Goal: Task Accomplishment & Management: Complete application form

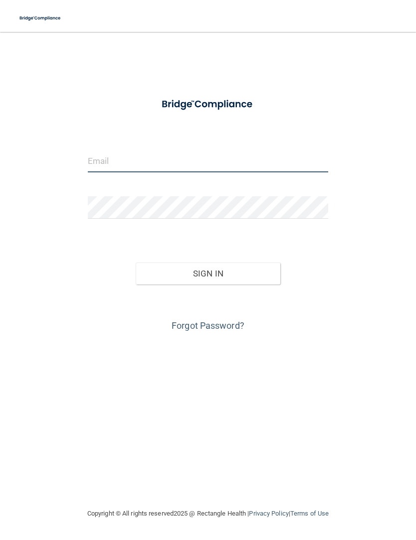
type input "[EMAIL_ADDRESS][DOMAIN_NAME]"
click at [208, 273] on button "Sign In" at bounding box center [208, 274] width 145 height 22
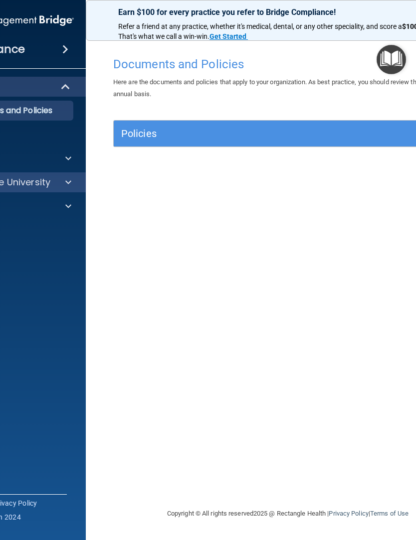
click at [68, 187] on span at bounding box center [68, 182] width 6 height 12
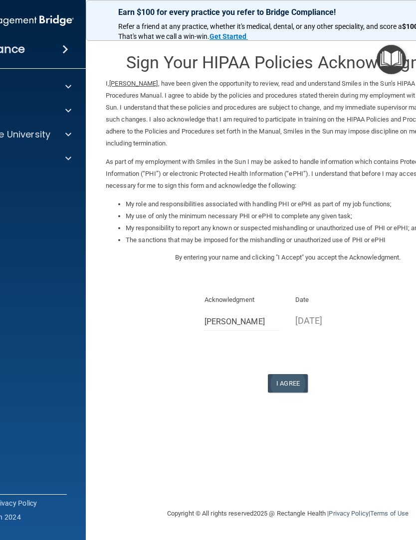
click at [287, 375] on button "I Agree" at bounding box center [288, 383] width 40 height 18
click at [289, 375] on button "I Agree" at bounding box center [288, 383] width 40 height 18
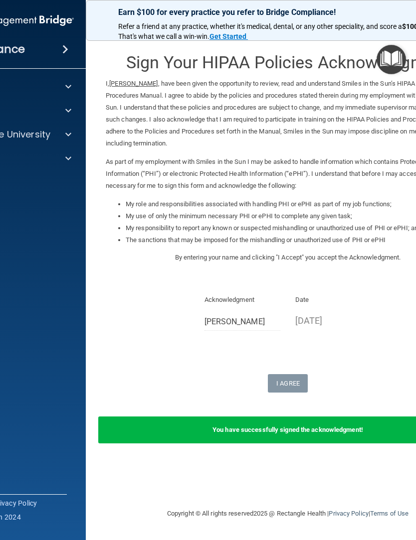
click at [372, 456] on div "Sign Your HIPAA Policies Acknowledgment I, Tammy Elmore , have been given the o…" at bounding box center [288, 270] width 364 height 456
click at [64, 131] on div at bounding box center [66, 135] width 25 height 12
click at [19, 163] on div "HIPAA Training" at bounding box center [1, 159] width 136 height 10
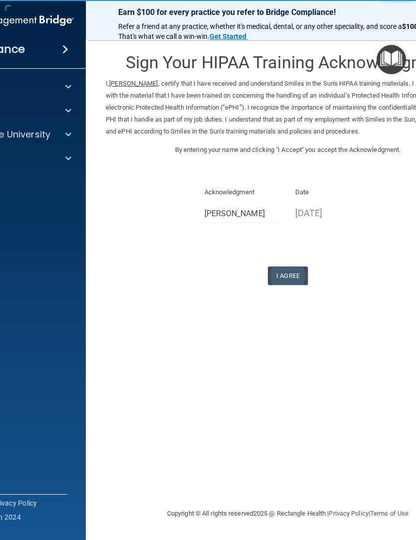
click at [282, 268] on button "I Agree" at bounding box center [288, 276] width 40 height 18
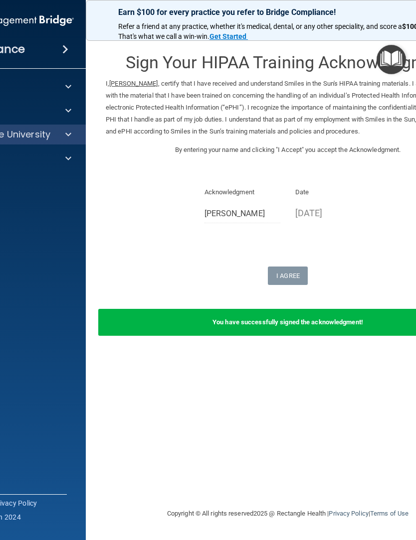
click at [63, 136] on div at bounding box center [66, 135] width 25 height 12
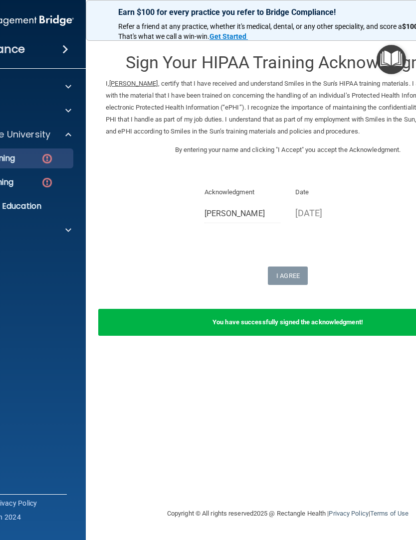
click at [46, 158] on img at bounding box center [47, 159] width 12 height 12
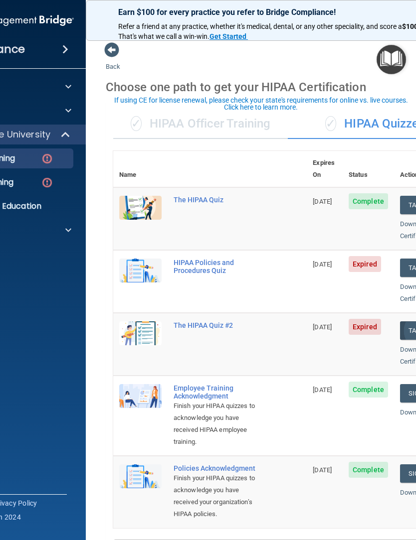
click at [401, 322] on button "Take Quiz" at bounding box center [424, 331] width 48 height 18
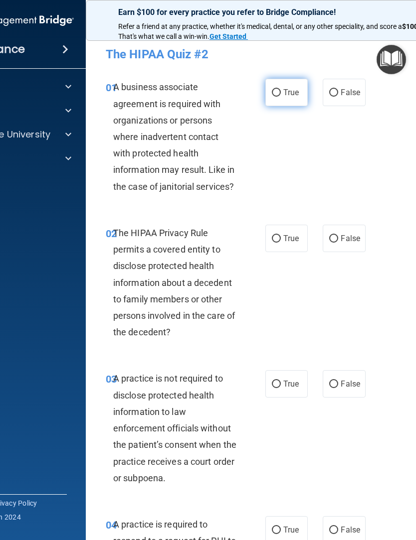
click at [274, 92] on input "True" at bounding box center [276, 92] width 9 height 7
radio input "true"
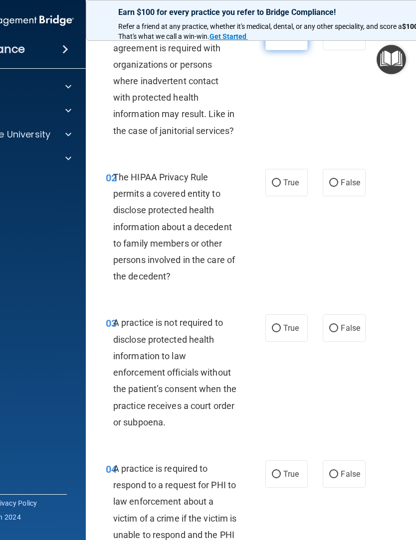
scroll to position [58, 0]
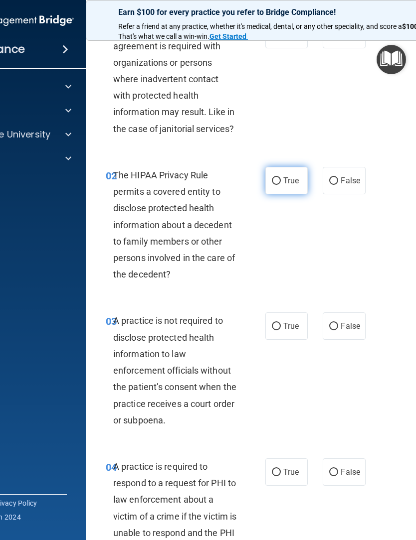
click at [277, 181] on input "True" at bounding box center [276, 180] width 9 height 7
radio input "true"
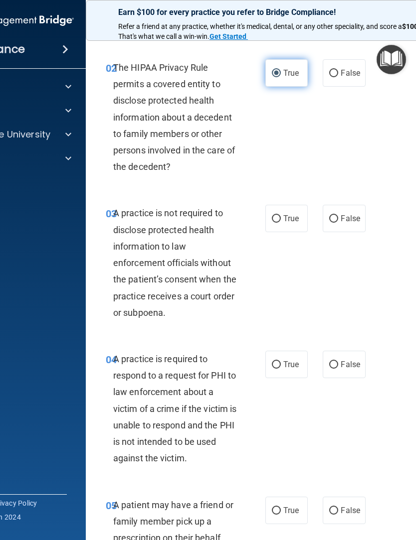
scroll to position [166, 0]
click at [343, 217] on span "False" at bounding box center [350, 217] width 19 height 9
click at [338, 217] on input "False" at bounding box center [333, 218] width 9 height 7
radio input "true"
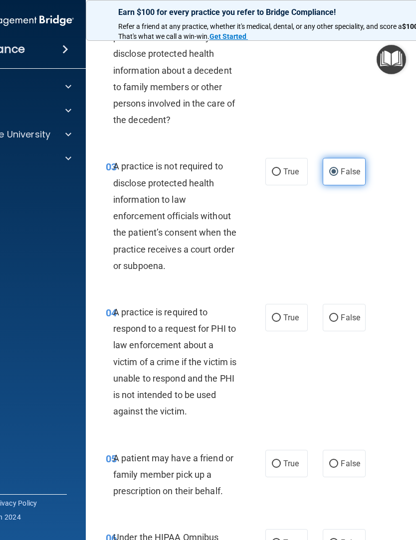
scroll to position [213, 0]
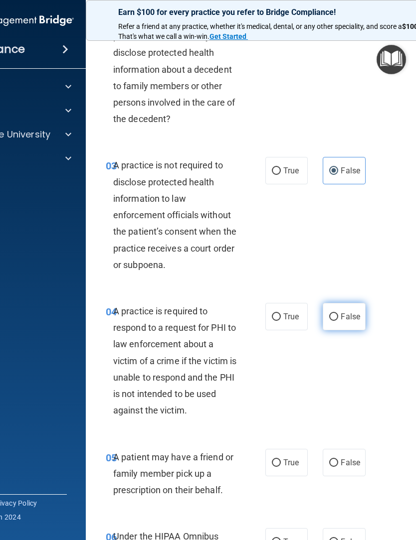
click at [335, 317] on input "False" at bounding box center [333, 317] width 9 height 7
radio input "true"
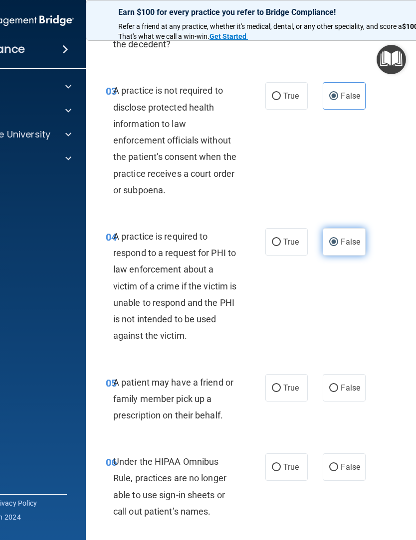
scroll to position [319, 0]
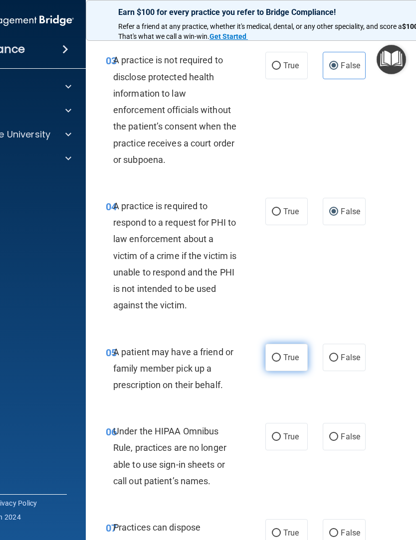
click at [274, 354] on input "True" at bounding box center [276, 357] width 9 height 7
radio input "true"
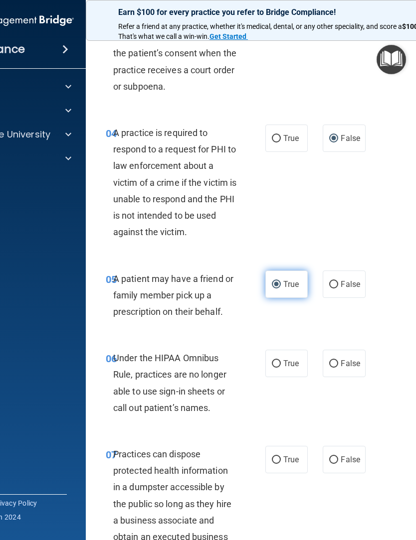
scroll to position [392, 0]
click at [336, 361] on input "False" at bounding box center [333, 363] width 9 height 7
radio input "true"
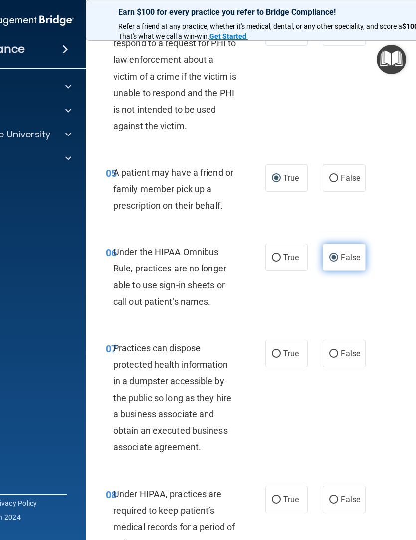
scroll to position [503, 0]
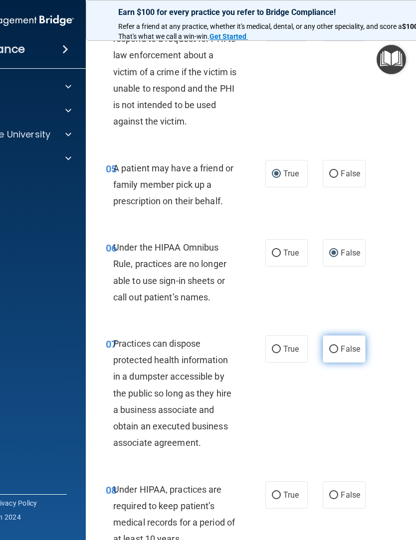
click at [335, 346] on input "False" at bounding box center [333, 349] width 9 height 7
radio input "true"
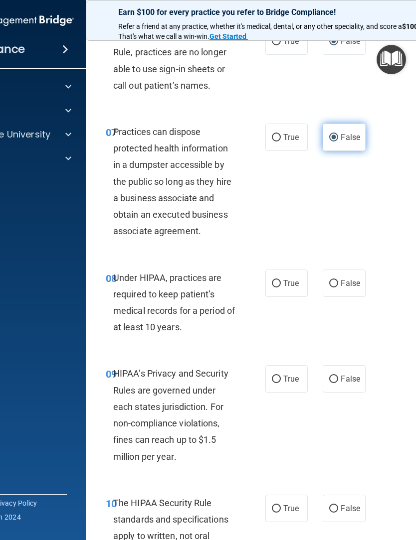
scroll to position [715, 0]
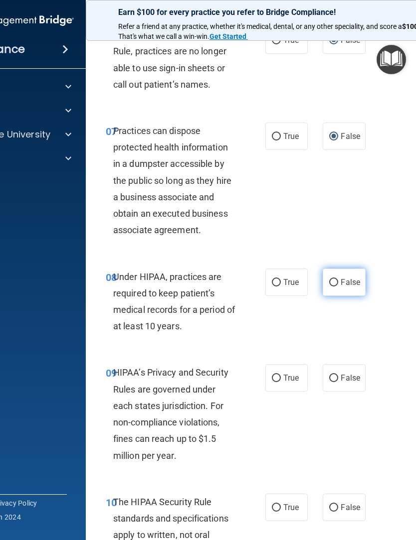
click at [336, 279] on input "False" at bounding box center [333, 282] width 9 height 7
radio input "true"
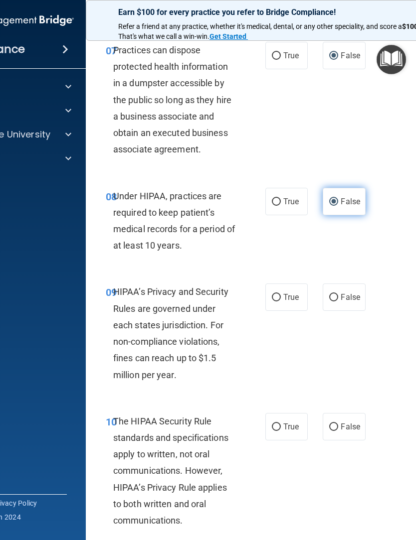
scroll to position [799, 0]
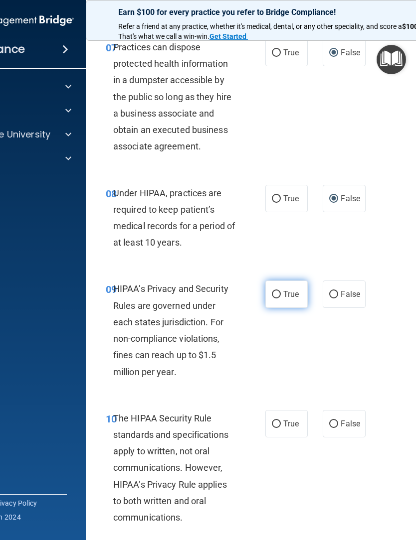
click at [277, 292] on input "True" at bounding box center [276, 294] width 9 height 7
radio input "true"
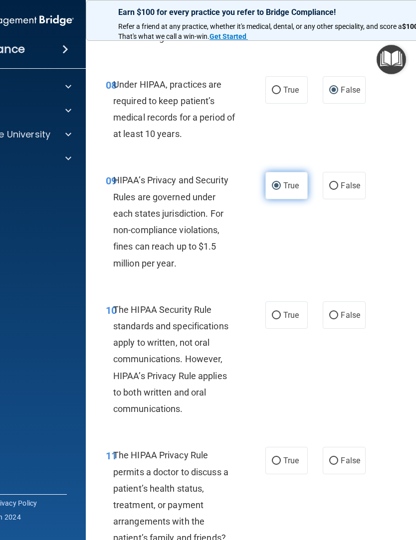
scroll to position [920, 0]
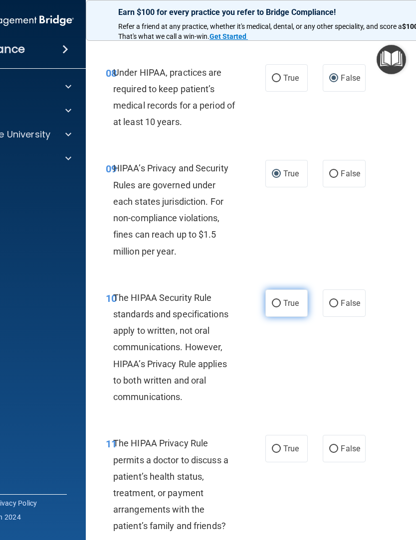
click at [277, 300] on input "True" at bounding box center [276, 303] width 9 height 7
radio input "true"
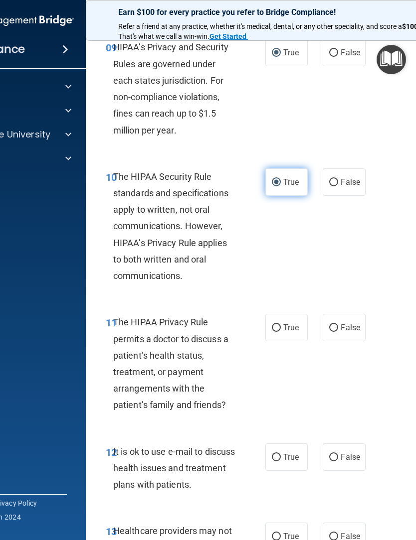
scroll to position [1044, 0]
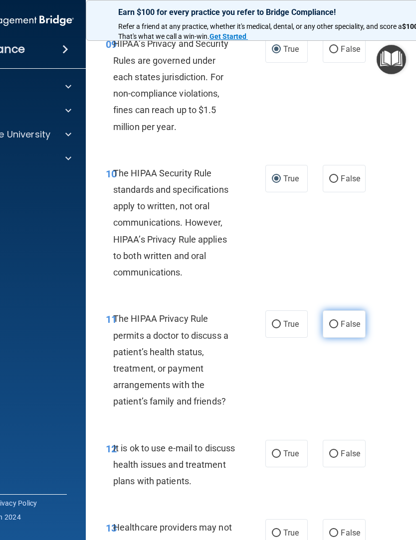
click at [334, 322] on input "False" at bounding box center [333, 324] width 9 height 7
radio input "true"
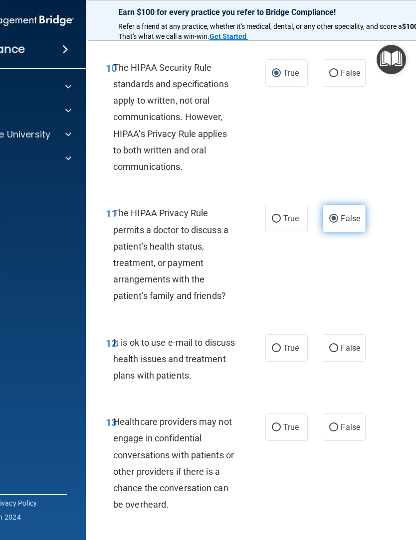
scroll to position [1160, 0]
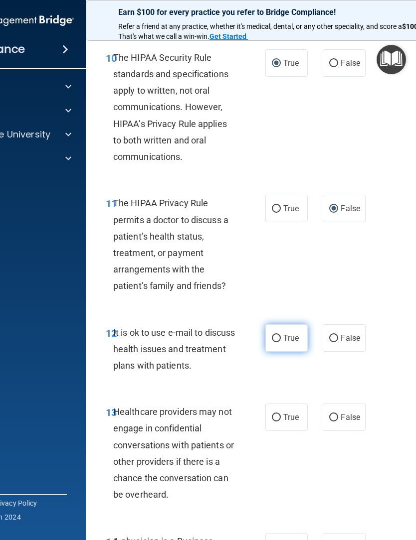
click at [272, 335] on input "True" at bounding box center [276, 338] width 9 height 7
radio input "true"
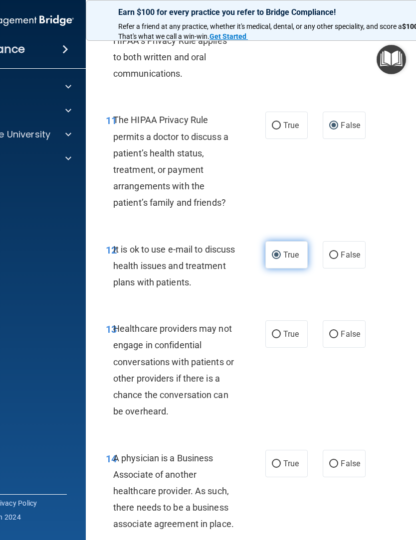
scroll to position [1258, 0]
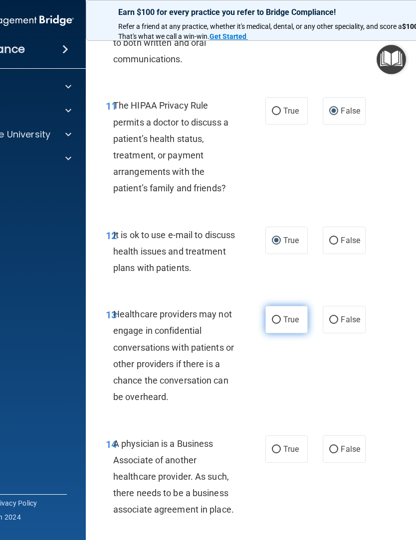
click at [276, 317] on input "True" at bounding box center [276, 320] width 9 height 7
radio input "true"
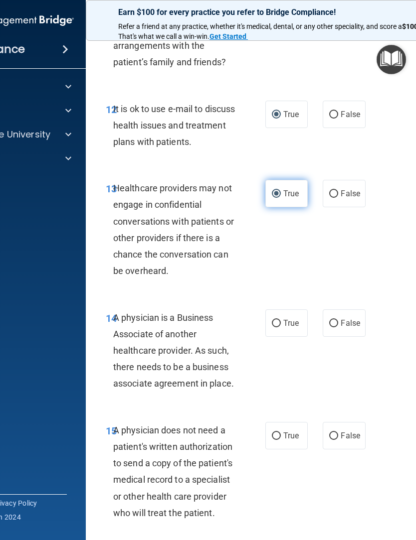
scroll to position [1392, 0]
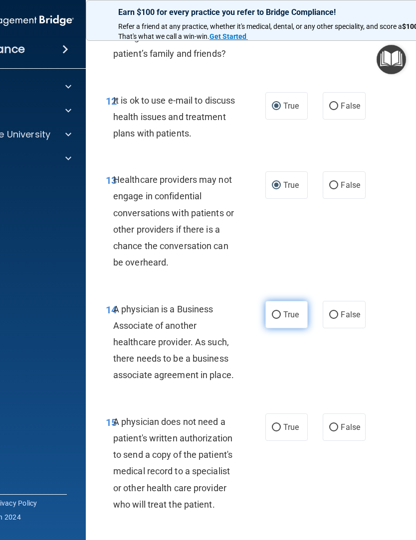
click at [273, 312] on input "True" at bounding box center [276, 315] width 9 height 7
radio input "true"
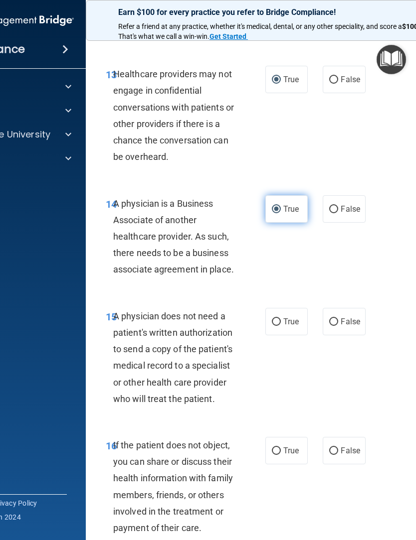
scroll to position [1504, 0]
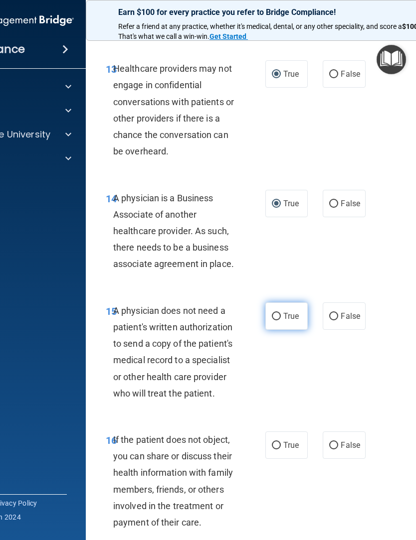
click at [275, 313] on input "True" at bounding box center [276, 316] width 9 height 7
radio input "true"
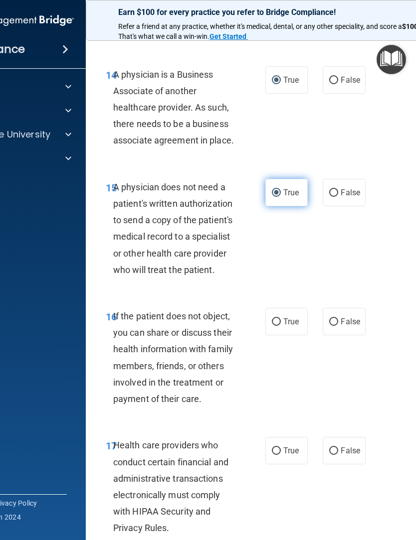
scroll to position [1642, 0]
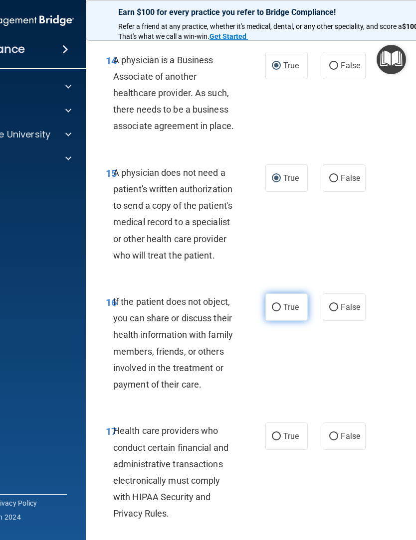
click at [276, 304] on input "True" at bounding box center [276, 307] width 9 height 7
radio input "true"
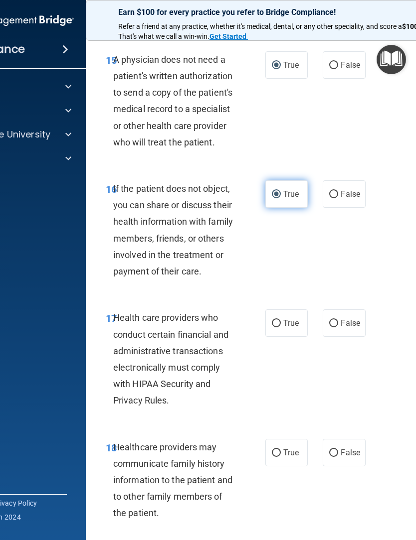
scroll to position [1758, 0]
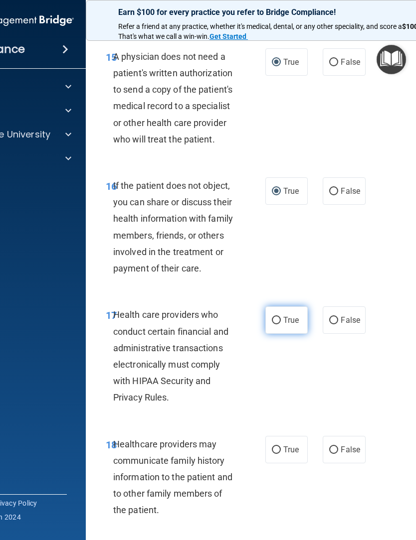
click at [274, 317] on input "True" at bounding box center [276, 320] width 9 height 7
radio input "true"
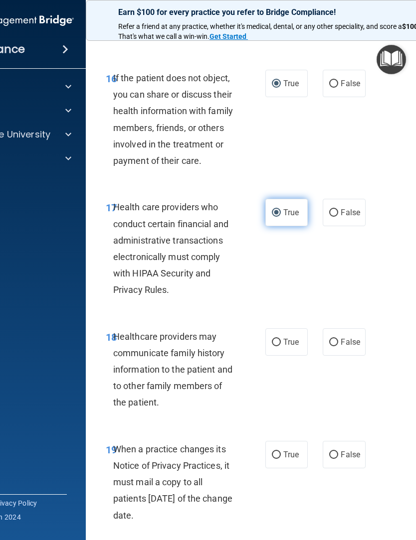
scroll to position [1869, 0]
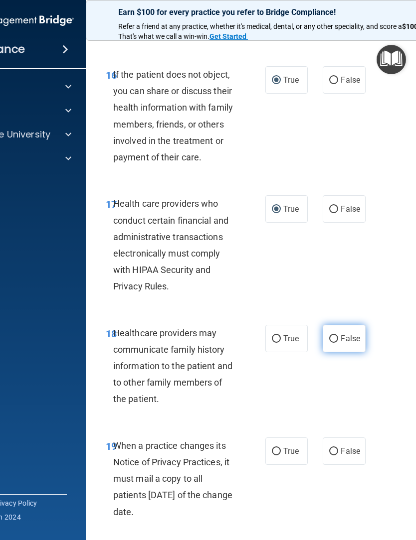
click at [334, 336] on input "False" at bounding box center [333, 339] width 9 height 7
radio input "true"
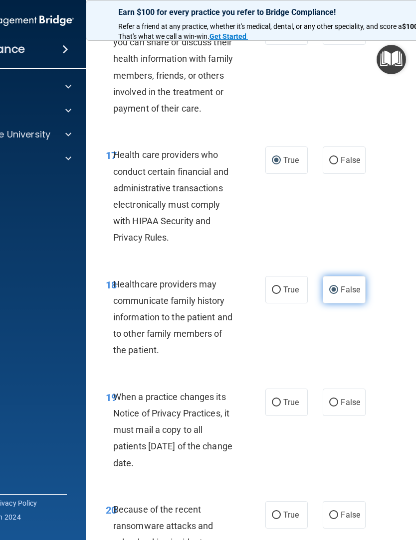
scroll to position [1996, 0]
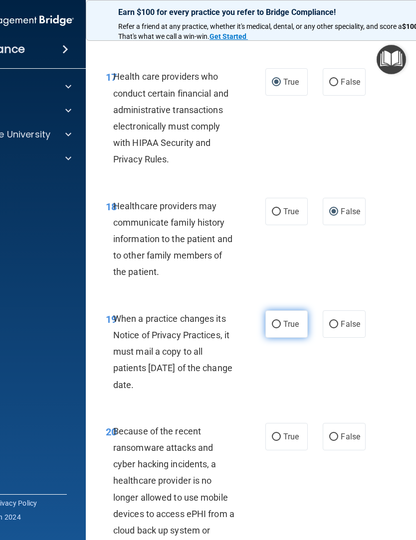
click at [276, 321] on input "True" at bounding box center [276, 324] width 9 height 7
radio input "true"
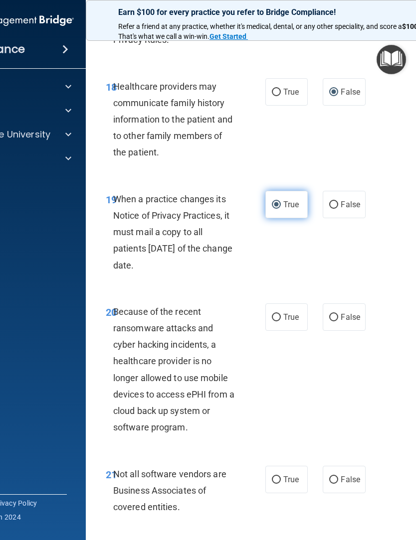
scroll to position [2116, 0]
click at [330, 310] on label "False" at bounding box center [344, 316] width 42 height 27
click at [330, 314] on input "False" at bounding box center [333, 317] width 9 height 7
radio input "true"
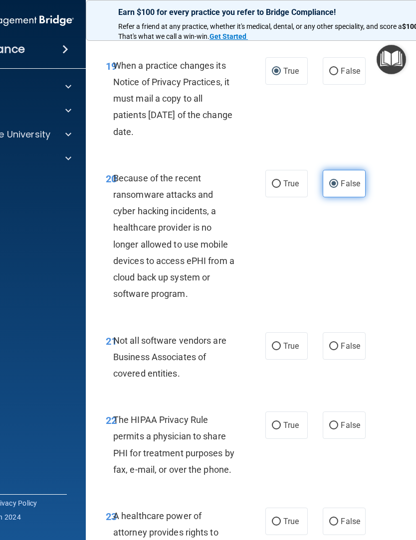
scroll to position [2252, 0]
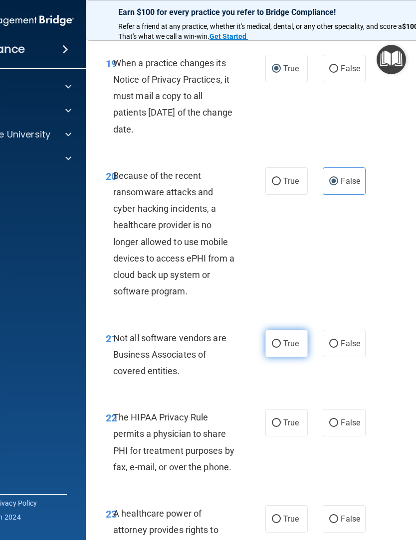
click at [276, 341] on input "True" at bounding box center [276, 344] width 9 height 7
radio input "true"
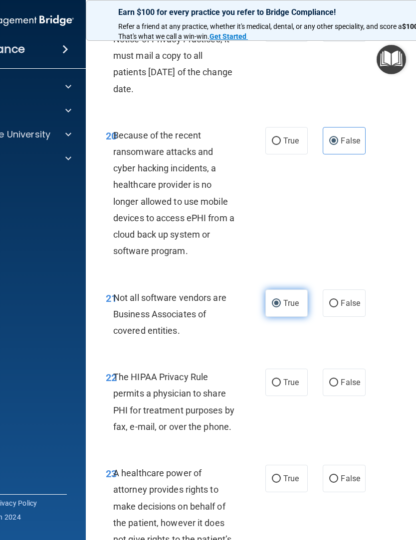
scroll to position [2301, 0]
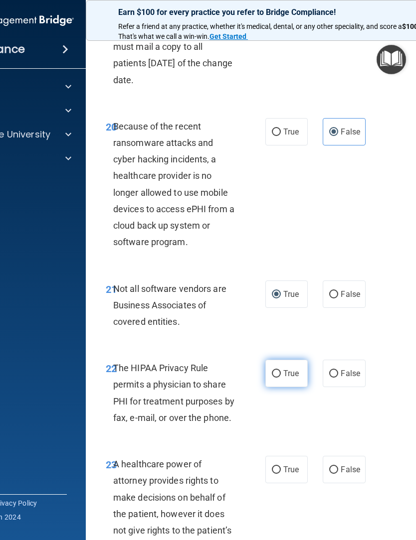
click at [273, 370] on input "True" at bounding box center [276, 373] width 9 height 7
radio input "true"
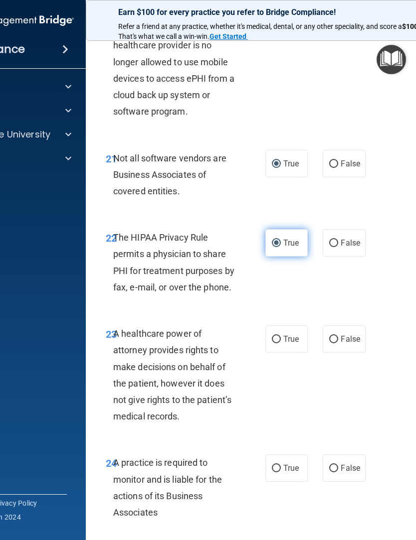
scroll to position [2436, 0]
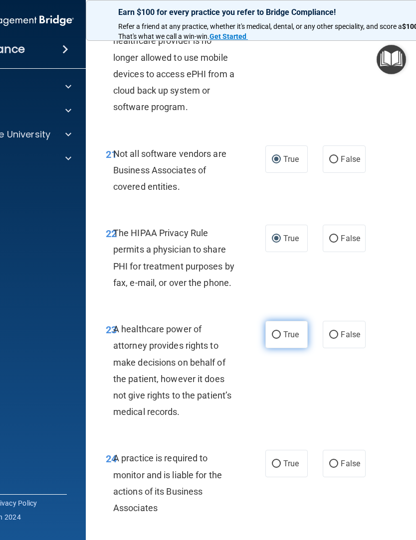
click at [273, 332] on input "True" at bounding box center [276, 335] width 9 height 7
radio input "true"
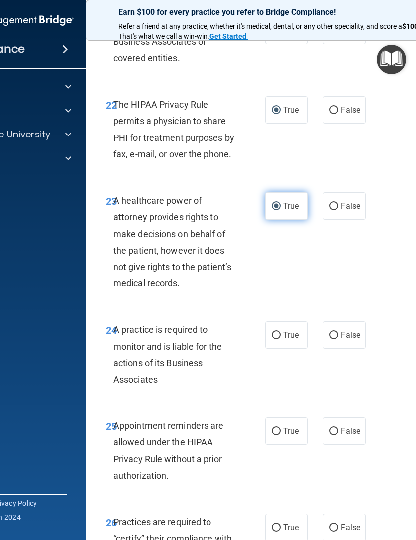
scroll to position [2566, 0]
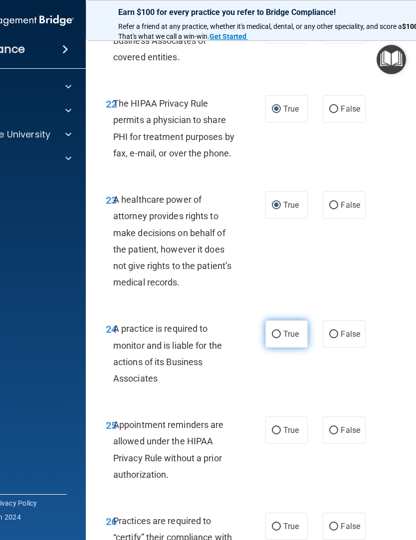
click at [277, 331] on input "True" at bounding box center [276, 334] width 9 height 7
radio input "true"
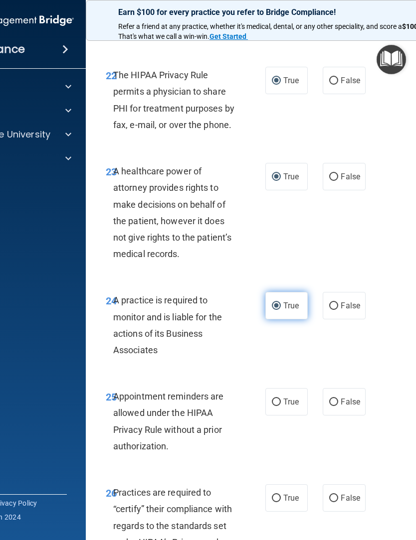
scroll to position [2649, 0]
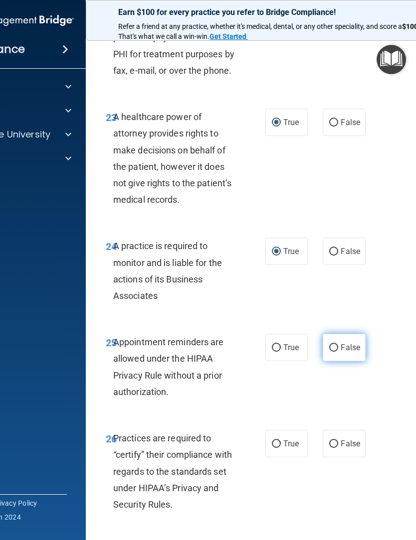
click at [335, 344] on input "False" at bounding box center [333, 347] width 9 height 7
radio input "true"
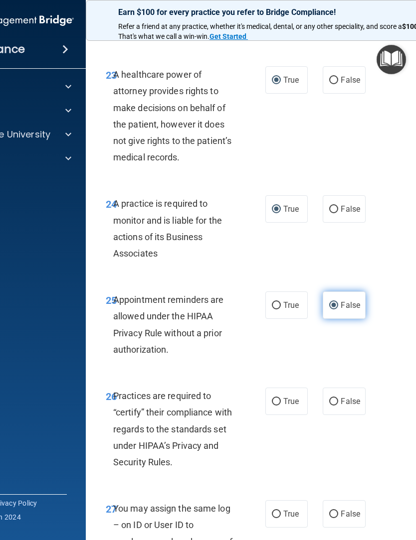
scroll to position [2746, 0]
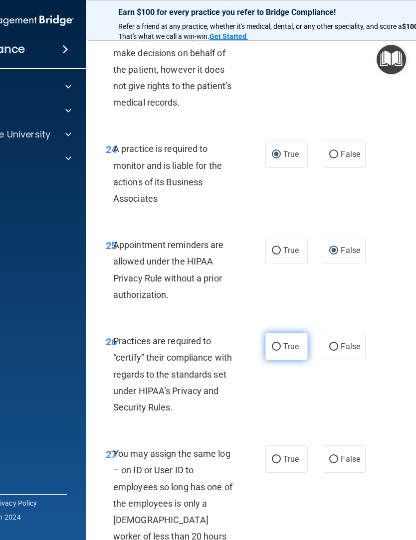
click at [277, 343] on input "True" at bounding box center [276, 346] width 9 height 7
radio input "true"
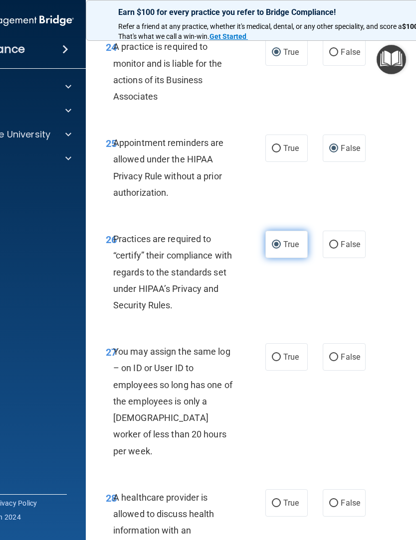
scroll to position [2853, 0]
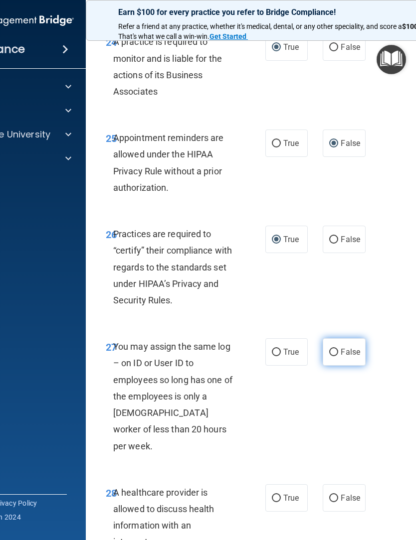
click at [336, 349] on input "False" at bounding box center [333, 352] width 9 height 7
radio input "true"
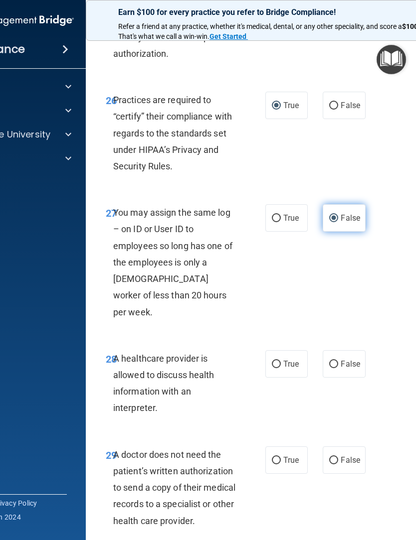
scroll to position [2995, 0]
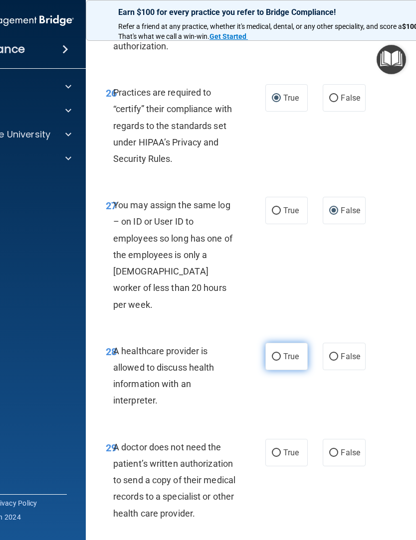
click at [273, 353] on input "True" at bounding box center [276, 356] width 9 height 7
radio input "true"
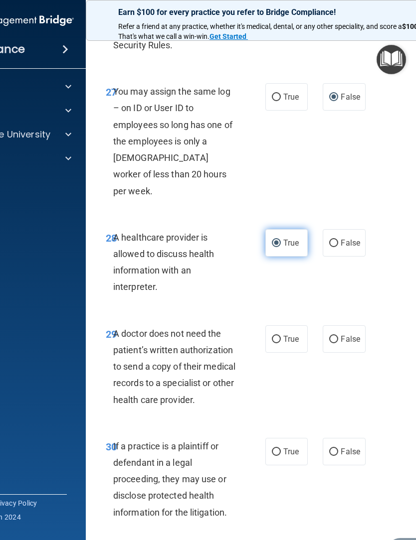
scroll to position [3109, 0]
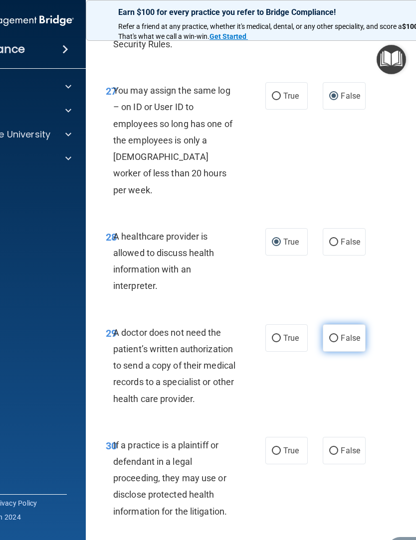
click at [332, 335] on input "False" at bounding box center [333, 338] width 9 height 7
radio input "true"
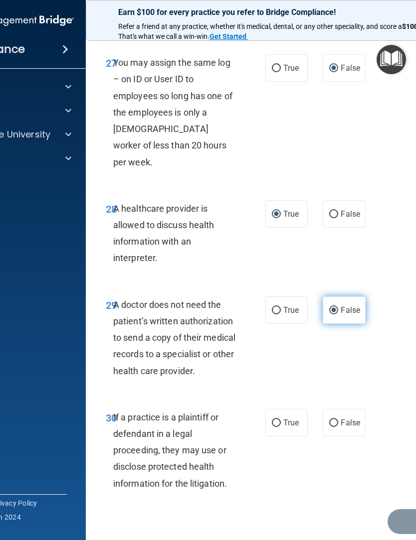
scroll to position [3137, 0]
click at [278, 420] on input "True" at bounding box center [276, 423] width 9 height 7
radio input "true"
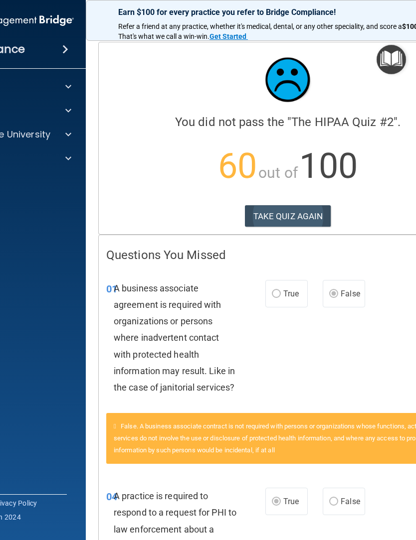
click at [276, 207] on button "TAKE QUIZ AGAIN" at bounding box center [288, 216] width 86 height 22
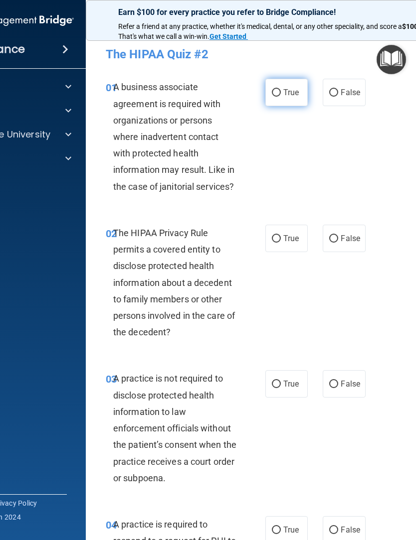
click at [274, 99] on label "True" at bounding box center [286, 92] width 42 height 27
click at [274, 97] on input "True" at bounding box center [276, 92] width 9 height 7
radio input "true"
click at [275, 235] on input "True" at bounding box center [276, 238] width 9 height 7
radio input "true"
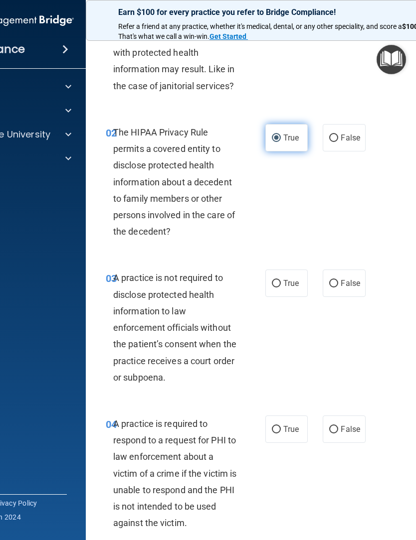
scroll to position [101, 0]
click at [337, 281] on input "False" at bounding box center [333, 283] width 9 height 7
radio input "true"
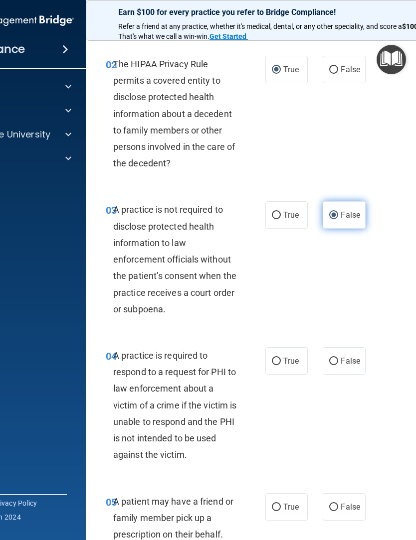
scroll to position [170, 0]
click at [337, 359] on input "False" at bounding box center [333, 360] width 9 height 7
radio input "true"
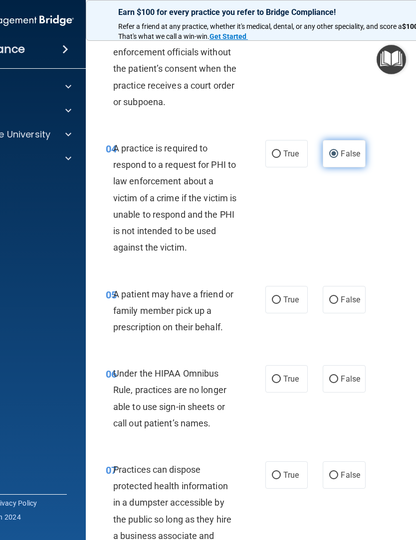
scroll to position [376, 0]
click at [334, 298] on input "False" at bounding box center [333, 300] width 9 height 7
radio input "true"
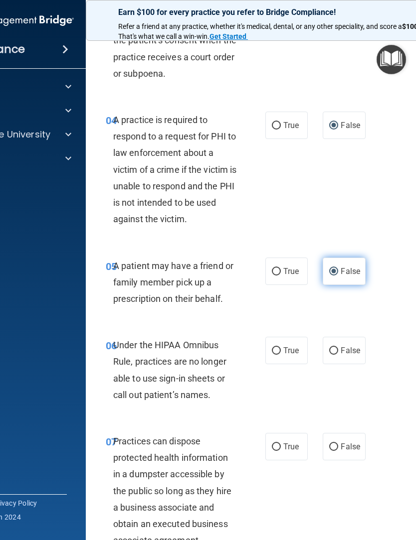
scroll to position [405, 0]
click at [335, 349] on input "False" at bounding box center [333, 350] width 9 height 7
radio input "true"
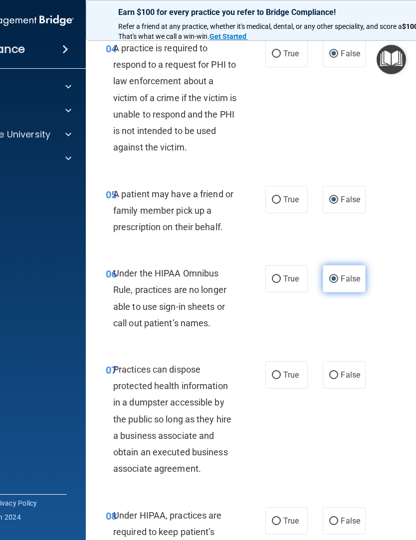
scroll to position [477, 0]
click at [338, 371] on input "False" at bounding box center [333, 374] width 9 height 7
radio input "true"
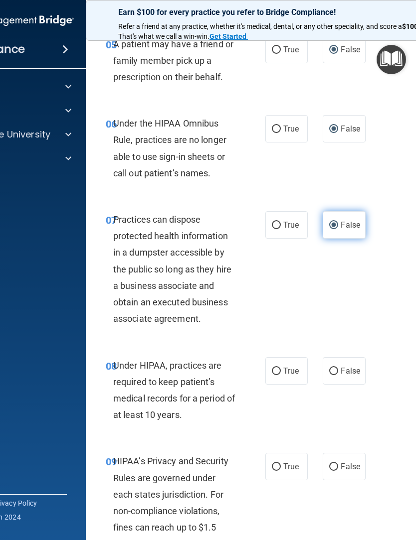
scroll to position [627, 0]
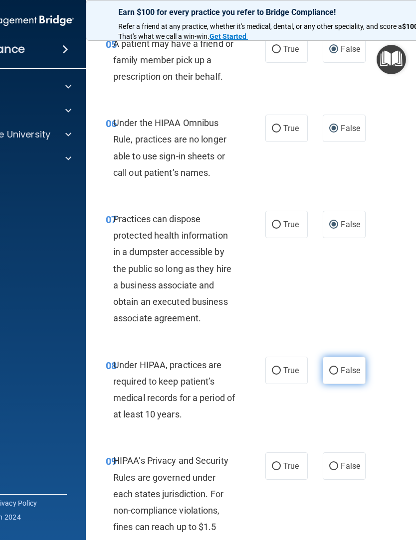
click at [338, 367] on input "False" at bounding box center [333, 370] width 9 height 7
radio input "true"
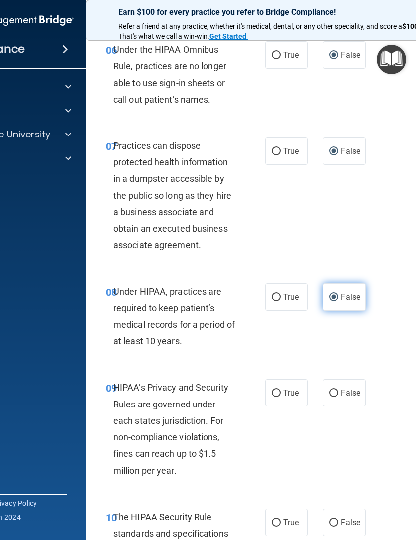
scroll to position [701, 0]
click at [279, 389] on input "True" at bounding box center [276, 392] width 9 height 7
radio input "true"
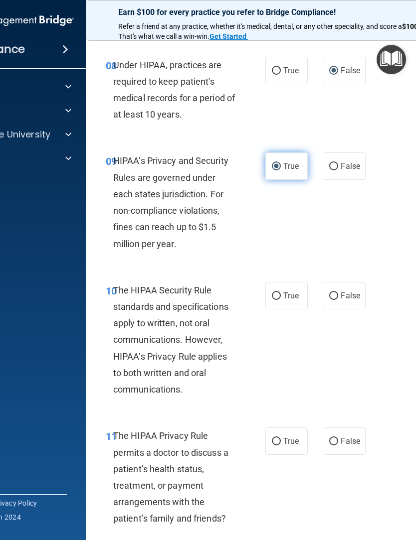
scroll to position [928, 0]
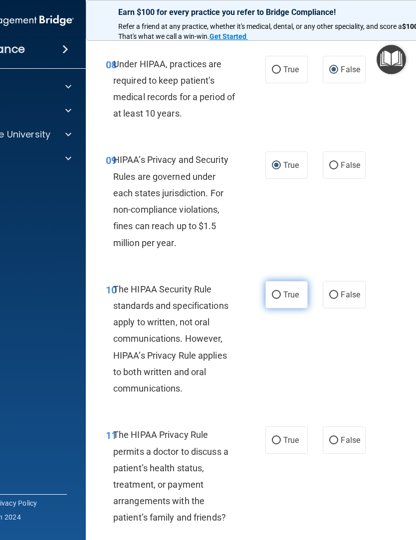
click at [278, 292] on input "True" at bounding box center [276, 295] width 9 height 7
radio input "true"
click at [336, 438] on input "False" at bounding box center [333, 440] width 9 height 7
radio input "true"
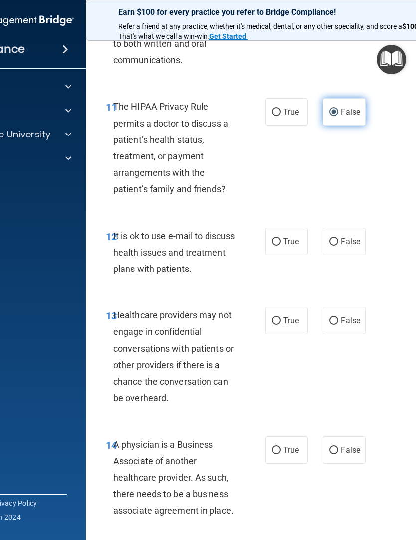
scroll to position [1263, 0]
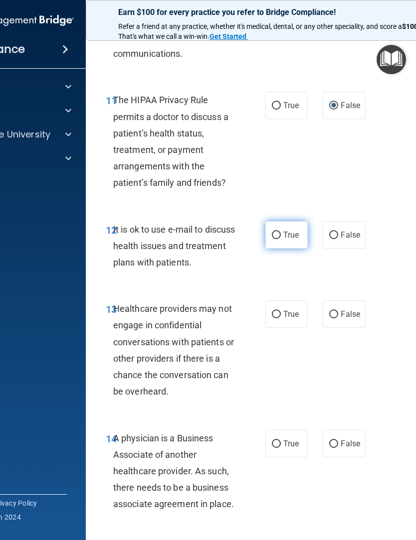
click at [279, 232] on input "True" at bounding box center [276, 235] width 9 height 7
radio input "true"
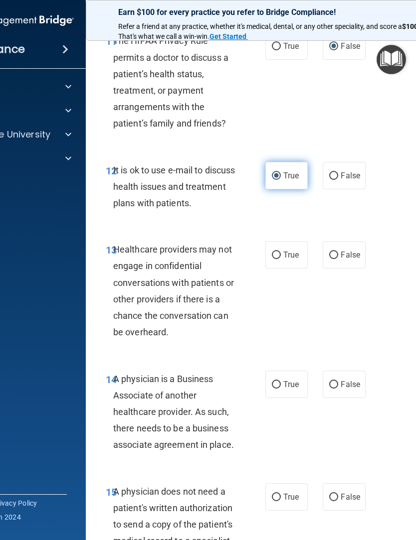
scroll to position [1323, 0]
click at [276, 255] on label "True" at bounding box center [286, 254] width 42 height 27
click at [276, 255] on input "True" at bounding box center [276, 254] width 9 height 7
radio input "true"
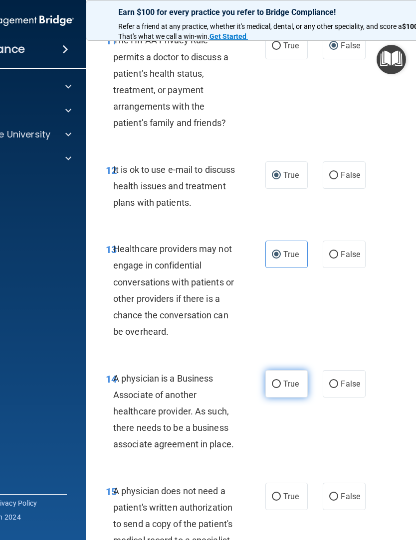
click at [274, 381] on input "True" at bounding box center [276, 384] width 9 height 7
radio input "true"
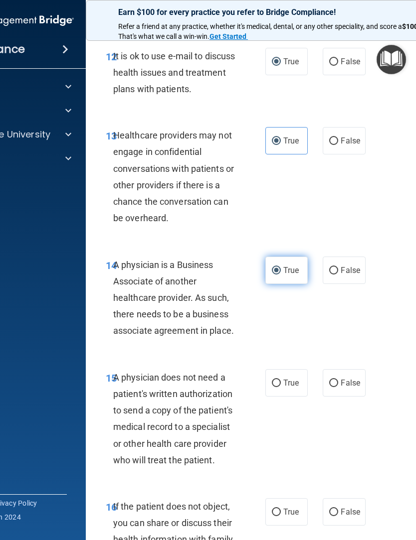
scroll to position [1437, 0]
click at [335, 379] on input "False" at bounding box center [333, 382] width 9 height 7
radio input "true"
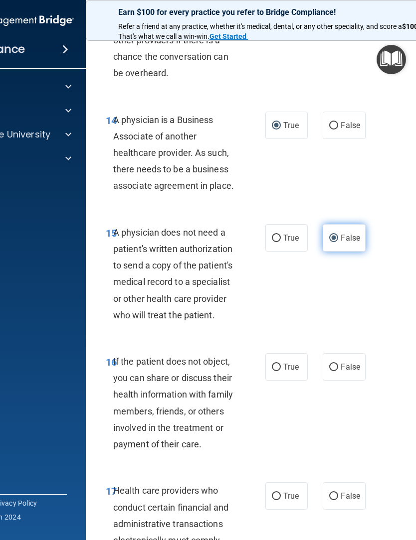
scroll to position [1584, 0]
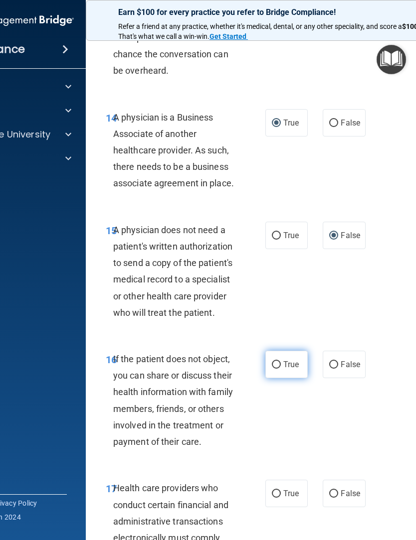
click at [275, 361] on input "True" at bounding box center [276, 364] width 9 height 7
radio input "true"
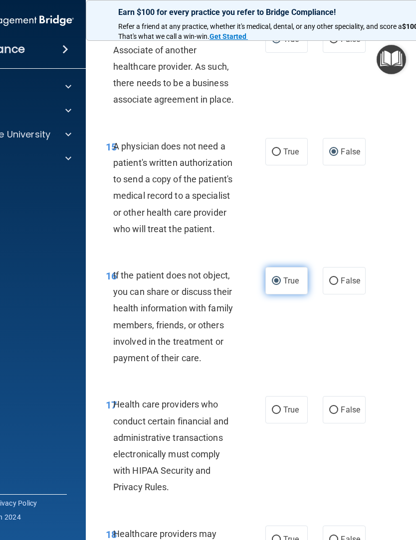
scroll to position [1669, 0]
click at [279, 406] on input "True" at bounding box center [276, 409] width 9 height 7
radio input "true"
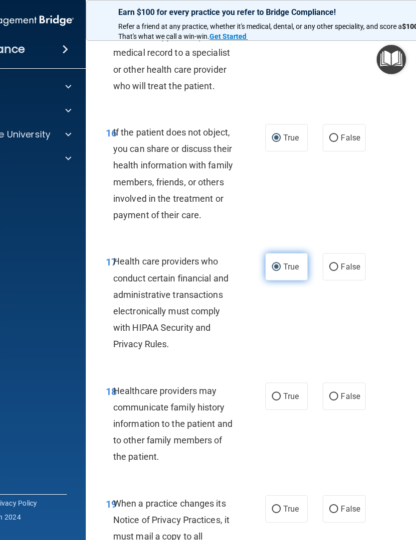
scroll to position [1813, 0]
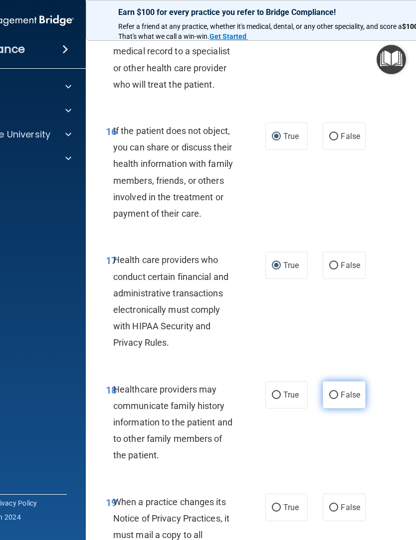
click at [337, 392] on input "False" at bounding box center [333, 395] width 9 height 7
radio input "true"
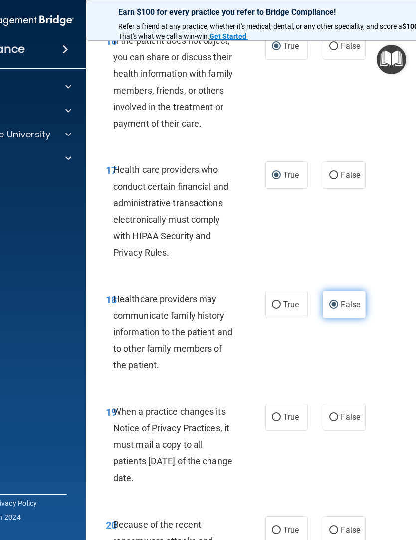
scroll to position [1902, 0]
click at [277, 415] on input "True" at bounding box center [276, 418] width 9 height 7
radio input "true"
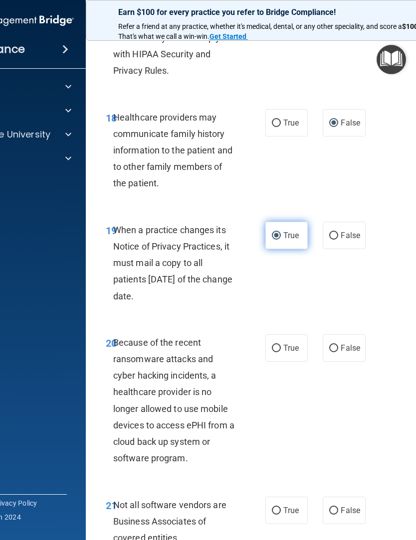
scroll to position [2085, 0]
click at [333, 344] on input "False" at bounding box center [333, 347] width 9 height 7
radio input "true"
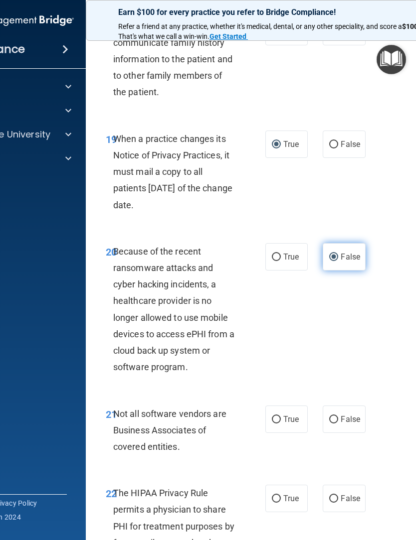
scroll to position [2177, 0]
click at [274, 416] on input "True" at bounding box center [276, 419] width 9 height 7
radio input "true"
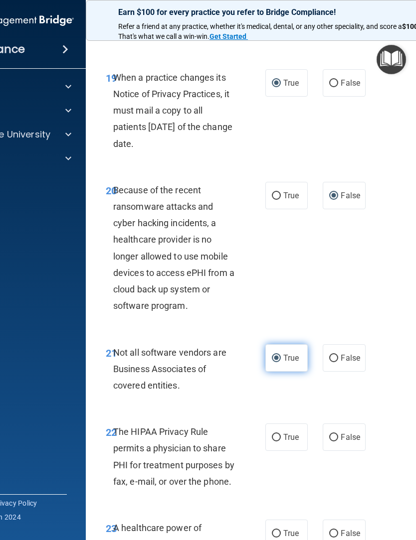
scroll to position [2238, 0]
click at [277, 434] on input "True" at bounding box center [276, 437] width 9 height 7
radio input "true"
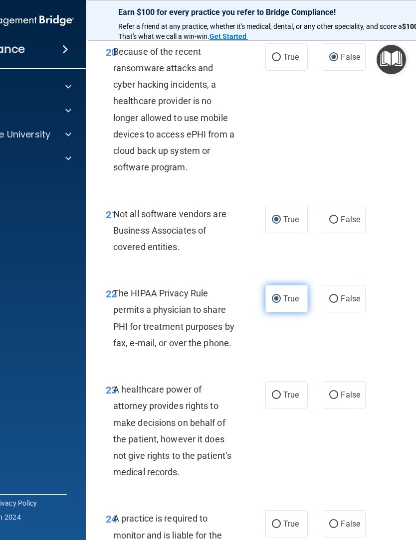
scroll to position [2376, 0]
click at [277, 392] on input "True" at bounding box center [276, 395] width 9 height 7
radio input "true"
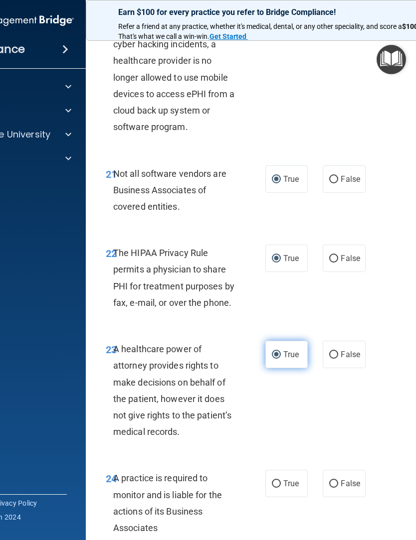
scroll to position [2498, 0]
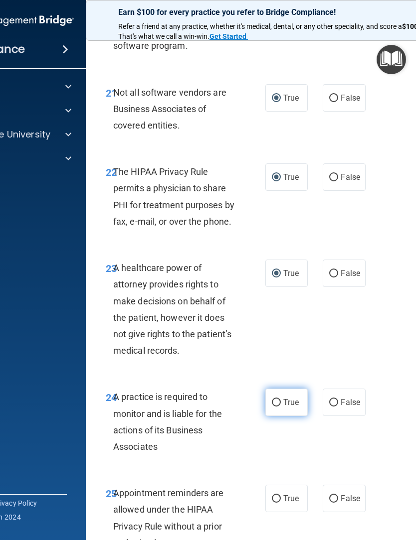
click at [275, 399] on input "True" at bounding box center [276, 402] width 9 height 7
radio input "true"
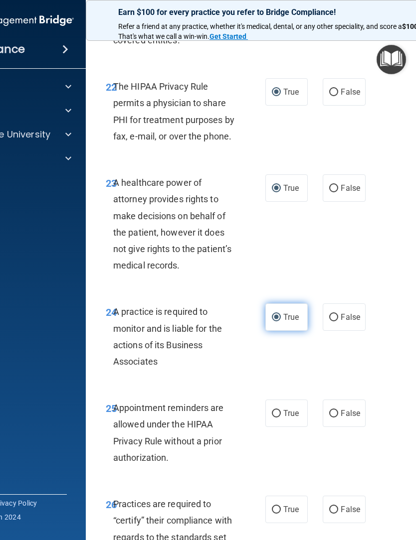
scroll to position [2585, 0]
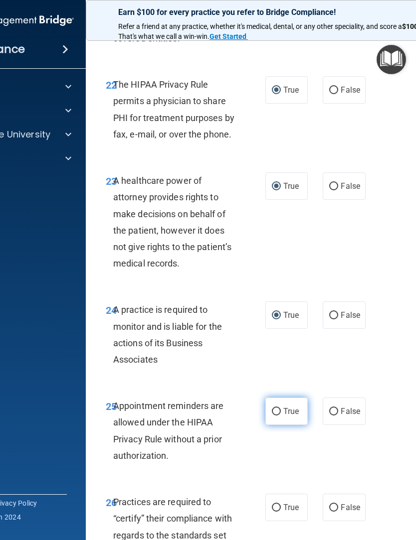
click at [275, 408] on input "True" at bounding box center [276, 411] width 9 height 7
radio input "true"
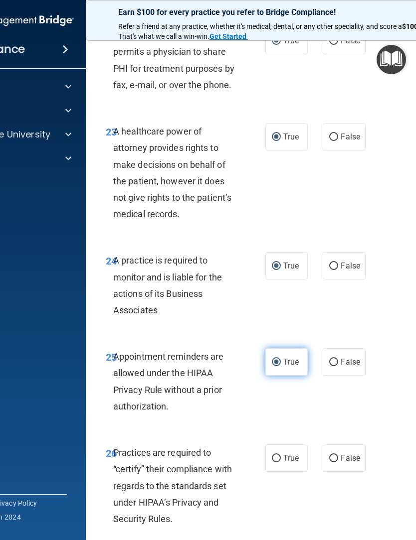
scroll to position [2677, 0]
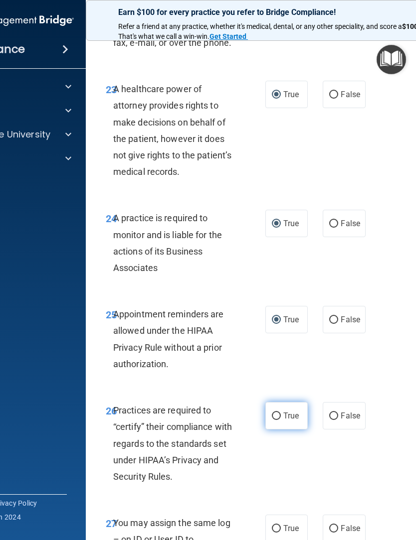
click at [274, 413] on input "True" at bounding box center [276, 416] width 9 height 7
radio input "true"
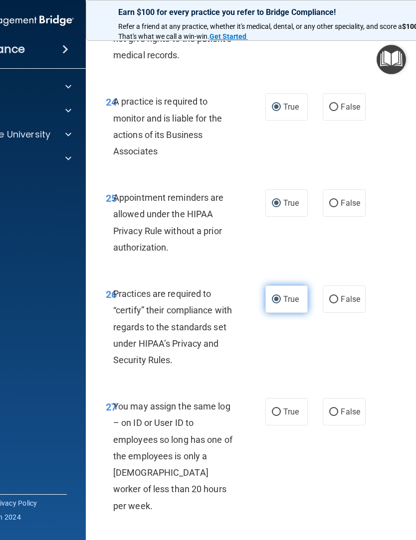
scroll to position [2813, 0]
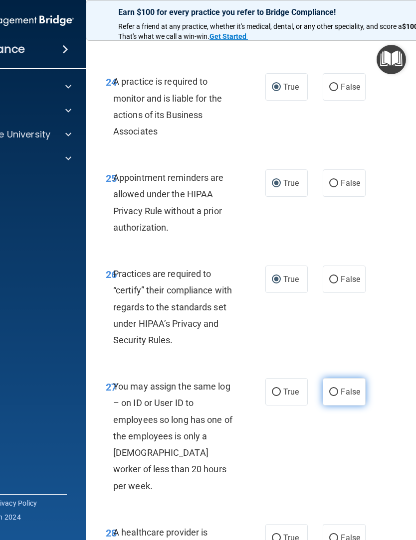
click at [332, 389] on input "False" at bounding box center [333, 392] width 9 height 7
radio input "true"
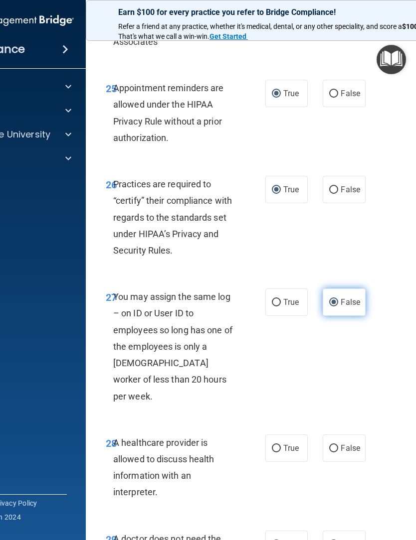
scroll to position [2903, 0]
click at [337, 446] on input "False" at bounding box center [333, 449] width 9 height 7
radio input "true"
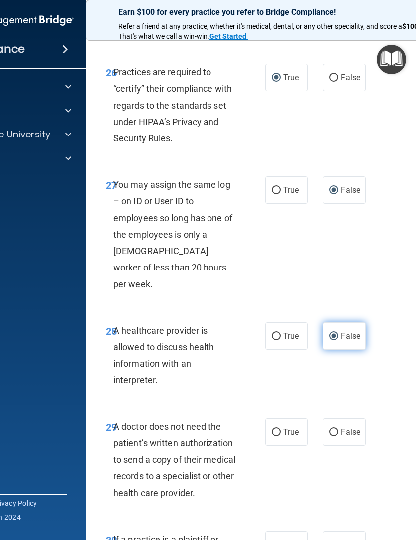
scroll to position [3017, 0]
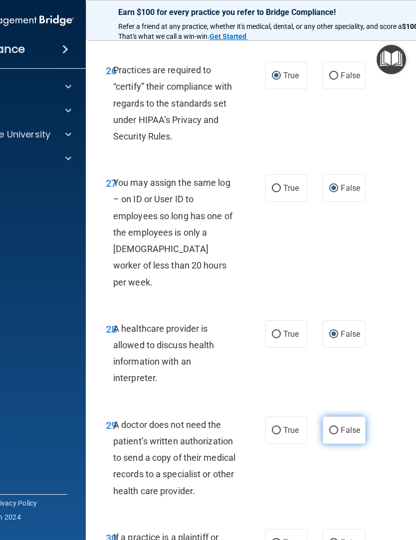
click at [335, 427] on input "False" at bounding box center [333, 430] width 9 height 7
radio input "true"
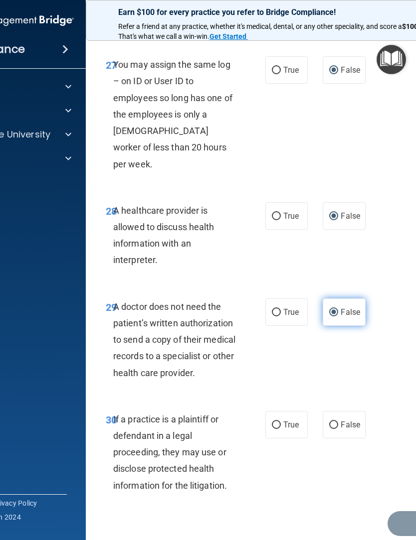
scroll to position [3136, 0]
click at [279, 421] on input "True" at bounding box center [276, 424] width 9 height 7
radio input "true"
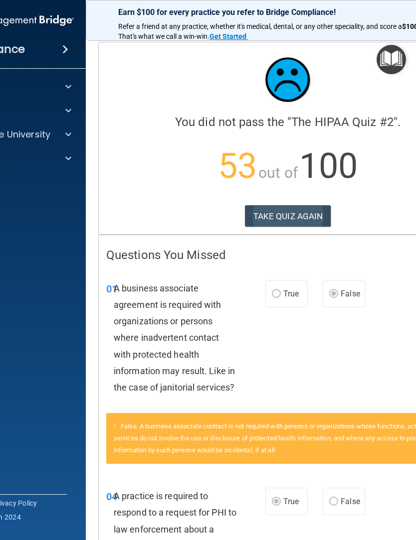
click at [283, 212] on button "TAKE QUIZ AGAIN" at bounding box center [288, 216] width 86 height 22
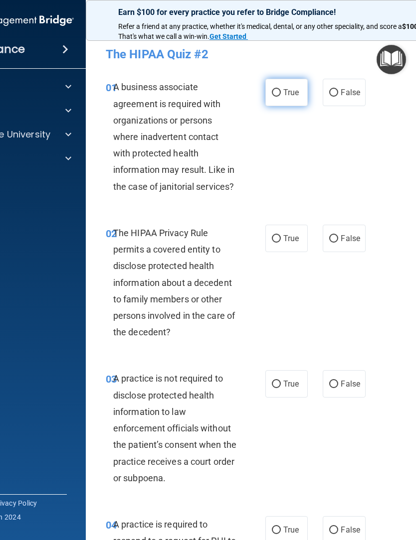
click at [275, 89] on input "True" at bounding box center [276, 92] width 9 height 7
radio input "true"
click at [275, 240] on input "True" at bounding box center [276, 238] width 9 height 7
radio input "true"
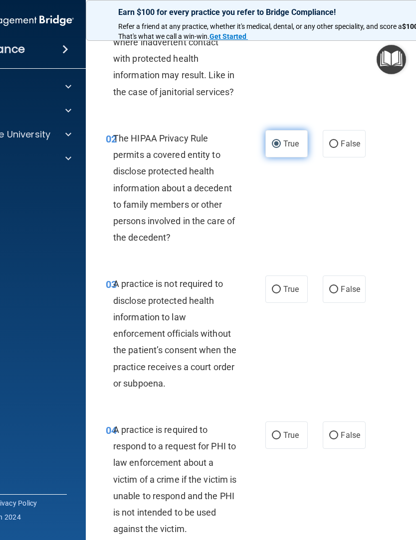
scroll to position [96, 0]
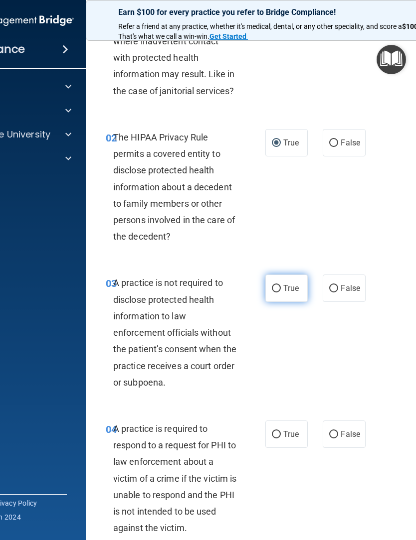
click at [277, 285] on input "True" at bounding box center [276, 288] width 9 height 7
radio input "true"
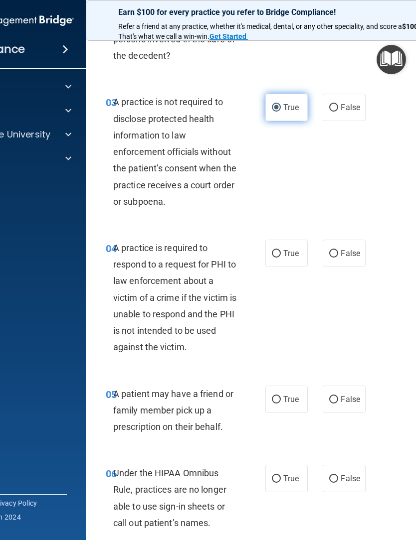
scroll to position [277, 0]
click at [273, 250] on input "True" at bounding box center [276, 253] width 9 height 7
radio input "true"
click at [331, 397] on input "False" at bounding box center [333, 399] width 9 height 7
radio input "true"
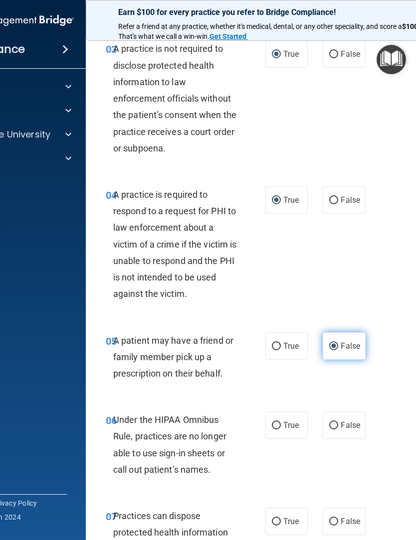
scroll to position [398, 0]
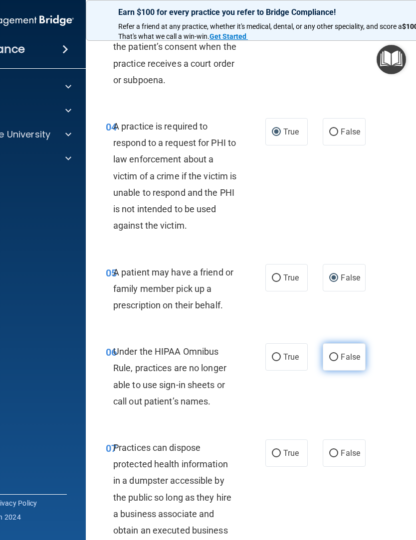
click at [336, 356] on input "False" at bounding box center [333, 357] width 9 height 7
radio input "true"
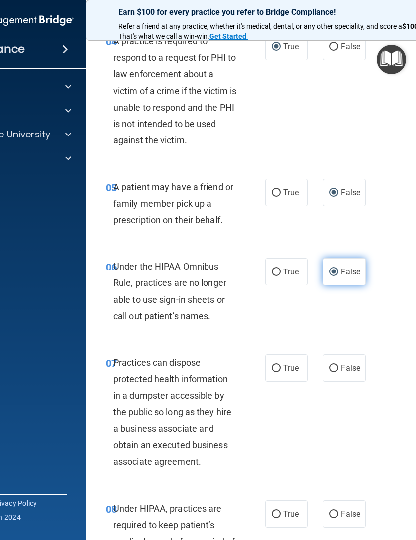
scroll to position [486, 0]
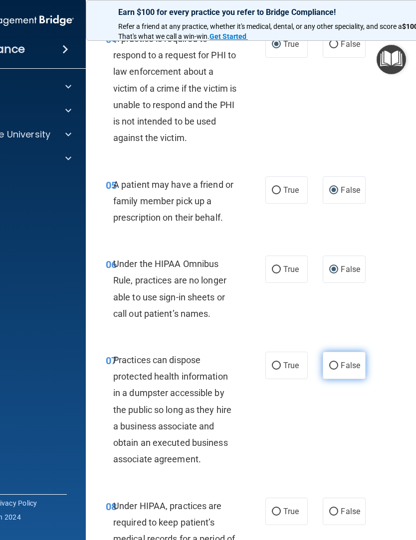
click at [336, 362] on input "False" at bounding box center [333, 365] width 9 height 7
radio input "true"
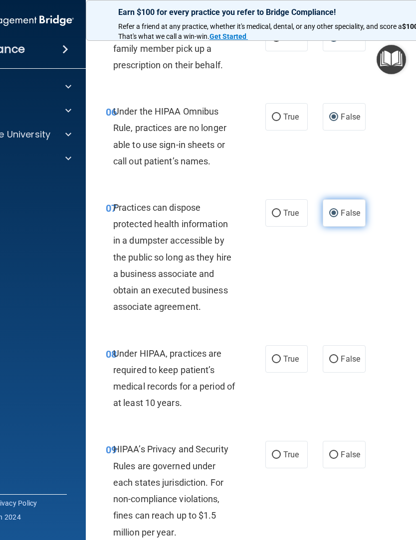
scroll to position [641, 0]
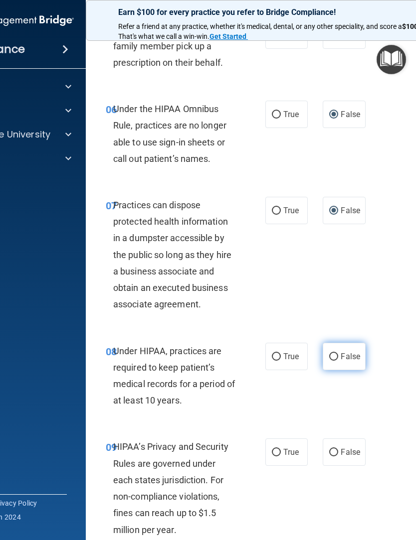
click at [338, 353] on input "False" at bounding box center [333, 356] width 9 height 7
radio input "true"
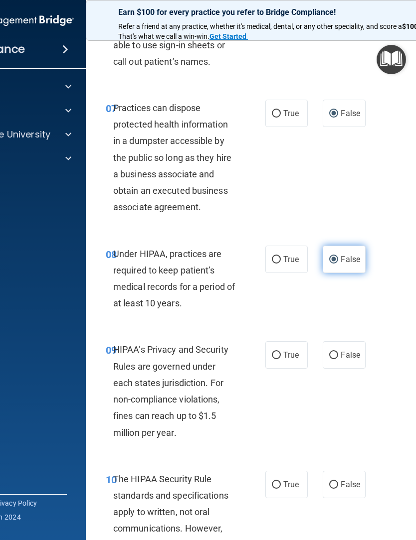
scroll to position [739, 0]
click at [275, 351] on input "True" at bounding box center [276, 354] width 9 height 7
radio input "true"
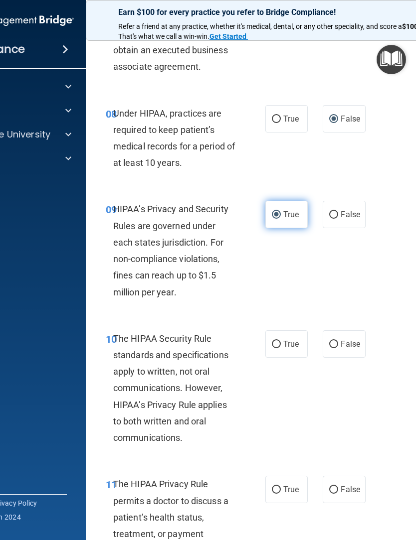
scroll to position [905, 0]
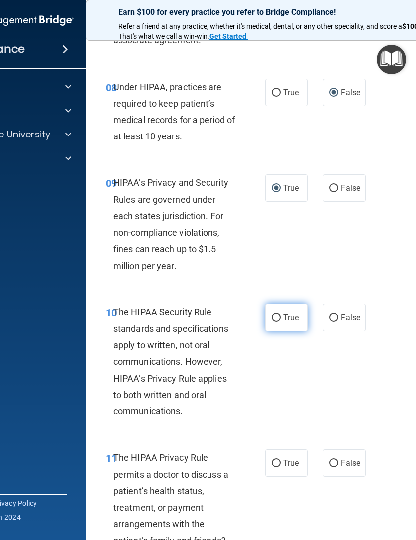
click at [283, 310] on label "True" at bounding box center [286, 317] width 42 height 27
click at [281, 315] on input "True" at bounding box center [276, 318] width 9 height 7
radio input "true"
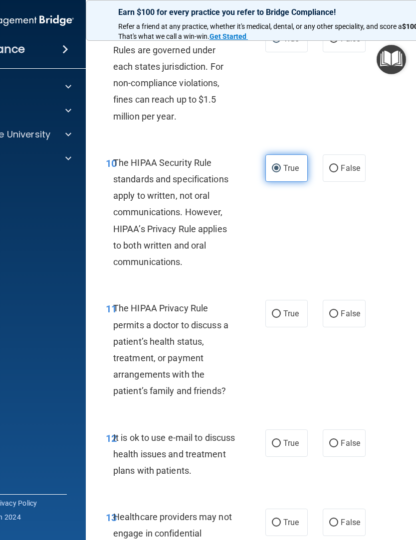
scroll to position [1055, 0]
click at [338, 302] on label "False" at bounding box center [344, 313] width 42 height 27
click at [338, 310] on input "False" at bounding box center [333, 313] width 9 height 7
radio input "true"
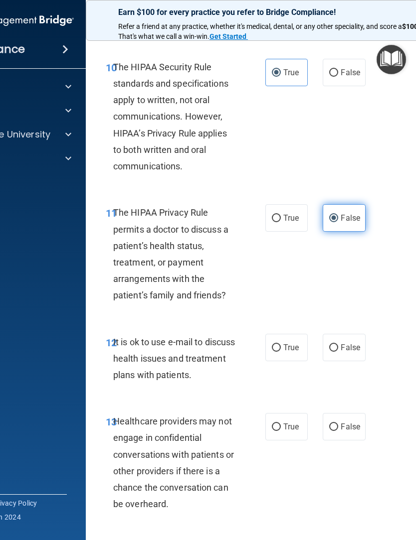
scroll to position [1151, 0]
click at [280, 344] on input "True" at bounding box center [276, 347] width 9 height 7
radio input "true"
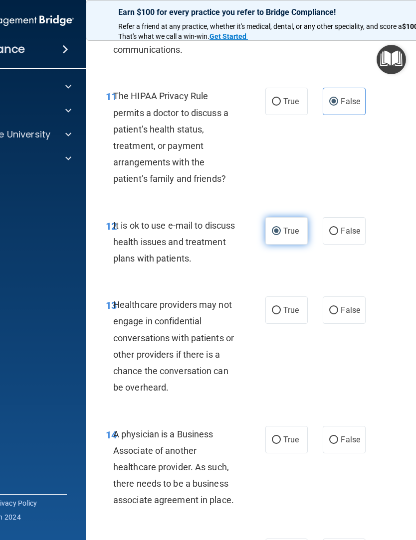
scroll to position [1268, 0]
click at [277, 307] on input "True" at bounding box center [276, 310] width 9 height 7
radio input "true"
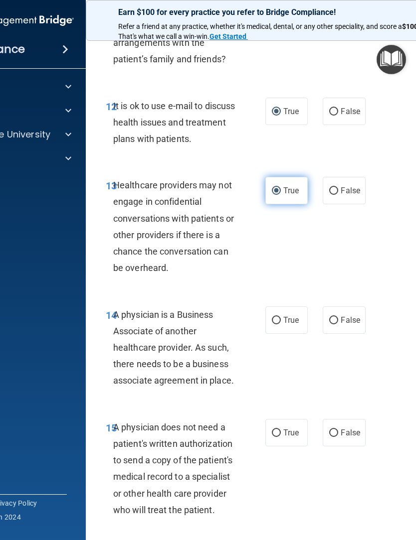
scroll to position [1389, 0]
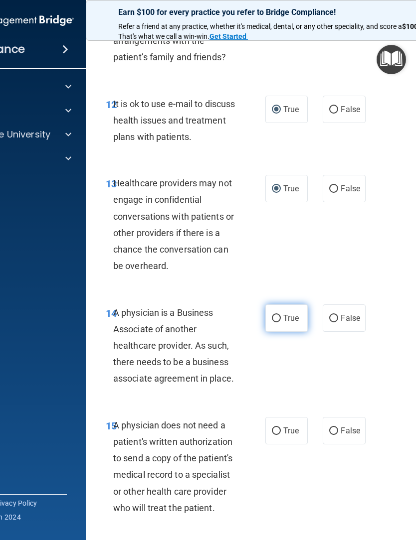
click at [275, 305] on label "True" at bounding box center [286, 318] width 42 height 27
click at [275, 315] on input "True" at bounding box center [276, 318] width 9 height 7
radio input "true"
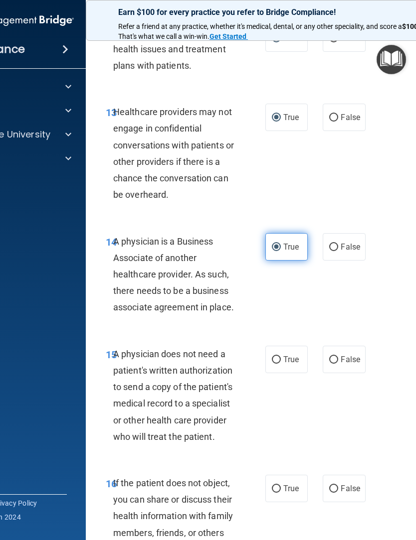
scroll to position [1469, 0]
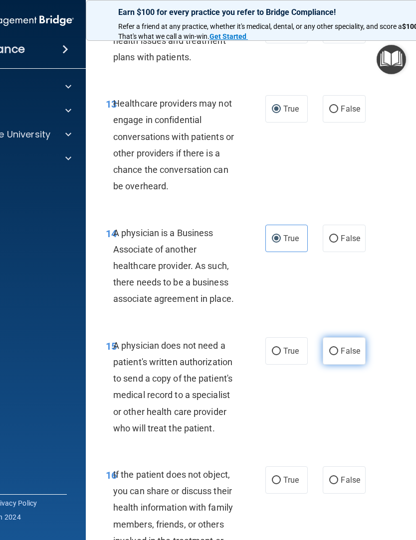
click at [333, 348] on input "False" at bounding box center [333, 351] width 9 height 7
radio input "true"
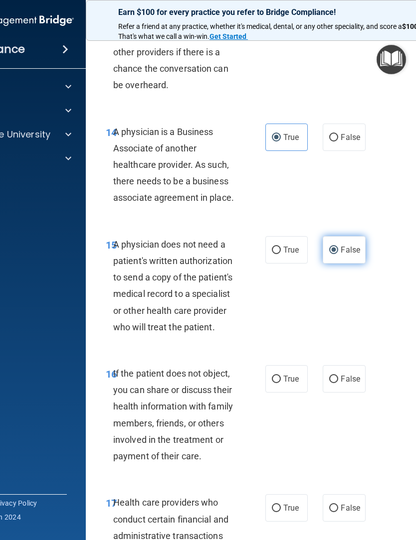
scroll to position [1589, 0]
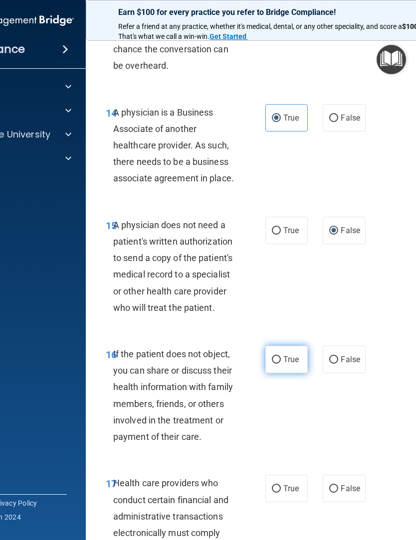
click at [276, 356] on input "True" at bounding box center [276, 359] width 9 height 7
radio input "true"
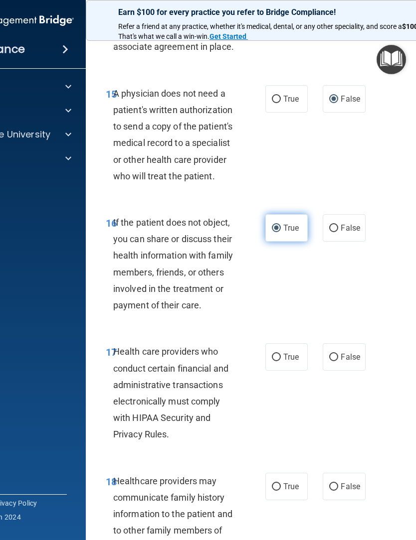
scroll to position [1726, 0]
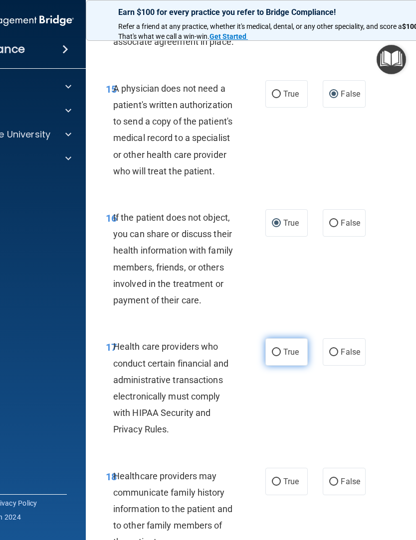
click at [288, 347] on span "True" at bounding box center [290, 351] width 15 height 9
click at [281, 349] on input "True" at bounding box center [276, 352] width 9 height 7
radio input "true"
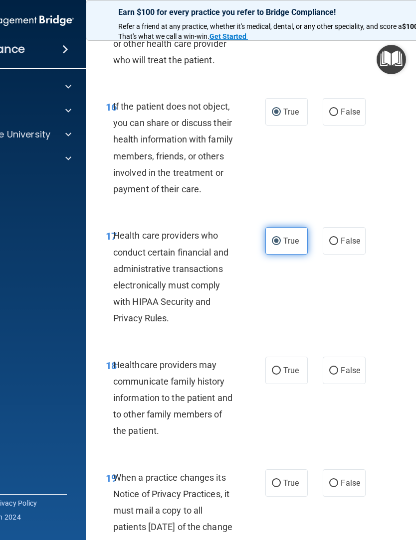
scroll to position [1893, 0]
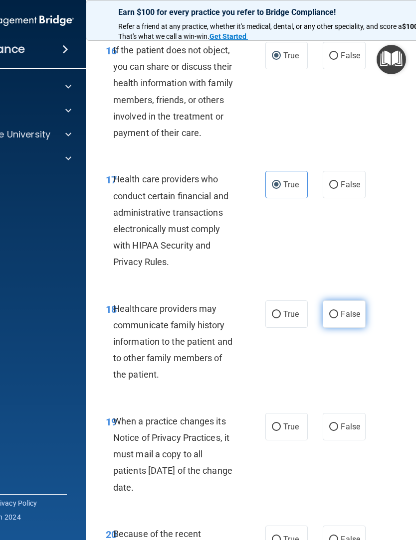
click at [337, 311] on input "False" at bounding box center [333, 314] width 9 height 7
radio input "true"
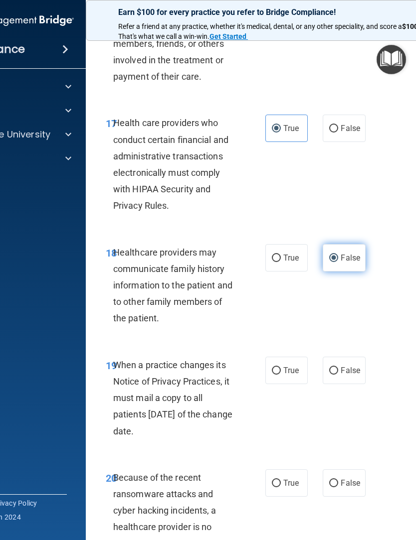
scroll to position [1953, 0]
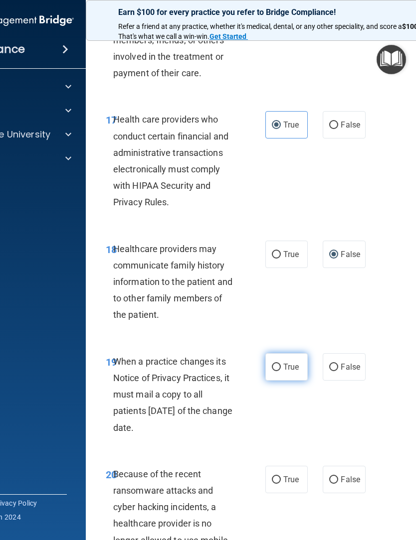
click at [283, 353] on label "True" at bounding box center [286, 366] width 42 height 27
click at [281, 364] on input "True" at bounding box center [276, 367] width 9 height 7
radio input "true"
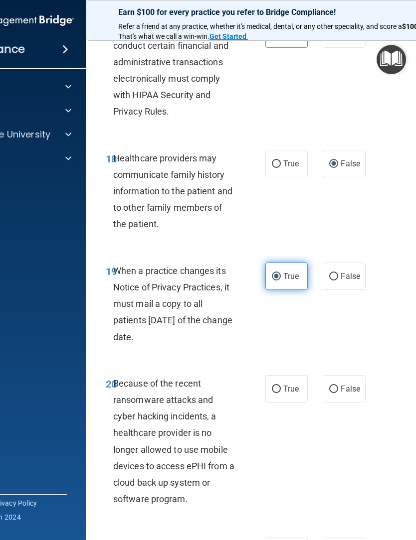
scroll to position [2079, 0]
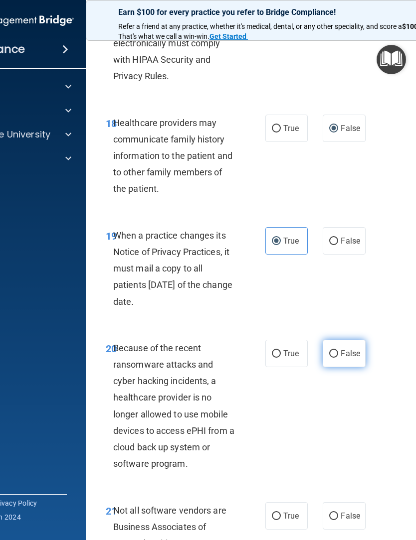
click at [344, 349] on span "False" at bounding box center [350, 353] width 19 height 9
click at [338, 350] on input "False" at bounding box center [333, 353] width 9 height 7
radio input "true"
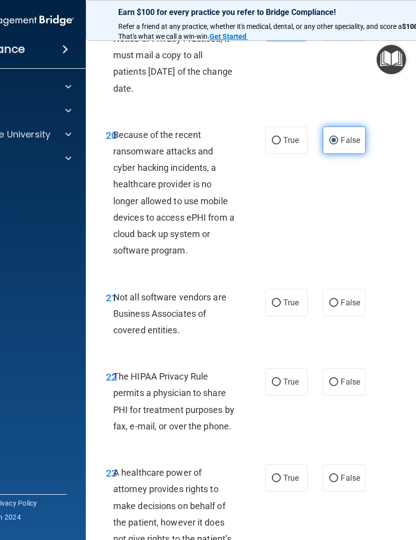
scroll to position [2294, 0]
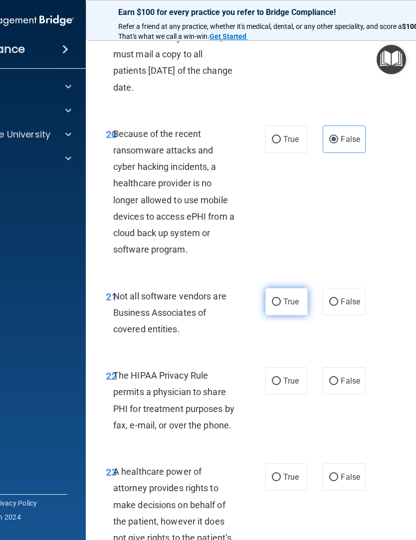
click at [280, 299] on input "True" at bounding box center [276, 302] width 9 height 7
radio input "true"
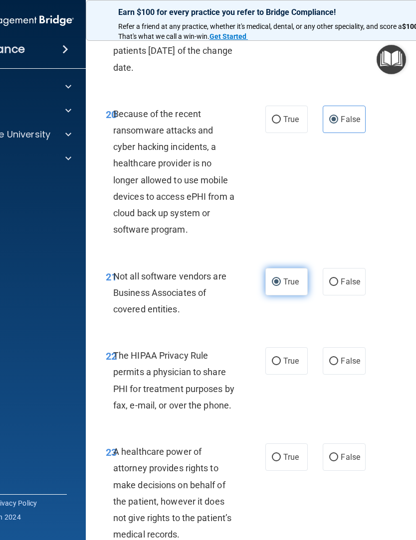
scroll to position [2340, 0]
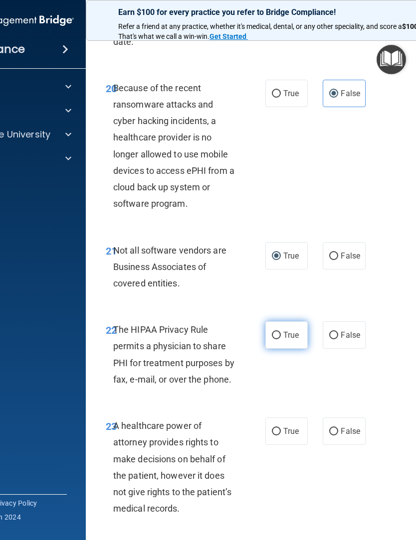
click at [285, 331] on span "True" at bounding box center [290, 335] width 15 height 9
click at [281, 332] on input "True" at bounding box center [276, 335] width 9 height 7
radio input "true"
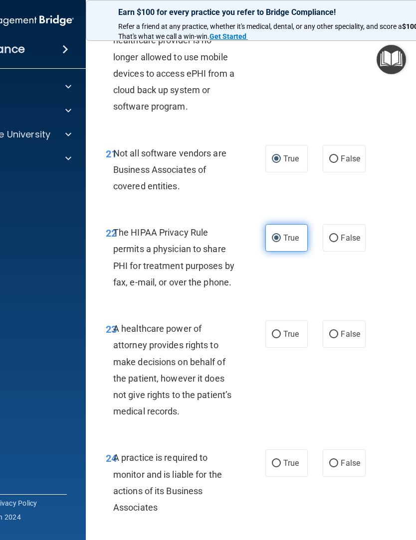
scroll to position [2440, 0]
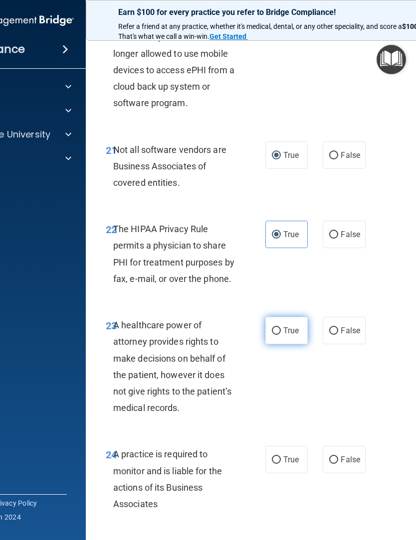
click at [283, 326] on span "True" at bounding box center [290, 330] width 15 height 9
click at [281, 328] on input "True" at bounding box center [276, 331] width 9 height 7
radio input "true"
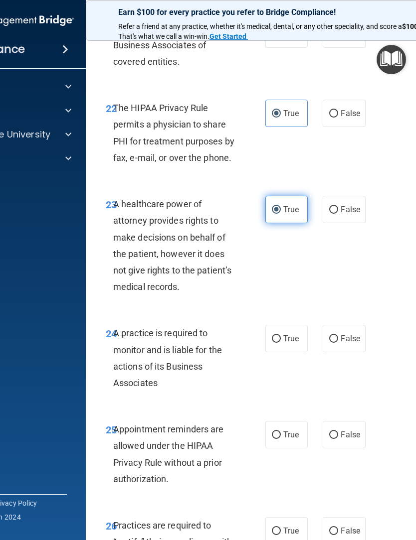
scroll to position [2561, 0]
click at [280, 336] on input "True" at bounding box center [276, 339] width 9 height 7
radio input "true"
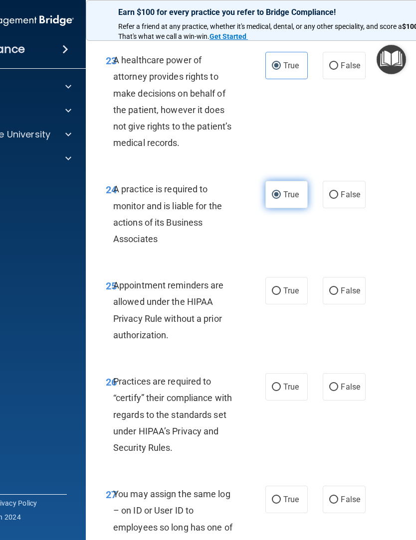
scroll to position [2707, 0]
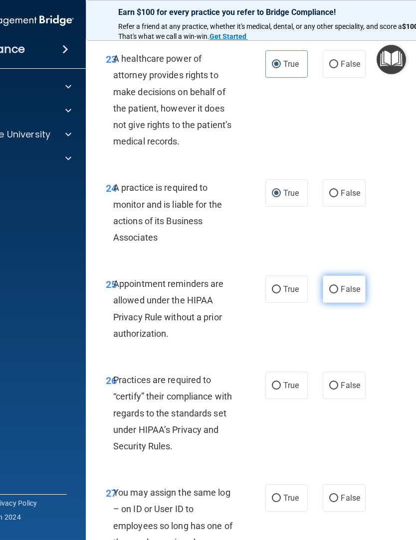
click at [336, 286] on input "False" at bounding box center [333, 289] width 9 height 7
radio input "true"
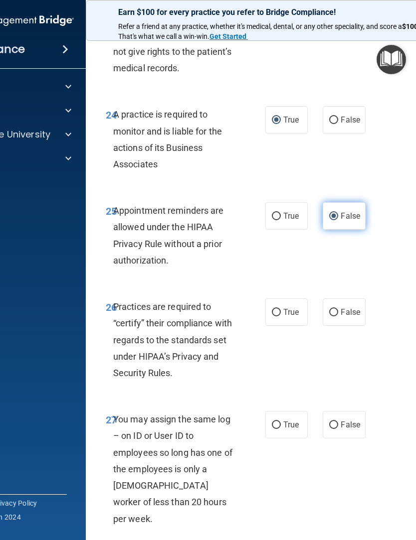
scroll to position [2781, 0]
click at [277, 309] on input "True" at bounding box center [276, 312] width 9 height 7
radio input "true"
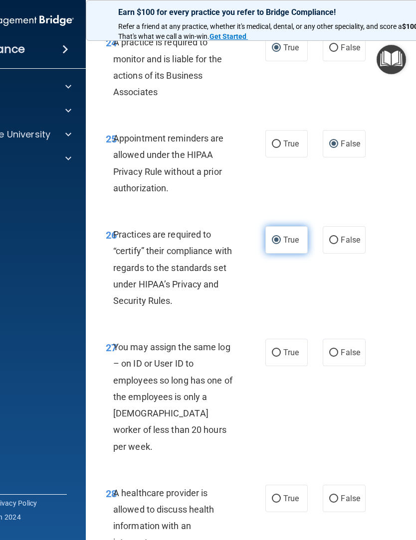
scroll to position [2860, 0]
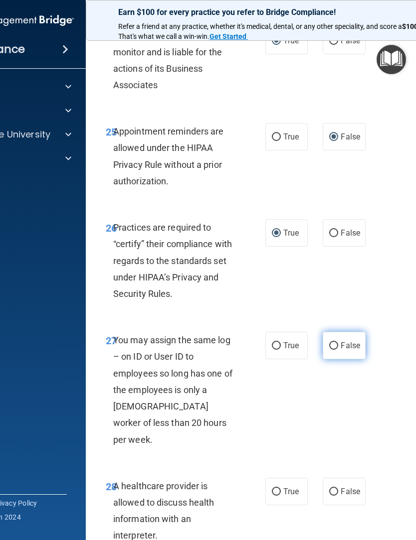
click at [339, 332] on label "False" at bounding box center [344, 345] width 42 height 27
click at [338, 343] on input "False" at bounding box center [333, 346] width 9 height 7
radio input "true"
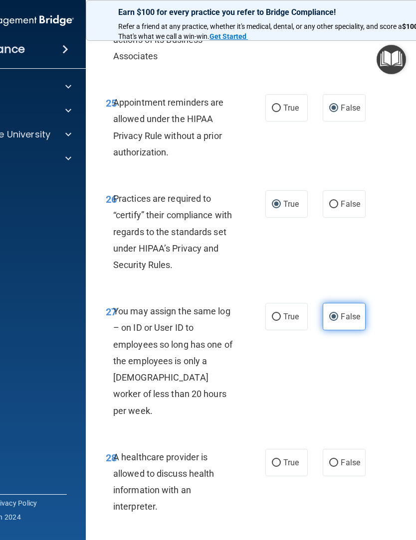
scroll to position [2973, 0]
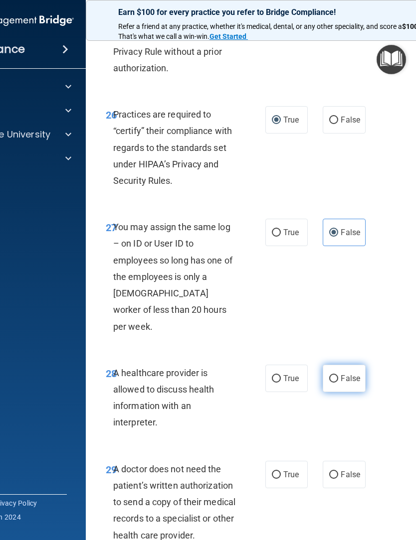
click at [339, 365] on label "False" at bounding box center [344, 378] width 42 height 27
click at [338, 375] on input "False" at bounding box center [333, 378] width 9 height 7
radio input "true"
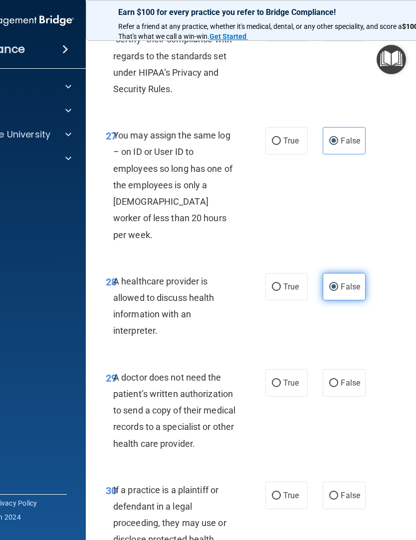
scroll to position [3093, 0]
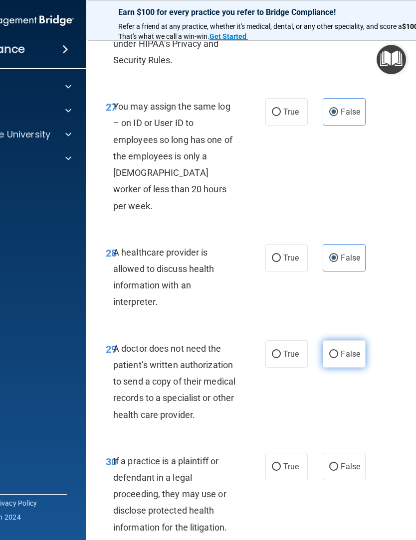
click at [335, 351] on input "False" at bounding box center [333, 354] width 9 height 7
radio input "true"
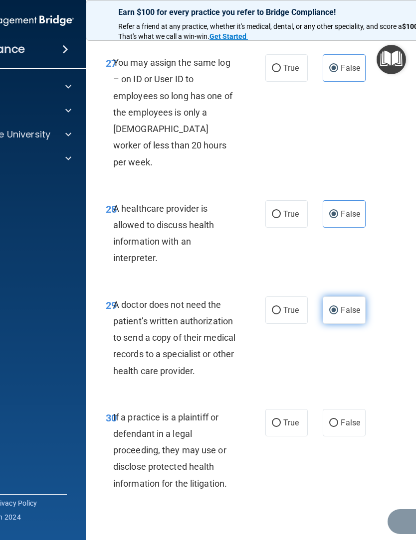
scroll to position [3137, 0]
click at [283, 410] on label "True" at bounding box center [286, 423] width 42 height 27
click at [281, 420] on input "True" at bounding box center [276, 423] width 9 height 7
radio input "true"
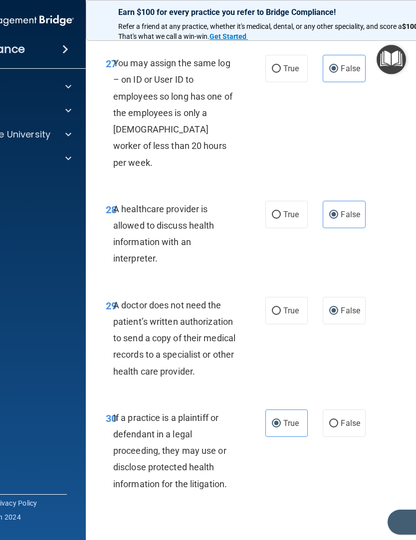
scroll to position [3131, 0]
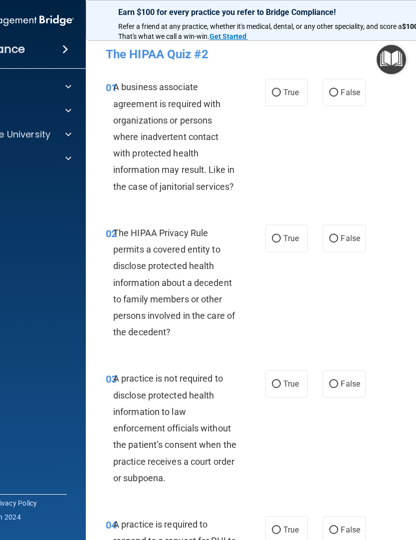
click at [414, 171] on div "01 A business associate agreement is required with organizations or persons whe…" at bounding box center [287, 139] width 379 height 146
click at [278, 95] on input "True" at bounding box center [276, 92] width 9 height 7
radio input "true"
click at [336, 238] on input "False" at bounding box center [333, 238] width 9 height 7
radio input "true"
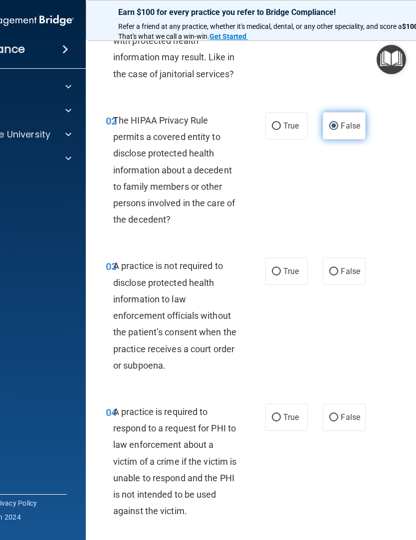
scroll to position [114, 0]
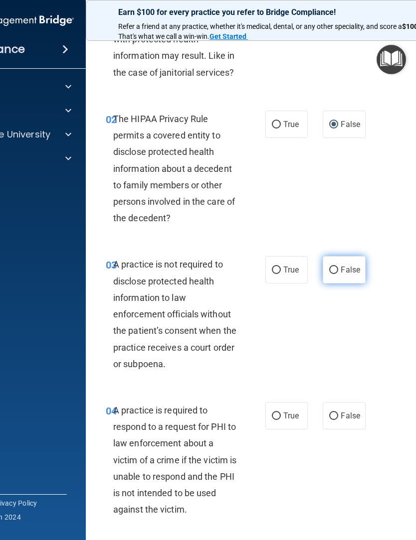
click at [336, 267] on input "False" at bounding box center [333, 270] width 9 height 7
radio input "true"
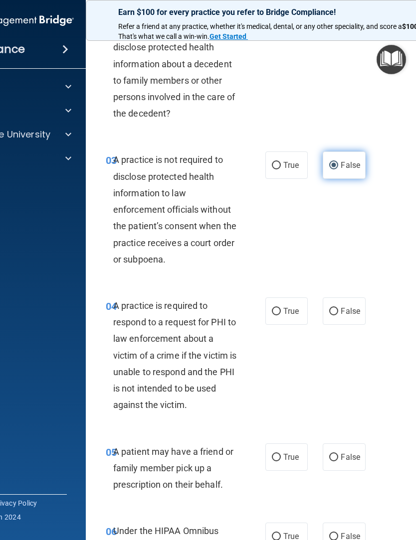
scroll to position [221, 0]
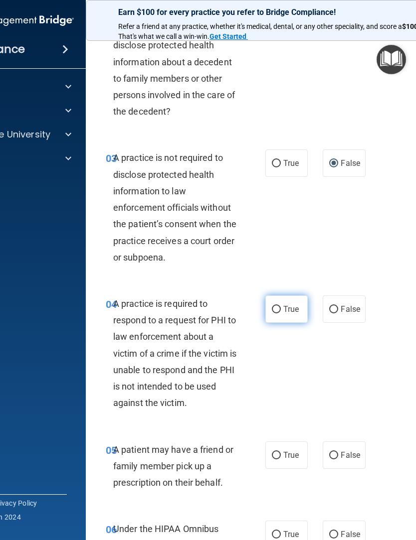
click at [281, 304] on label "True" at bounding box center [286, 309] width 42 height 27
click at [281, 306] on input "True" at bounding box center [276, 309] width 9 height 7
radio input "true"
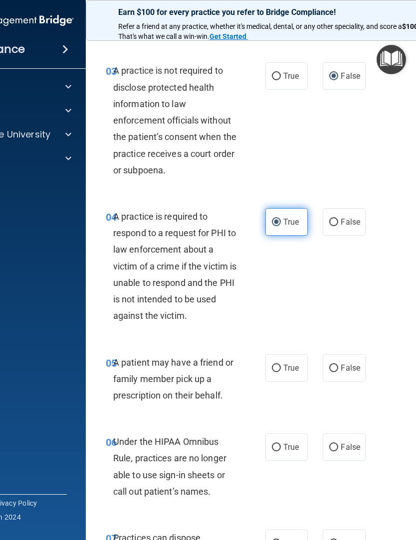
scroll to position [313, 0]
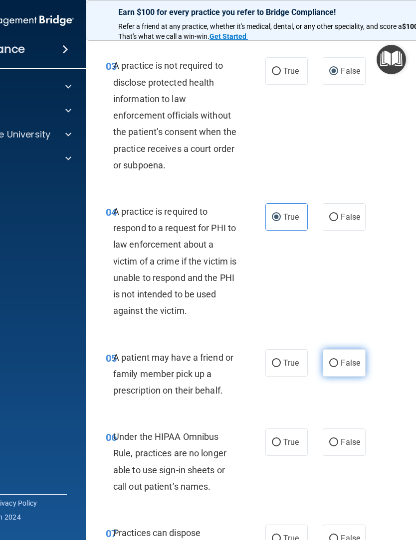
click at [334, 361] on input "False" at bounding box center [333, 363] width 9 height 7
radio input "true"
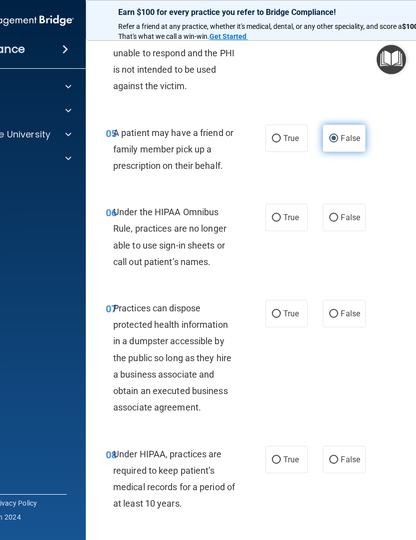
scroll to position [539, 0]
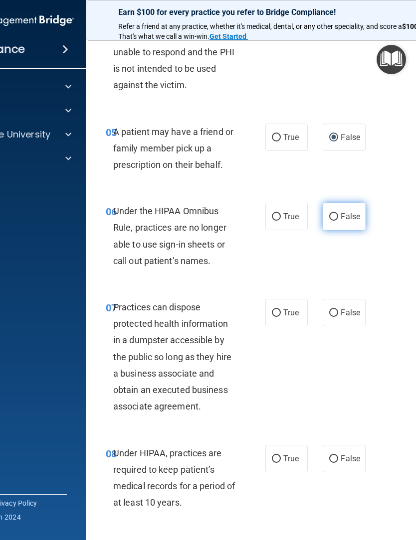
click at [340, 212] on label "False" at bounding box center [344, 216] width 42 height 27
click at [338, 213] on input "False" at bounding box center [333, 216] width 9 height 7
radio input "true"
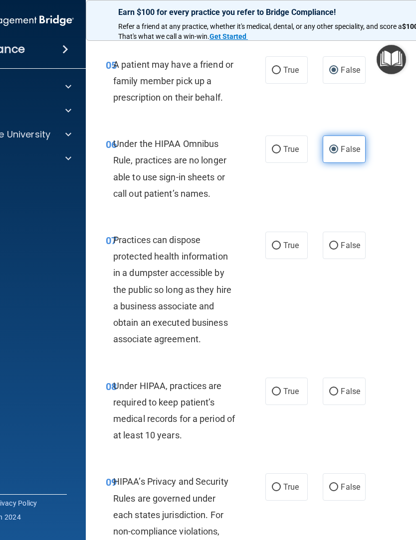
scroll to position [607, 0]
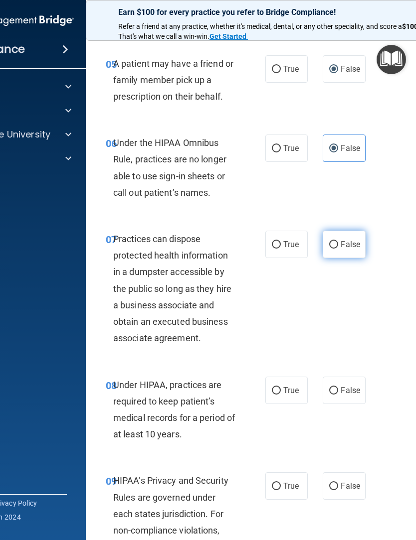
click at [338, 241] on input "False" at bounding box center [333, 244] width 9 height 7
radio input "true"
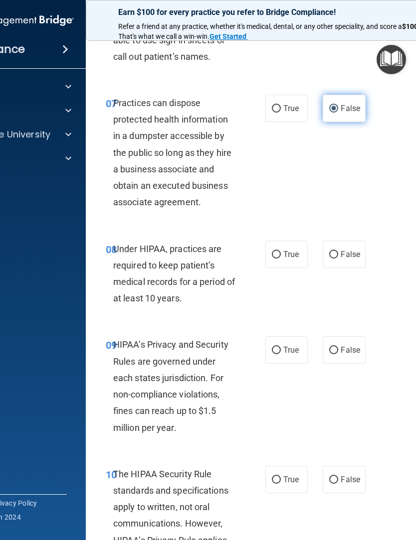
scroll to position [744, 0]
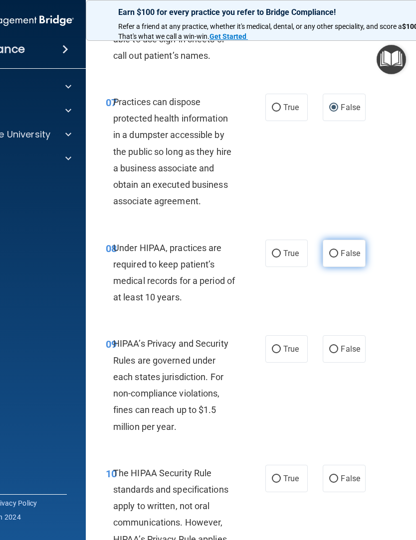
click at [341, 249] on span "False" at bounding box center [350, 253] width 19 height 9
click at [338, 250] on input "False" at bounding box center [333, 253] width 9 height 7
radio input "true"
click at [279, 346] on input "True" at bounding box center [276, 349] width 9 height 7
radio input "true"
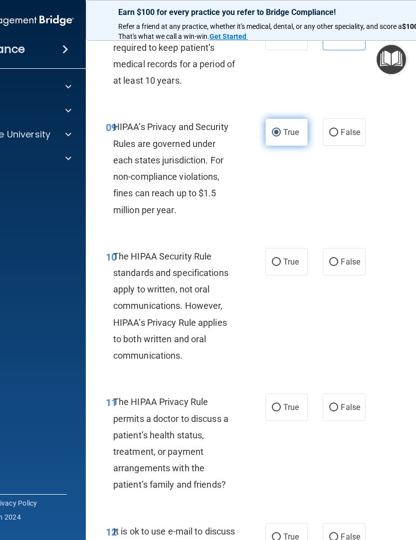
scroll to position [980, 0]
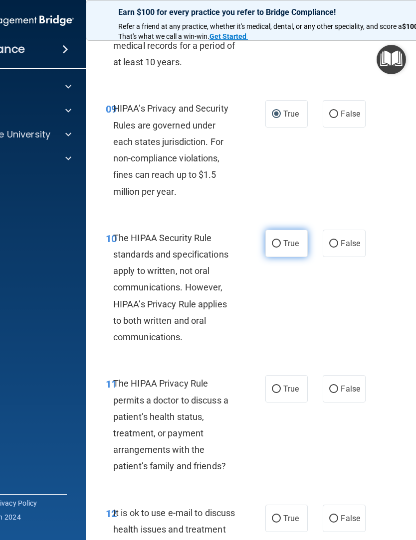
click at [273, 240] on input "True" at bounding box center [276, 243] width 9 height 7
radio input "true"
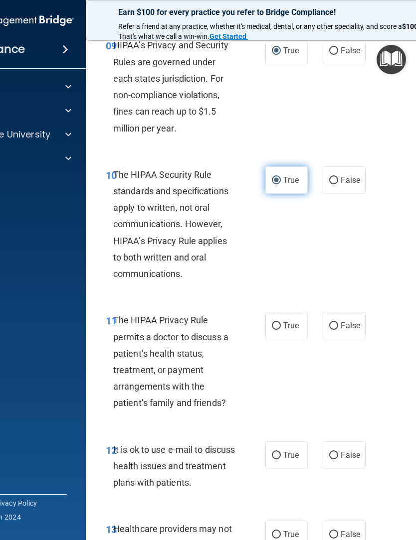
scroll to position [1063, 0]
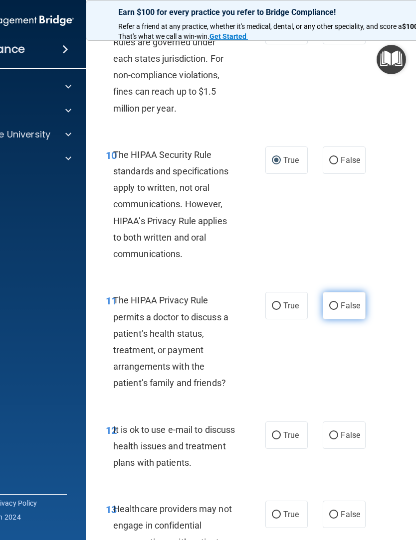
click at [337, 303] on input "False" at bounding box center [333, 306] width 9 height 7
radio input "true"
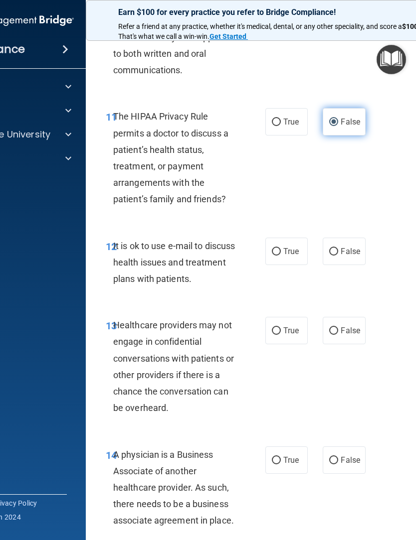
scroll to position [1249, 0]
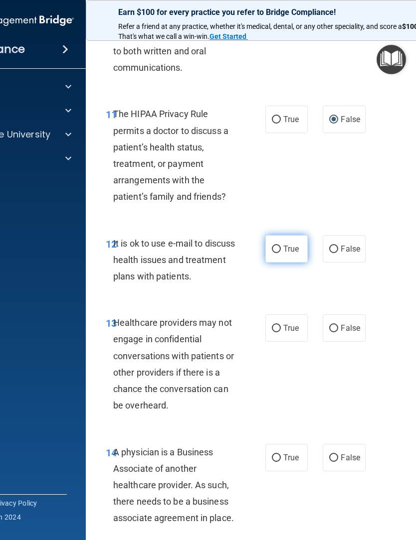
click at [273, 246] on input "True" at bounding box center [276, 249] width 9 height 7
radio input "true"
click at [338, 246] on input "False" at bounding box center [333, 249] width 9 height 7
radio input "true"
click at [273, 246] on input "True" at bounding box center [276, 249] width 9 height 7
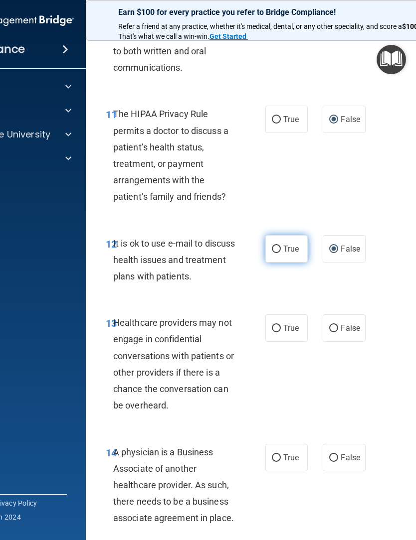
radio input "true"
radio input "false"
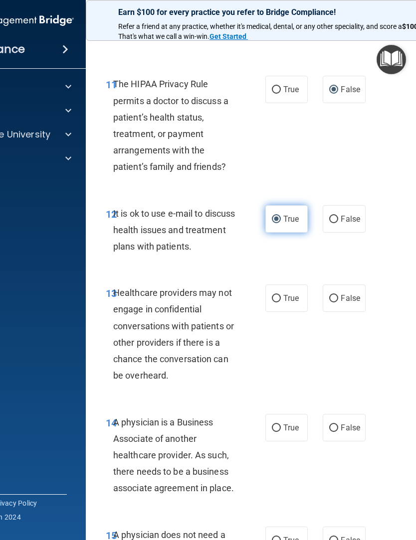
scroll to position [1282, 0]
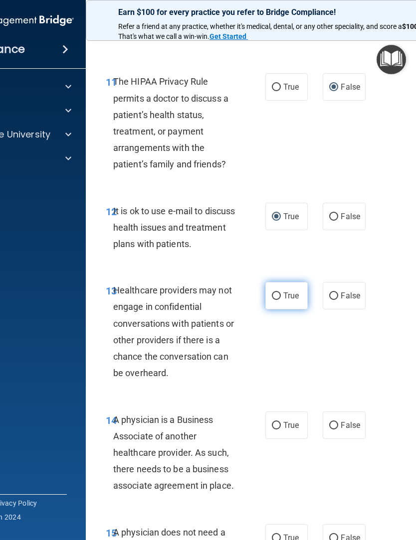
click at [280, 284] on label "True" at bounding box center [286, 295] width 42 height 27
click at [280, 293] on input "True" at bounding box center [276, 296] width 9 height 7
radio input "true"
click at [278, 422] on input "True" at bounding box center [276, 425] width 9 height 7
radio input "true"
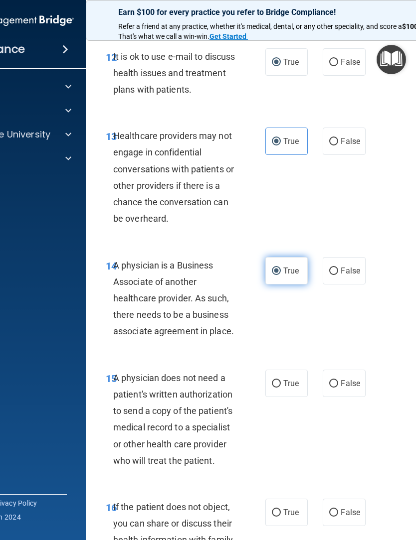
scroll to position [1444, 0]
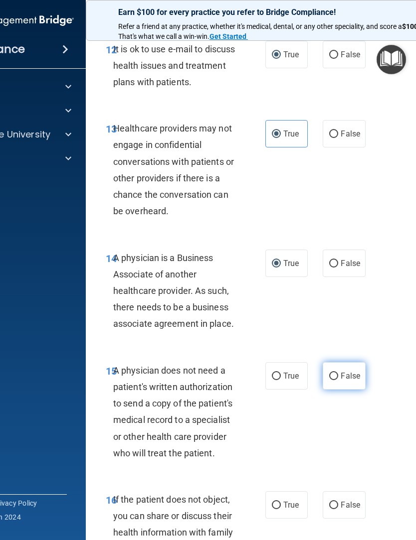
click at [330, 373] on input "False" at bounding box center [333, 376] width 9 height 7
radio input "true"
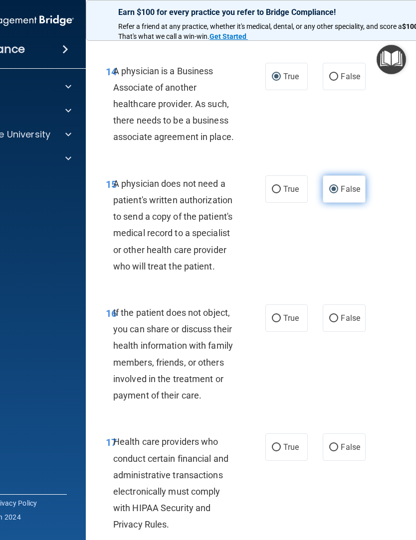
scroll to position [1636, 0]
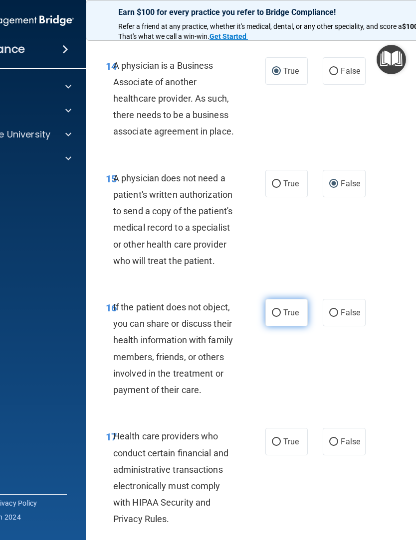
click at [280, 310] on input "True" at bounding box center [276, 313] width 9 height 7
radio input "true"
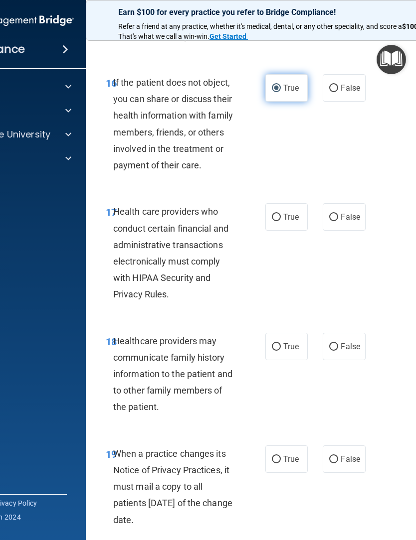
scroll to position [1862, 0]
click at [278, 213] on input "True" at bounding box center [276, 216] width 9 height 7
radio input "true"
click at [346, 342] on span "False" at bounding box center [350, 346] width 19 height 9
click at [338, 343] on input "False" at bounding box center [333, 346] width 9 height 7
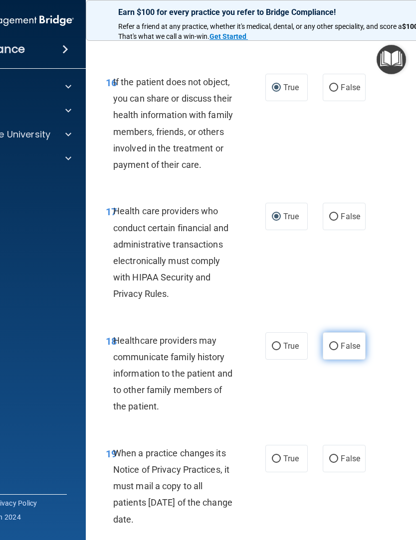
radio input "true"
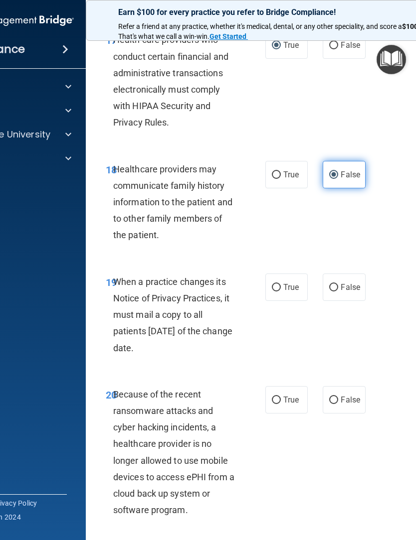
scroll to position [2034, 0]
click at [279, 284] on input "True" at bounding box center [276, 287] width 9 height 7
radio input "true"
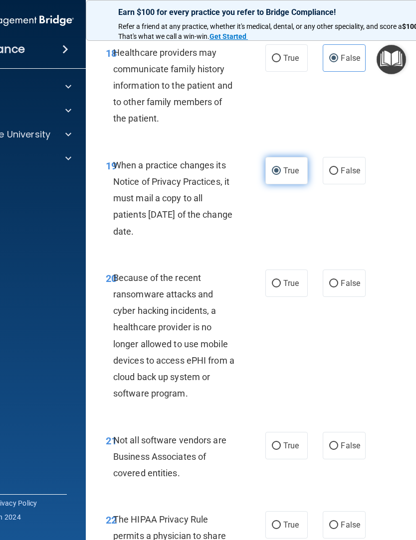
scroll to position [2152, 0]
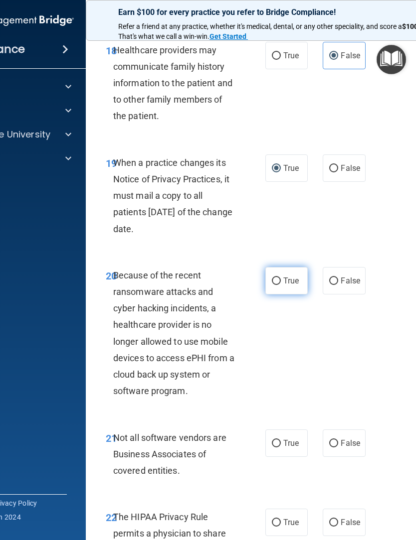
click at [286, 274] on label "True" at bounding box center [286, 280] width 42 height 27
click at [281, 278] on input "True" at bounding box center [276, 281] width 9 height 7
radio input "true"
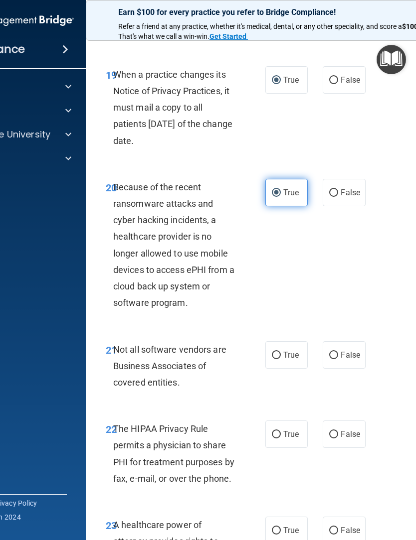
scroll to position [2265, 0]
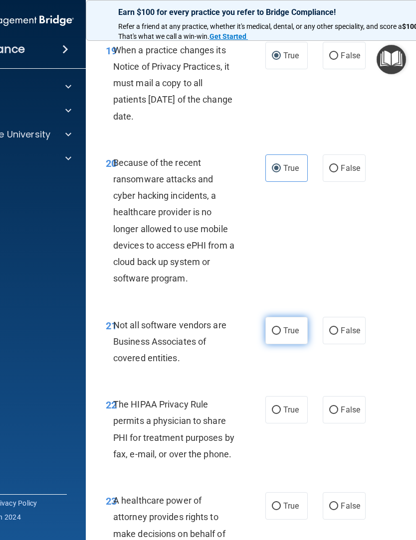
click at [280, 328] on input "True" at bounding box center [276, 331] width 9 height 7
radio input "true"
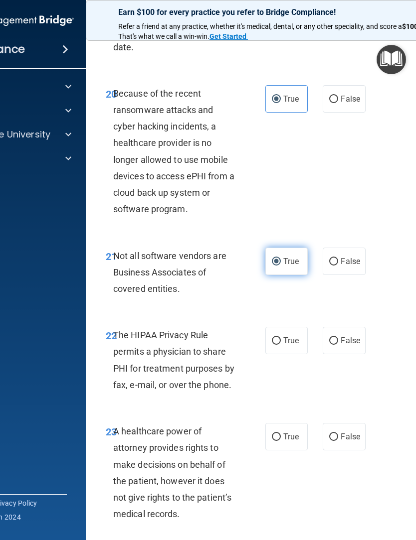
scroll to position [2336, 0]
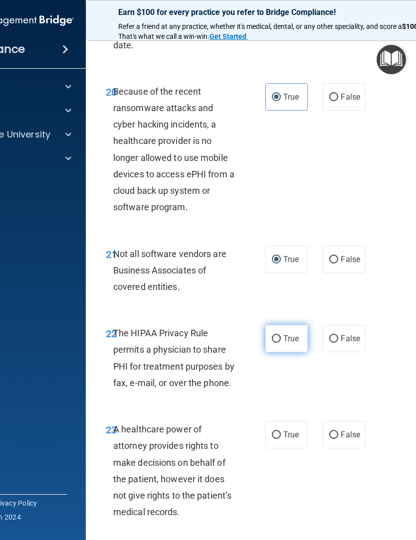
click at [285, 334] on span "True" at bounding box center [290, 338] width 15 height 9
click at [281, 336] on input "True" at bounding box center [276, 339] width 9 height 7
radio input "true"
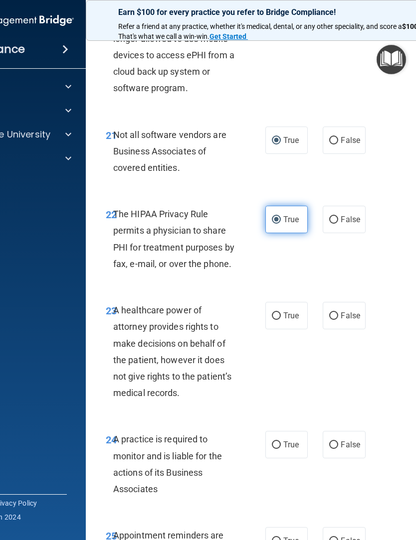
scroll to position [2456, 0]
click at [281, 302] on label "True" at bounding box center [286, 315] width 42 height 27
click at [281, 312] on input "True" at bounding box center [276, 315] width 9 height 7
radio input "true"
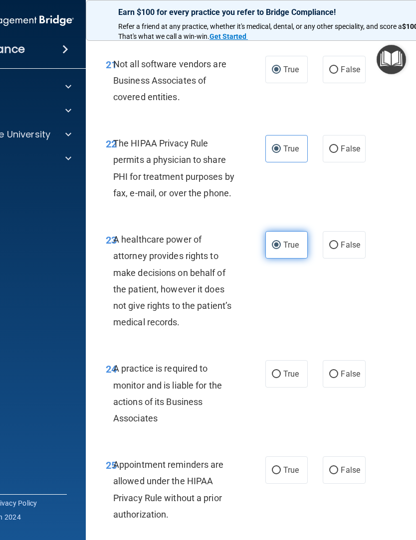
scroll to position [2541, 0]
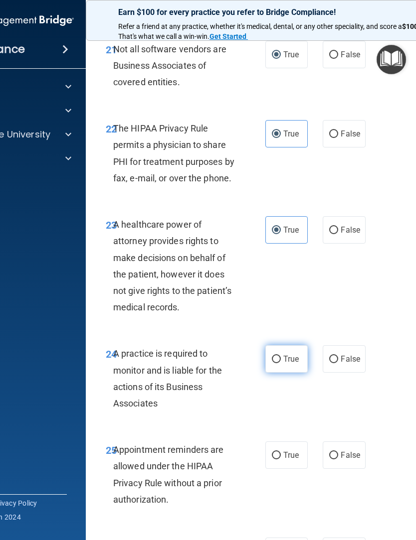
click at [280, 356] on input "True" at bounding box center [276, 359] width 9 height 7
radio input "true"
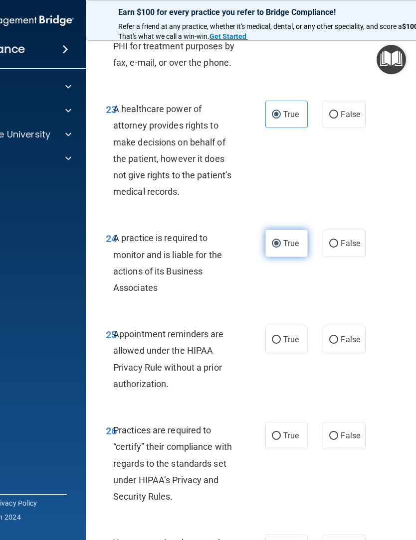
scroll to position [2658, 0]
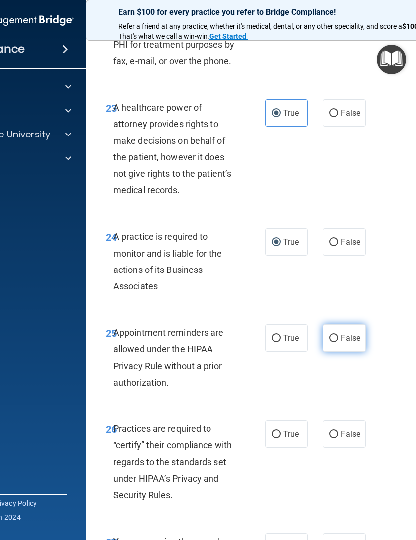
click at [337, 335] on input "False" at bounding box center [333, 338] width 9 height 7
radio input "true"
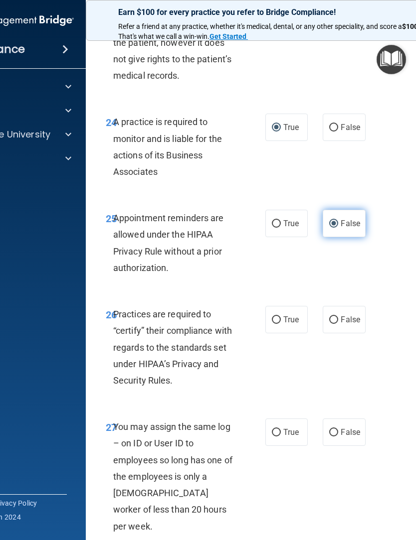
scroll to position [2774, 0]
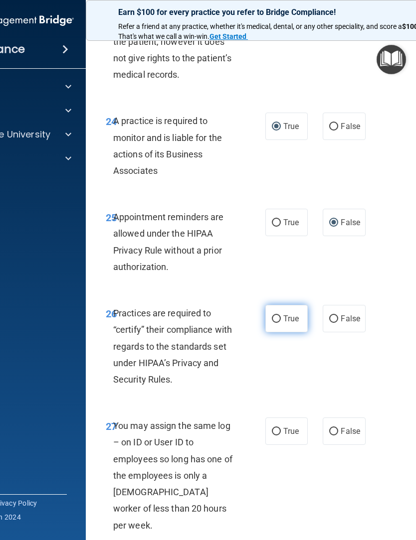
click at [279, 305] on label "True" at bounding box center [286, 318] width 42 height 27
click at [279, 316] on input "True" at bounding box center [276, 319] width 9 height 7
radio input "true"
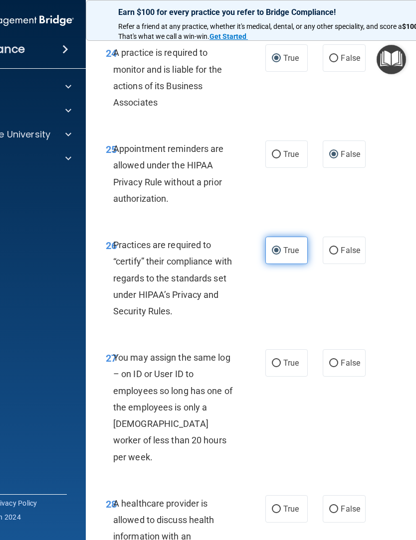
scroll to position [2862, 0]
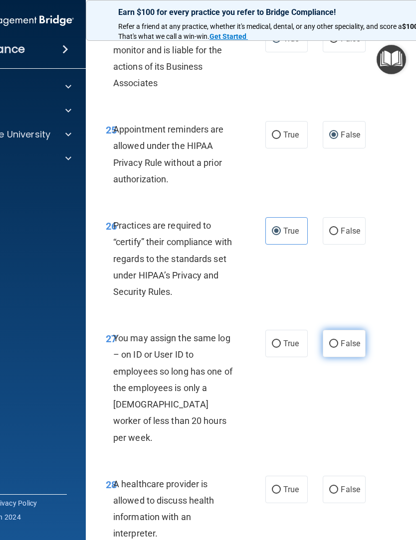
click at [338, 341] on input "False" at bounding box center [333, 344] width 9 height 7
radio input "true"
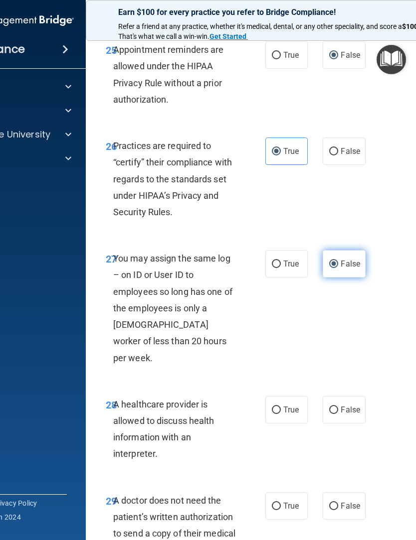
scroll to position [2952, 0]
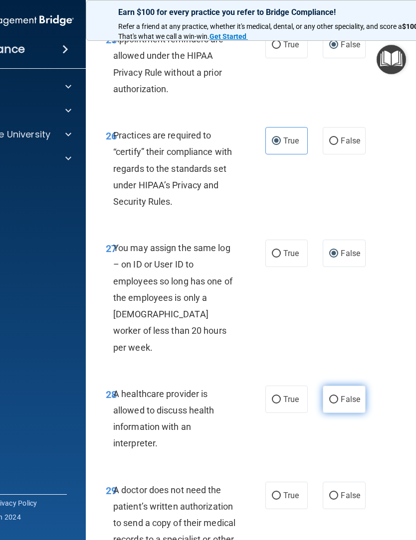
click at [335, 396] on input "False" at bounding box center [333, 399] width 9 height 7
radio input "true"
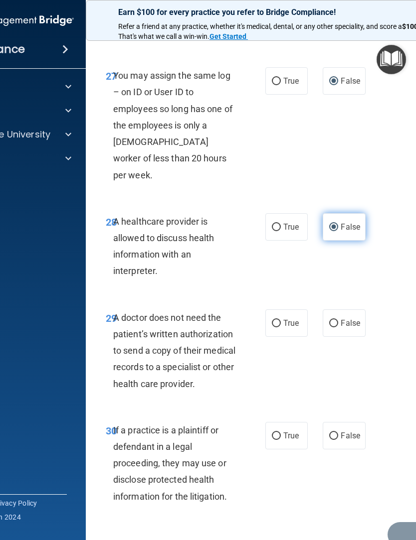
scroll to position [3125, 0]
click at [334, 320] on input "False" at bounding box center [333, 323] width 9 height 7
radio input "true"
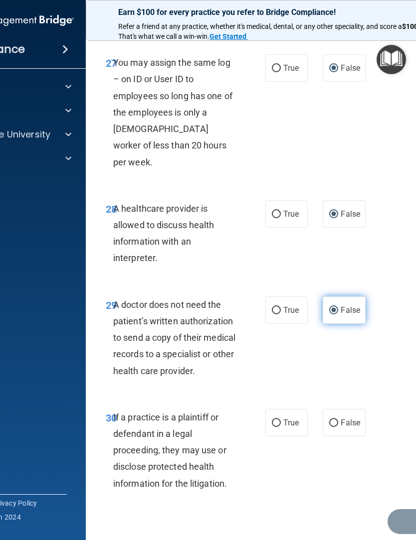
scroll to position [3137, 0]
click at [279, 420] on input "True" at bounding box center [276, 423] width 9 height 7
radio input "true"
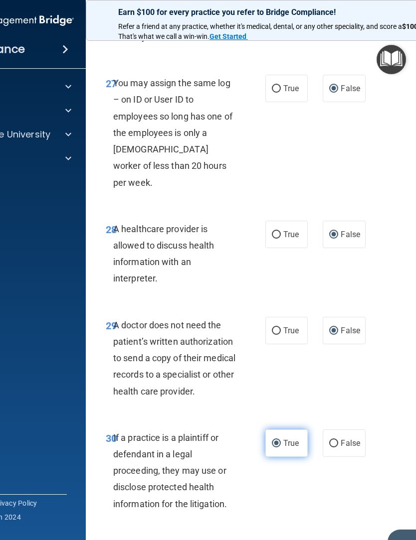
scroll to position [3118, 0]
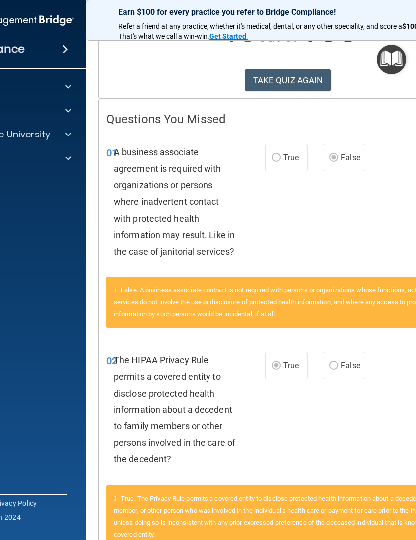
scroll to position [134, 0]
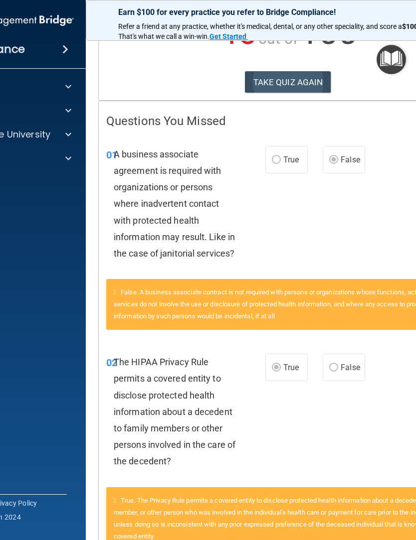
click at [286, 83] on button "TAKE QUIZ AGAIN" at bounding box center [288, 82] width 86 height 22
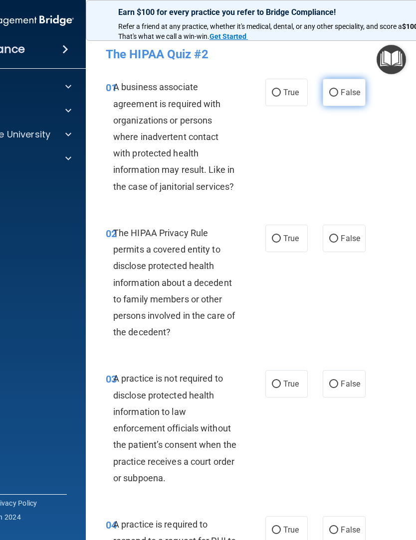
click at [334, 96] on input "False" at bounding box center [333, 92] width 9 height 7
radio input "true"
click at [279, 239] on input "True" at bounding box center [276, 238] width 9 height 7
radio input "true"
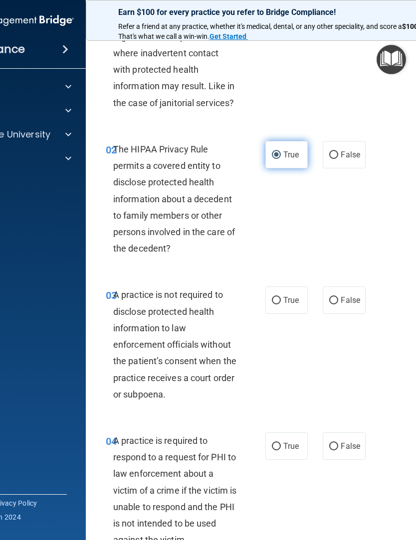
scroll to position [84, 0]
click at [280, 299] on input "True" at bounding box center [276, 300] width 9 height 7
radio input "true"
click at [338, 297] on input "False" at bounding box center [333, 300] width 9 height 7
radio input "true"
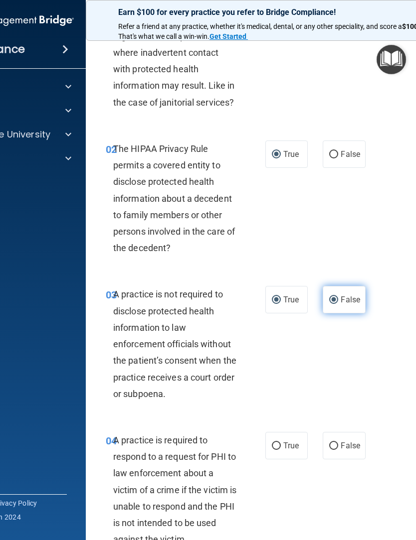
radio input "false"
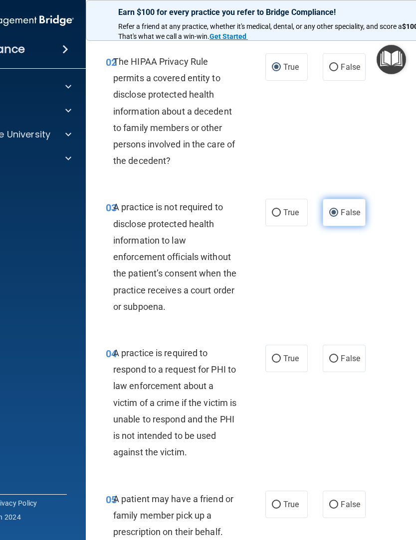
scroll to position [172, 0]
click at [282, 351] on label "True" at bounding box center [286, 357] width 42 height 27
click at [281, 355] on input "True" at bounding box center [276, 358] width 9 height 7
radio input "true"
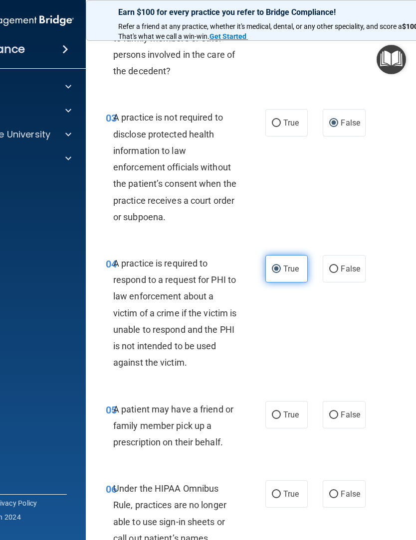
scroll to position [264, 0]
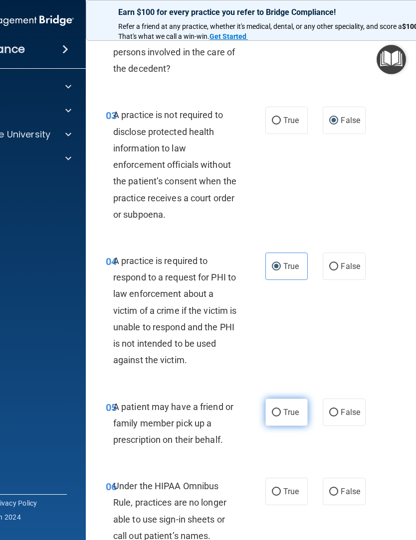
click at [278, 409] on input "True" at bounding box center [276, 412] width 9 height 7
radio input "true"
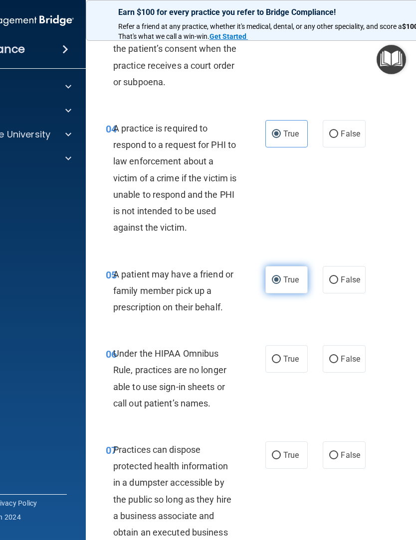
scroll to position [397, 0]
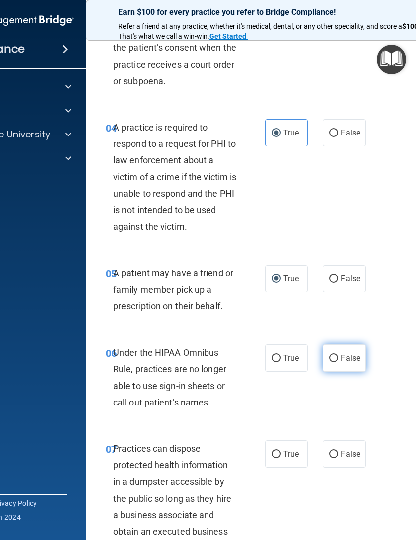
click at [344, 349] on label "False" at bounding box center [344, 357] width 42 height 27
click at [338, 355] on input "False" at bounding box center [333, 358] width 9 height 7
radio input "true"
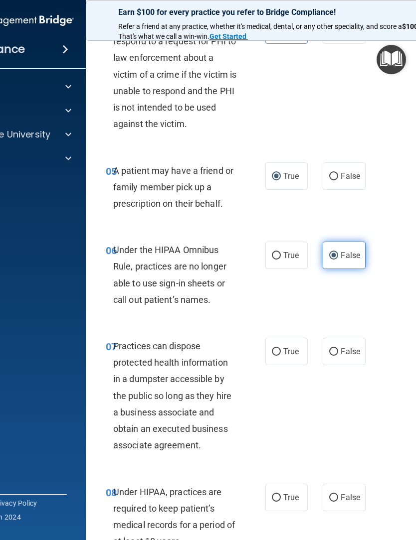
scroll to position [507, 0]
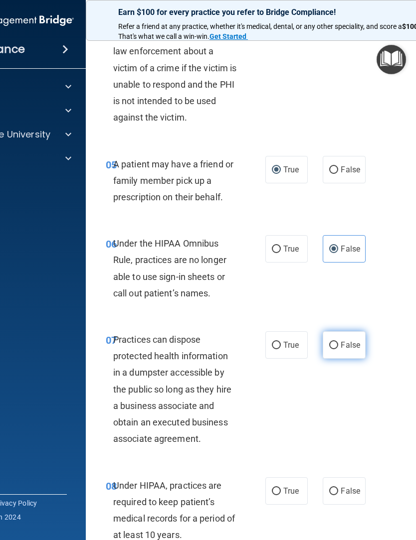
click at [337, 342] on input "False" at bounding box center [333, 345] width 9 height 7
radio input "true"
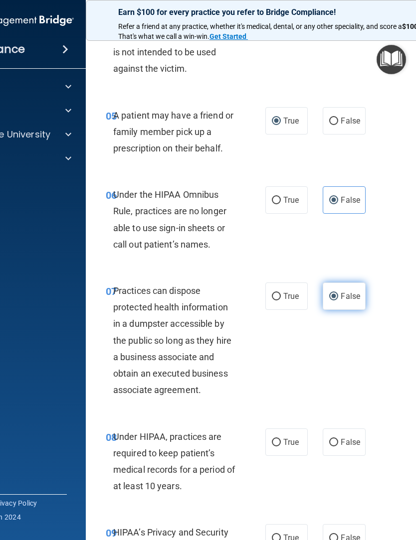
scroll to position [605, 0]
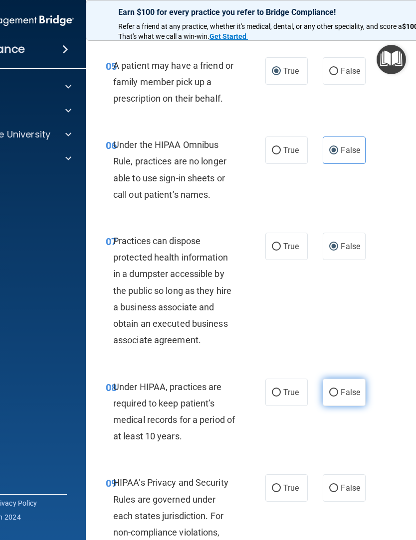
click at [341, 388] on span "False" at bounding box center [350, 392] width 19 height 9
click at [338, 389] on input "False" at bounding box center [333, 392] width 9 height 7
radio input "true"
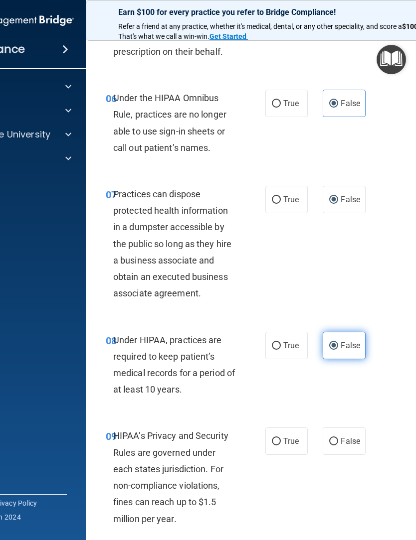
scroll to position [710, 0]
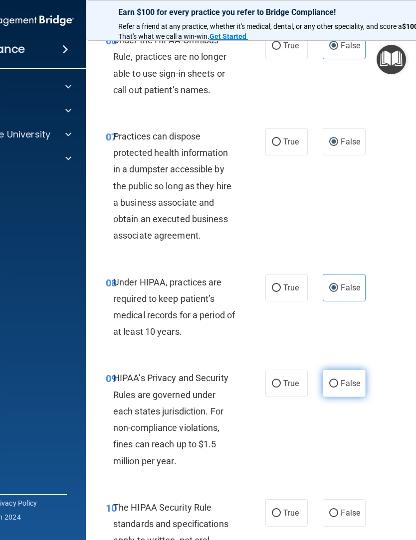
click at [337, 380] on input "False" at bounding box center [333, 383] width 9 height 7
radio input "true"
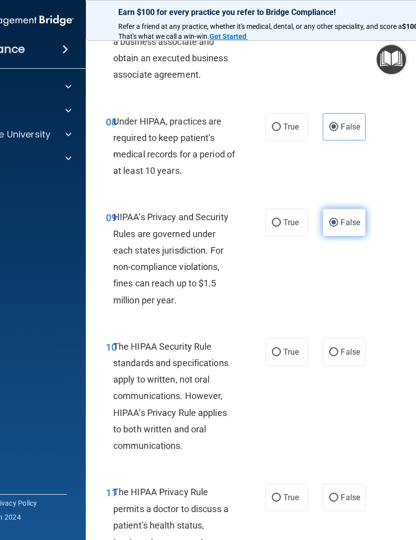
scroll to position [872, 0]
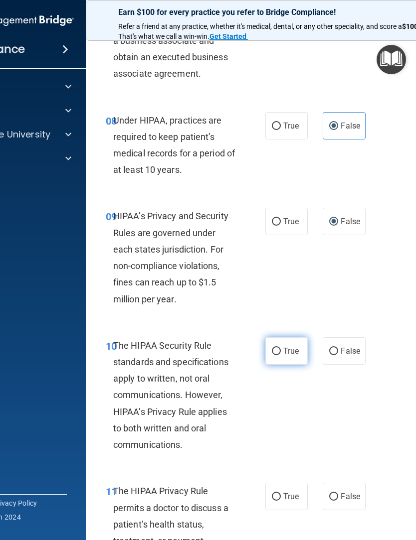
click at [276, 348] on input "True" at bounding box center [276, 351] width 9 height 7
radio input "true"
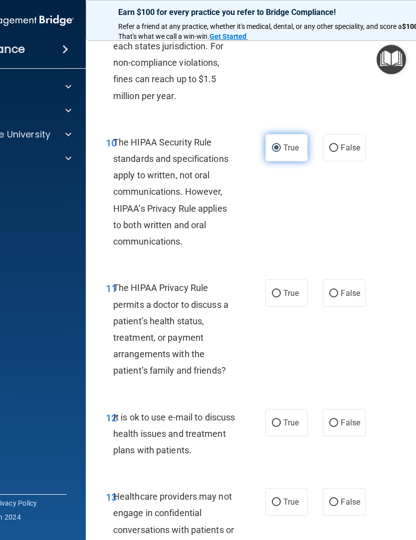
scroll to position [1076, 0]
click at [277, 290] on input "True" at bounding box center [276, 293] width 9 height 7
radio input "true"
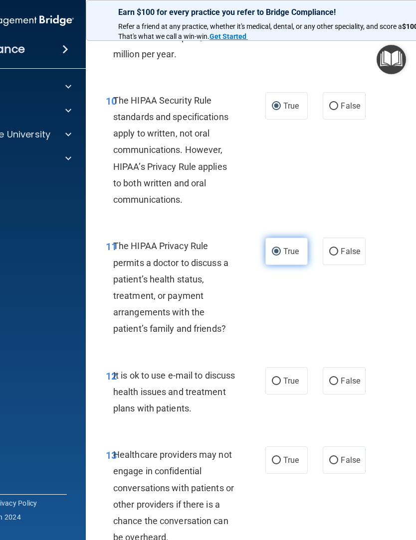
scroll to position [1118, 0]
click at [285, 368] on label "True" at bounding box center [286, 380] width 42 height 27
click at [281, 377] on input "True" at bounding box center [276, 380] width 9 height 7
radio input "true"
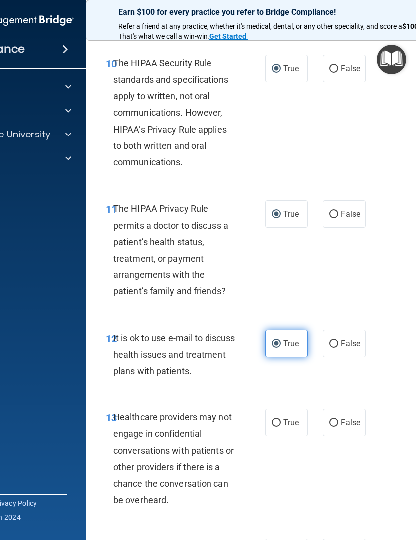
scroll to position [1223, 0]
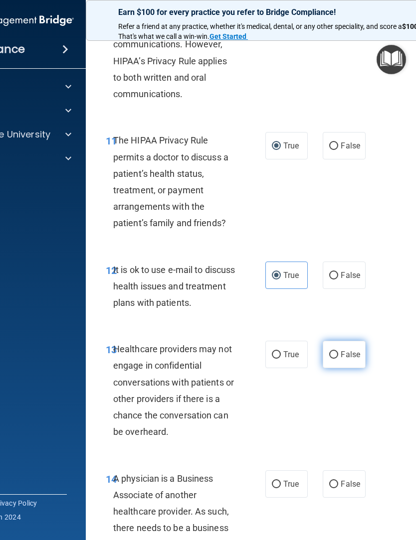
click at [341, 341] on label "False" at bounding box center [344, 354] width 42 height 27
click at [338, 351] on input "False" at bounding box center [333, 354] width 9 height 7
radio input "true"
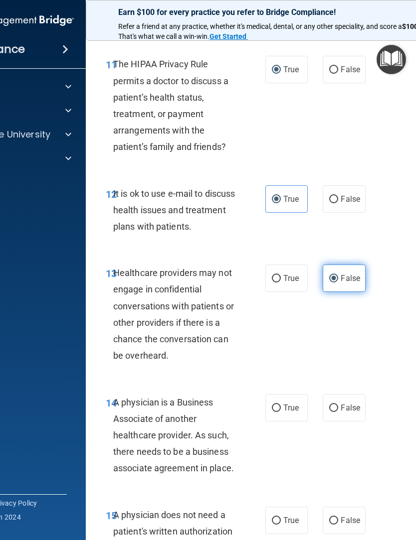
scroll to position [1304, 0]
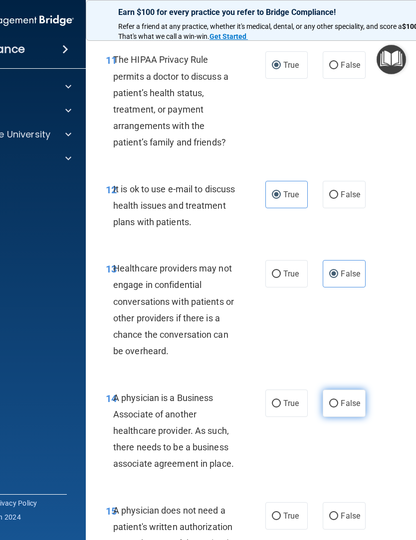
click at [342, 399] on span "False" at bounding box center [350, 403] width 19 height 9
click at [338, 400] on input "False" at bounding box center [333, 403] width 9 height 7
radio input "true"
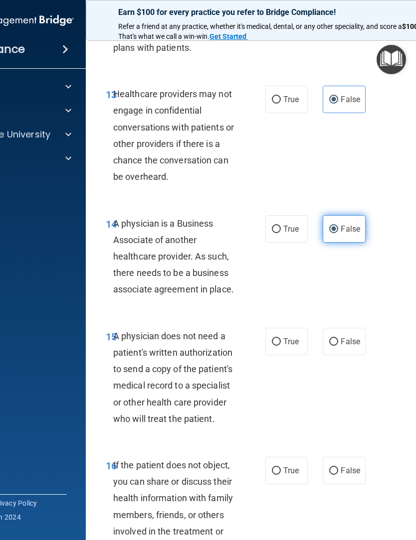
scroll to position [1479, 0]
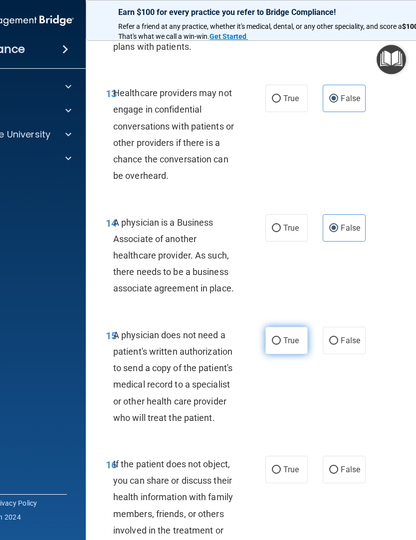
click at [276, 338] on input "True" at bounding box center [276, 341] width 9 height 7
radio input "true"
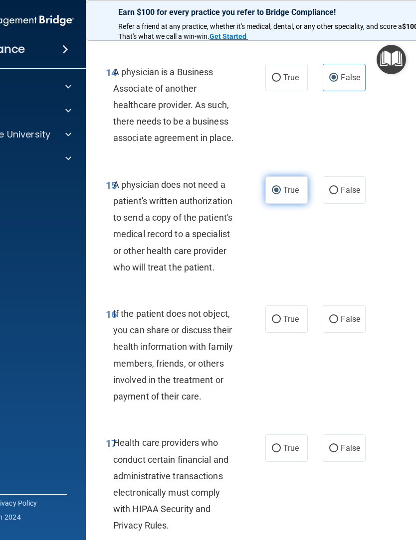
scroll to position [1630, 0]
click at [279, 316] on input "True" at bounding box center [276, 319] width 9 height 7
radio input "true"
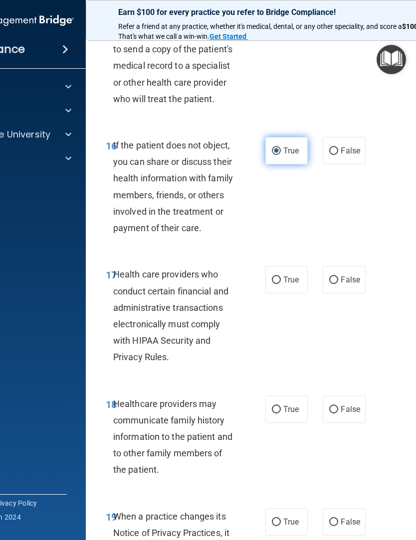
scroll to position [1799, 0]
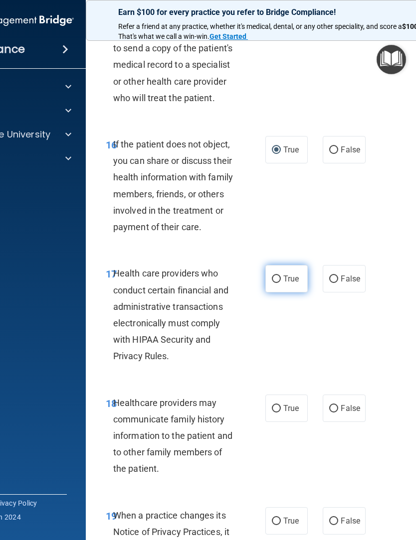
click at [279, 276] on input "True" at bounding box center [276, 279] width 9 height 7
radio input "true"
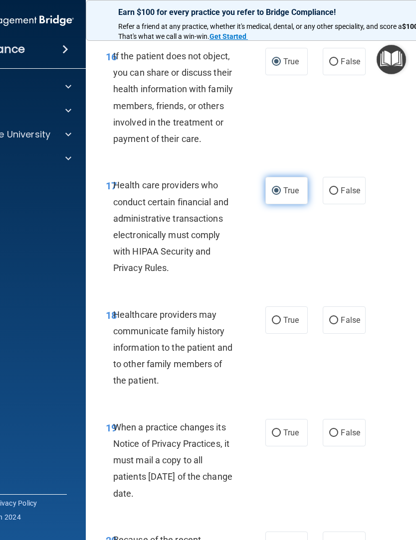
scroll to position [1888, 0]
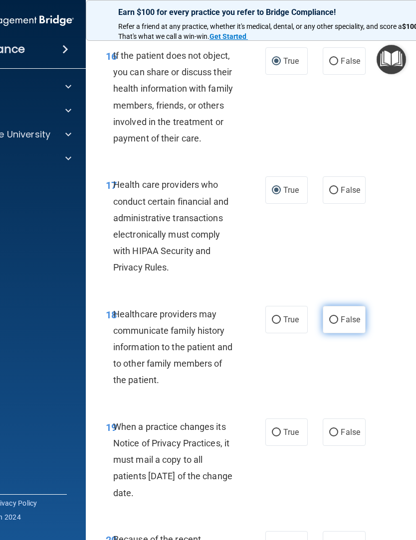
click at [345, 315] on span "False" at bounding box center [350, 319] width 19 height 9
click at [338, 317] on input "False" at bounding box center [333, 320] width 9 height 7
radio input "true"
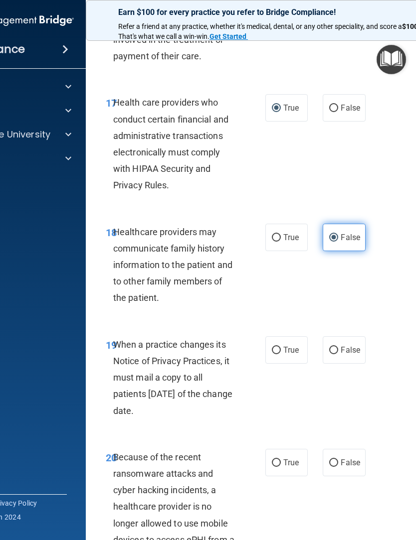
scroll to position [1971, 0]
click at [340, 337] on label "False" at bounding box center [344, 349] width 42 height 27
click at [338, 346] on input "False" at bounding box center [333, 349] width 9 height 7
radio input "true"
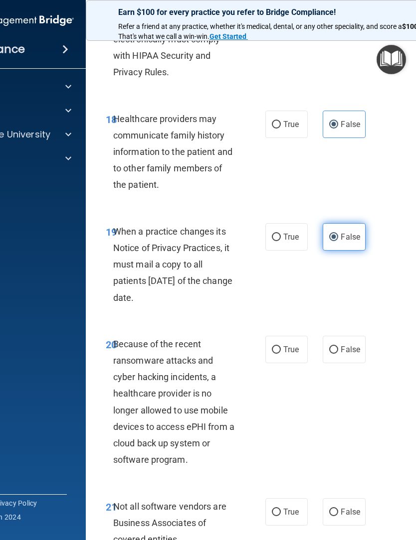
scroll to position [2107, 0]
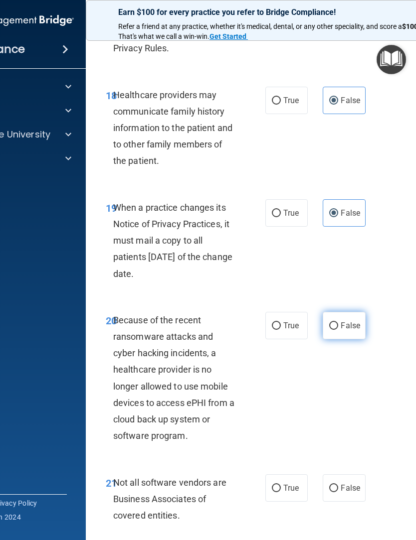
click at [338, 323] on input "False" at bounding box center [333, 326] width 9 height 7
radio input "true"
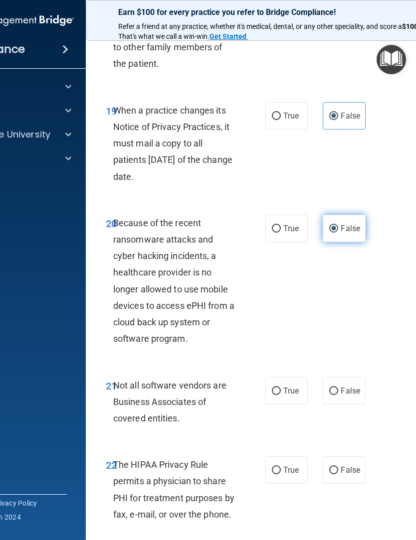
scroll to position [2205, 0]
click at [273, 387] on input "True" at bounding box center [276, 390] width 9 height 7
radio input "true"
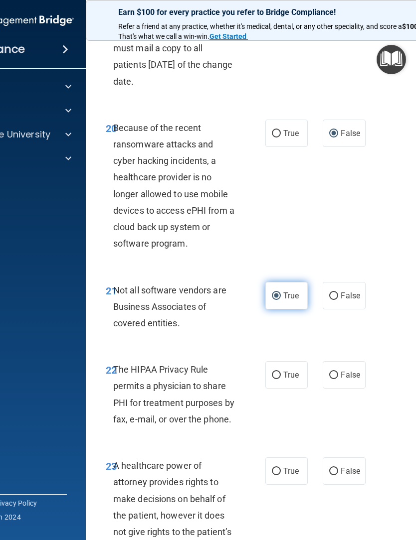
scroll to position [2311, 0]
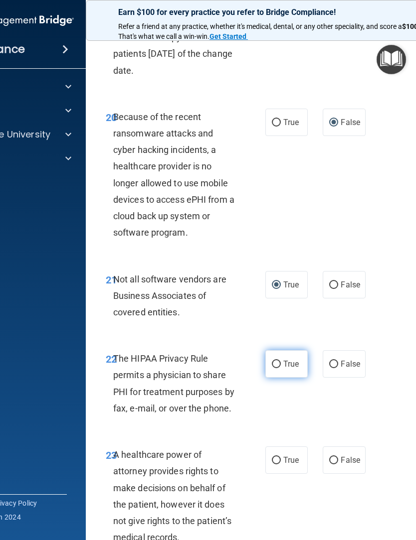
click at [278, 361] on input "True" at bounding box center [276, 364] width 9 height 7
radio input "true"
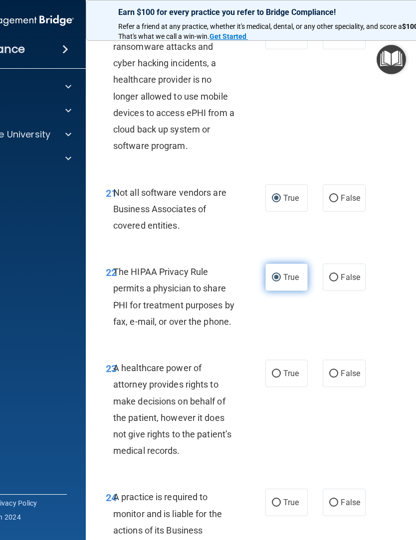
scroll to position [2399, 0]
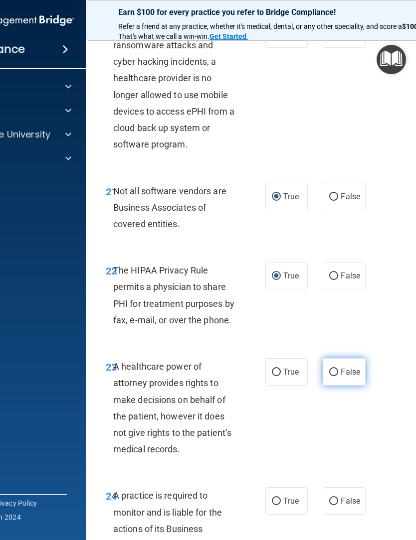
click at [338, 369] on input "False" at bounding box center [333, 372] width 9 height 7
radio input "true"
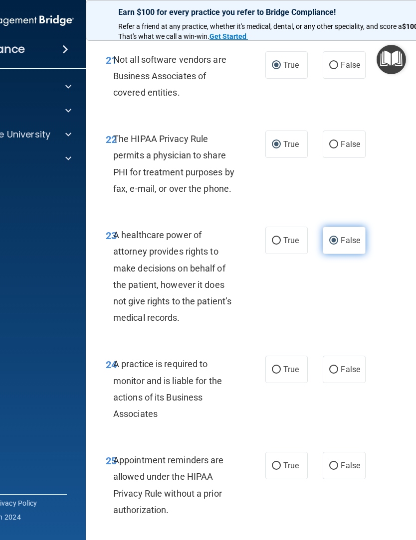
scroll to position [2531, 0]
click at [338, 366] on input "False" at bounding box center [333, 369] width 9 height 7
radio input "true"
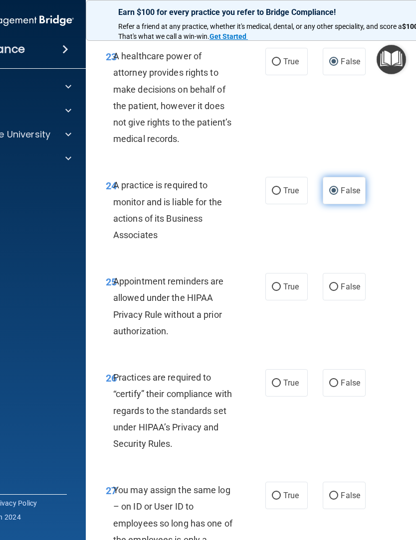
scroll to position [2717, 0]
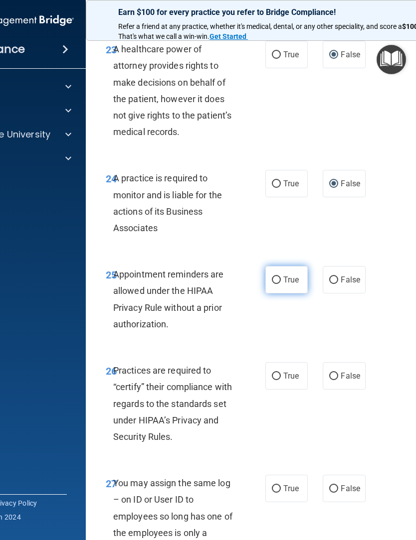
click at [285, 266] on label "True" at bounding box center [286, 279] width 42 height 27
click at [281, 277] on input "True" at bounding box center [276, 280] width 9 height 7
radio input "true"
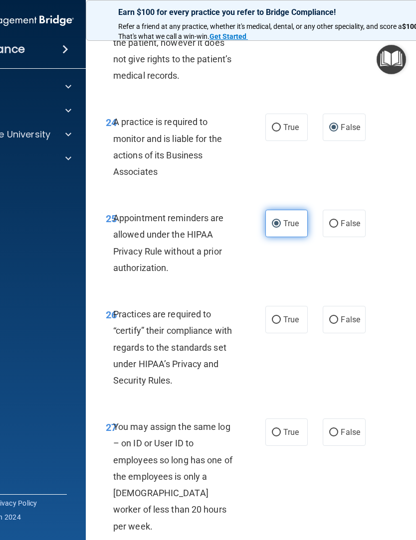
scroll to position [2773, 0]
click at [340, 306] on label "False" at bounding box center [344, 319] width 42 height 27
click at [338, 316] on input "False" at bounding box center [333, 319] width 9 height 7
radio input "true"
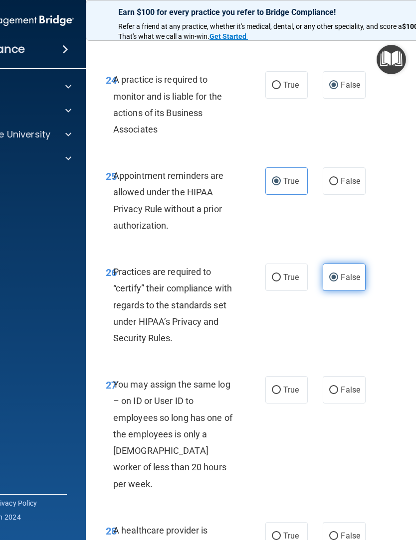
scroll to position [2816, 0]
click at [342, 385] on span "False" at bounding box center [350, 389] width 19 height 9
click at [338, 386] on input "False" at bounding box center [333, 389] width 9 height 7
radio input "true"
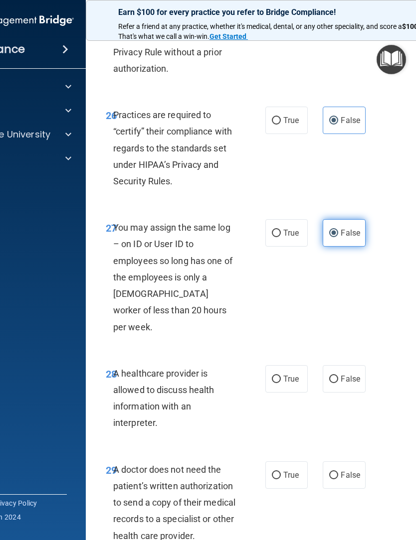
scroll to position [2973, 0]
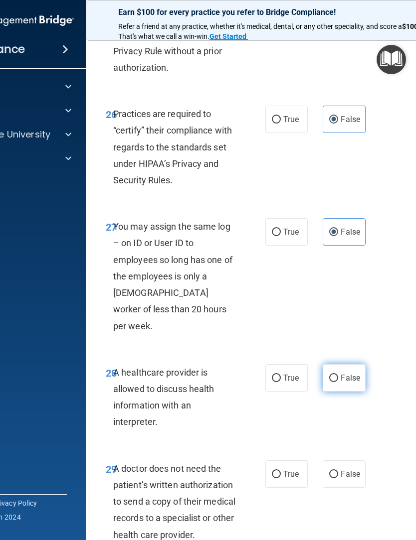
click at [345, 373] on span "False" at bounding box center [350, 377] width 19 height 9
click at [338, 375] on input "False" at bounding box center [333, 378] width 9 height 7
radio input "true"
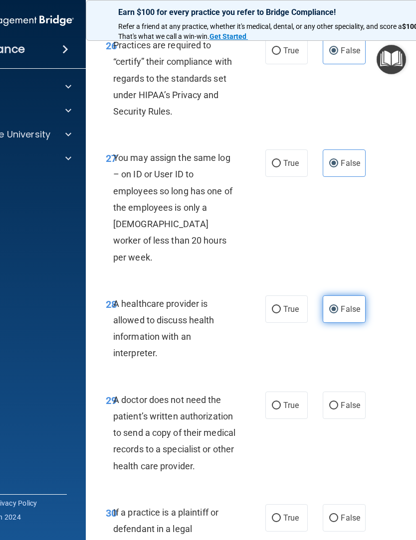
scroll to position [3043, 0]
click at [336, 391] on label "False" at bounding box center [344, 404] width 42 height 27
click at [336, 402] on input "False" at bounding box center [333, 405] width 9 height 7
radio input "true"
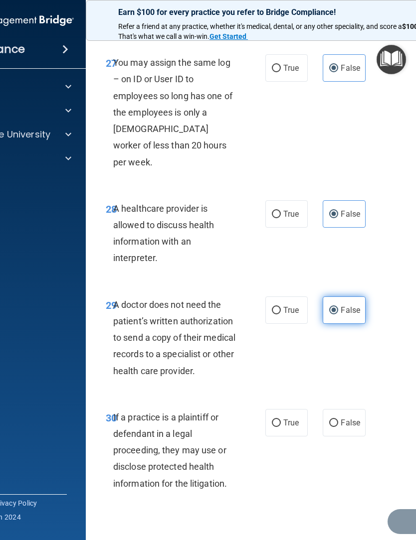
scroll to position [3137, 0]
click at [277, 420] on input "True" at bounding box center [276, 423] width 9 height 7
radio input "true"
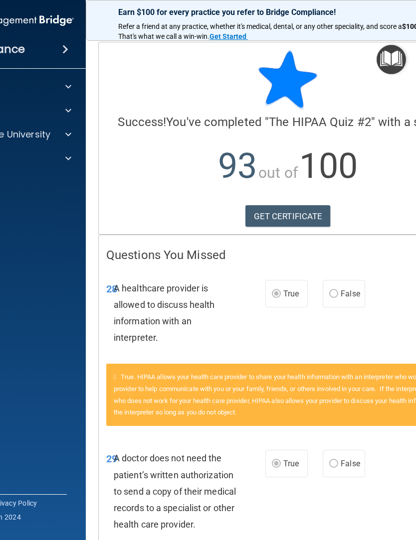
scroll to position [2, 0]
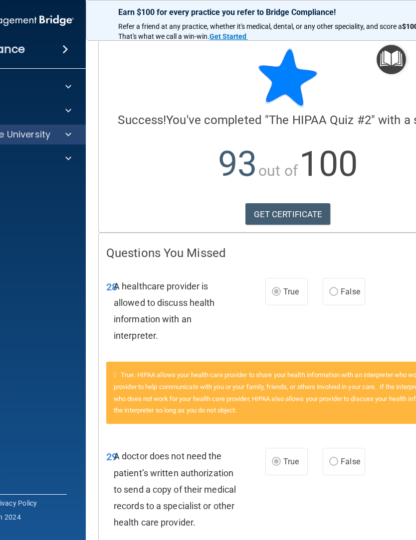
click at [69, 138] on span at bounding box center [68, 135] width 6 height 12
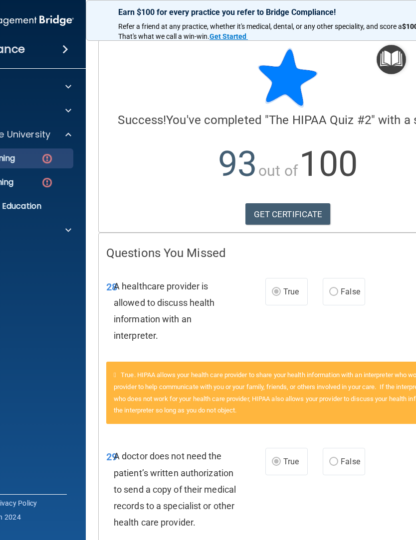
click at [47, 163] on img at bounding box center [47, 159] width 12 height 12
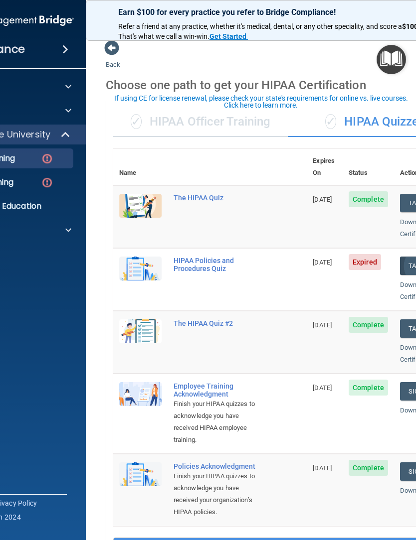
click at [401, 259] on button "Take Quiz" at bounding box center [424, 266] width 48 height 18
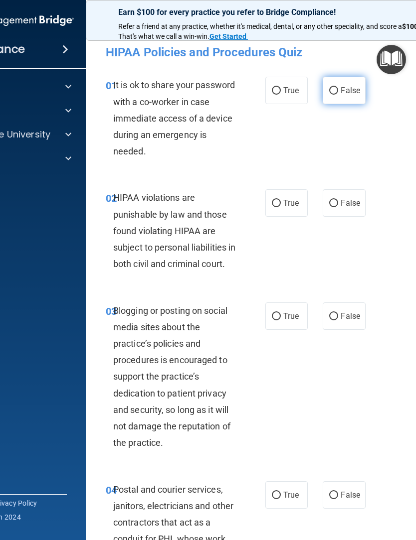
click at [335, 91] on input "False" at bounding box center [333, 90] width 9 height 7
radio input "true"
click at [272, 202] on input "True" at bounding box center [276, 203] width 9 height 7
radio input "true"
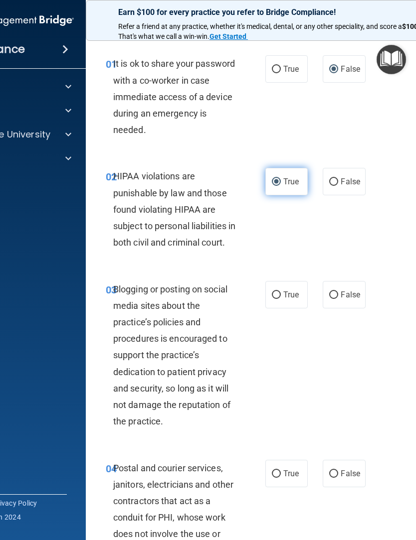
scroll to position [24, 0]
click at [337, 299] on input "False" at bounding box center [333, 294] width 9 height 7
radio input "true"
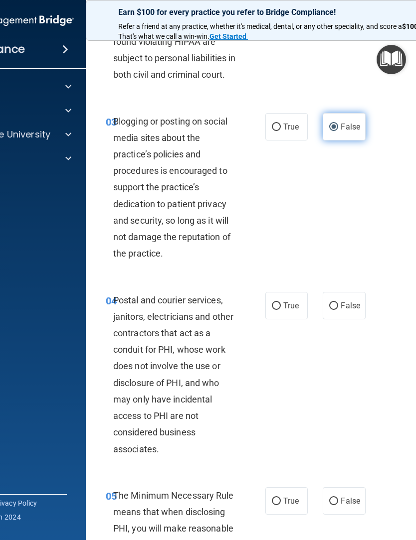
scroll to position [192, 0]
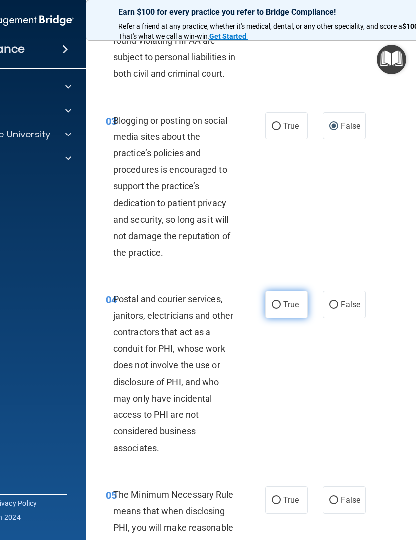
click at [280, 309] on input "True" at bounding box center [276, 305] width 9 height 7
radio input "true"
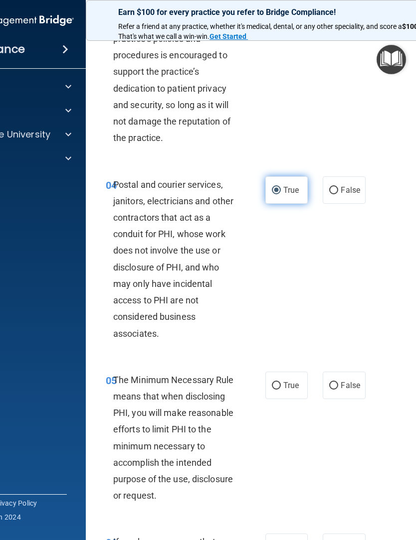
scroll to position [309, 0]
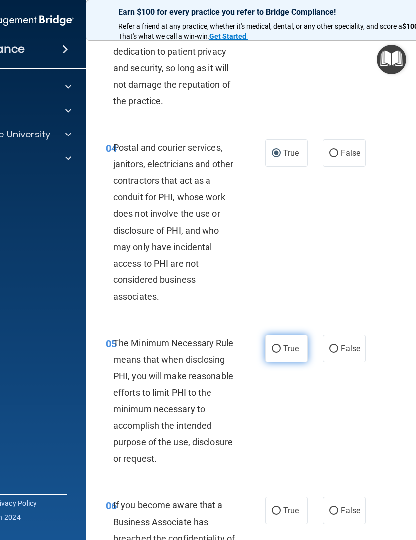
click at [277, 353] on input "True" at bounding box center [276, 348] width 9 height 7
radio input "true"
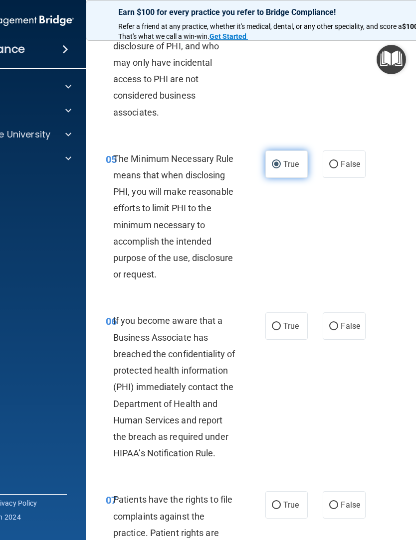
scroll to position [531, 0]
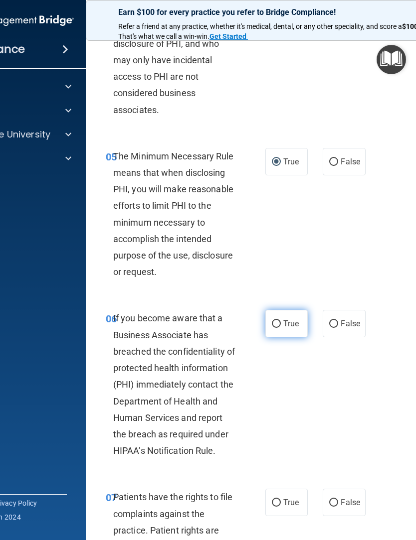
click at [276, 328] on input "True" at bounding box center [276, 324] width 9 height 7
radio input "true"
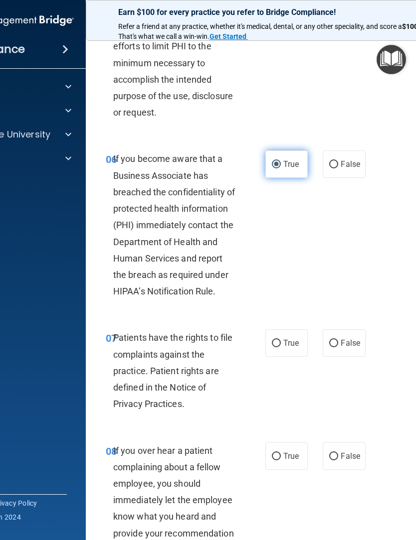
scroll to position [691, 0]
click at [276, 347] on input "True" at bounding box center [276, 343] width 9 height 7
radio input "true"
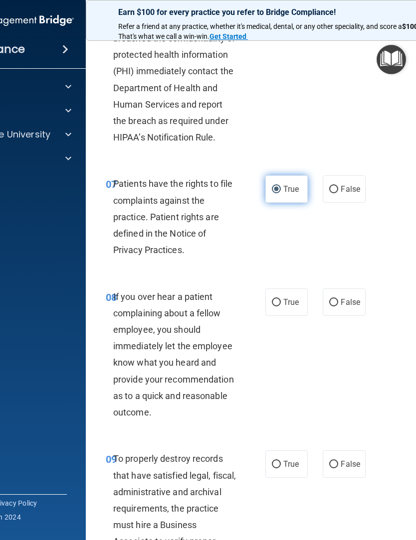
scroll to position [847, 0]
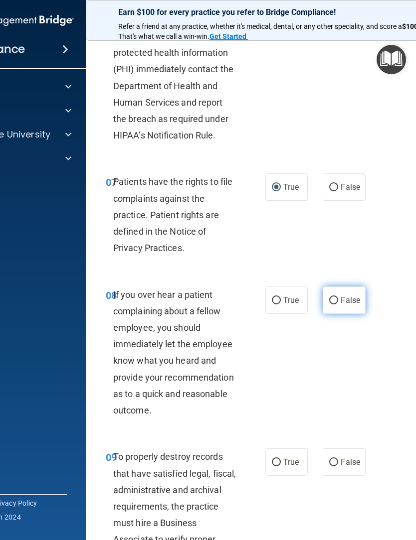
click at [333, 305] on input "False" at bounding box center [333, 300] width 9 height 7
radio input "true"
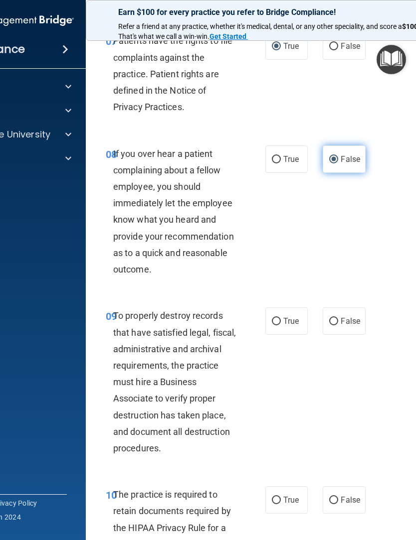
scroll to position [999, 0]
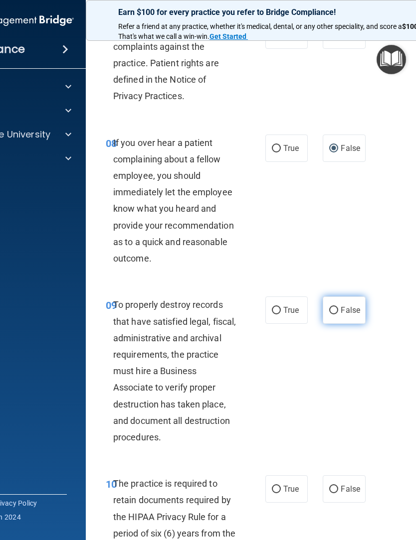
click at [336, 315] on input "False" at bounding box center [333, 310] width 9 height 7
radio input "true"
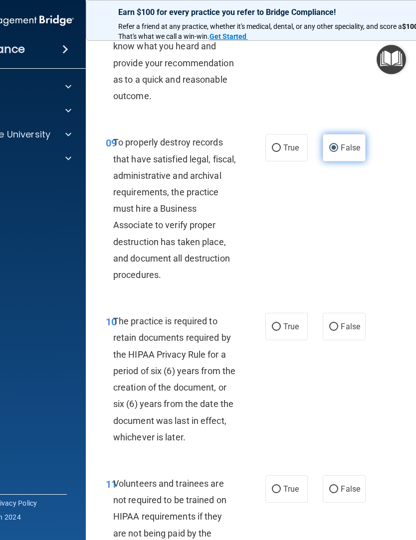
scroll to position [1162, 0]
click at [276, 331] on input "True" at bounding box center [276, 326] width 9 height 7
radio input "true"
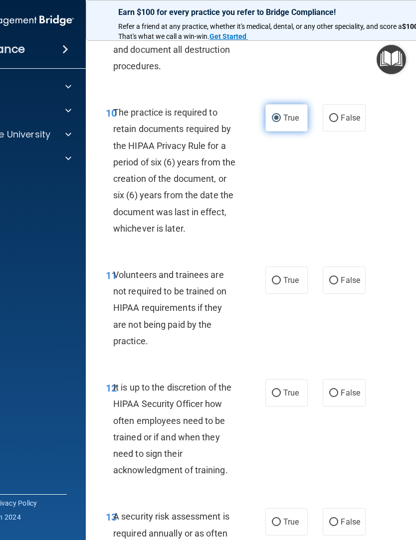
scroll to position [1371, 0]
click at [337, 284] on input "False" at bounding box center [333, 280] width 9 height 7
radio input "true"
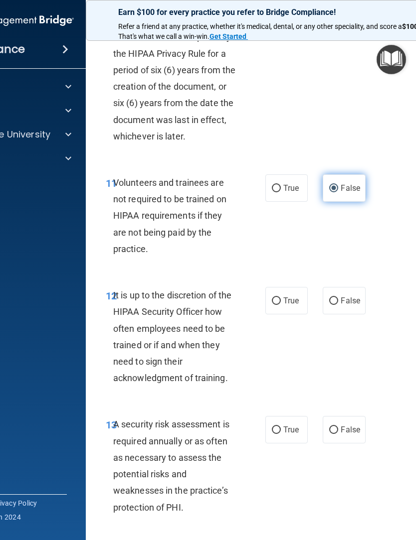
scroll to position [1470, 0]
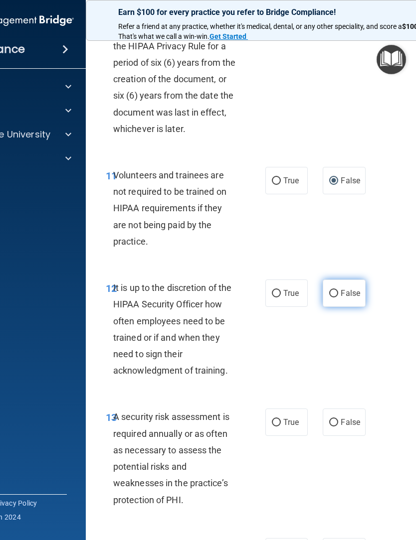
click at [334, 307] on label "False" at bounding box center [344, 293] width 42 height 27
click at [334, 298] on input "False" at bounding box center [333, 293] width 9 height 7
radio input "true"
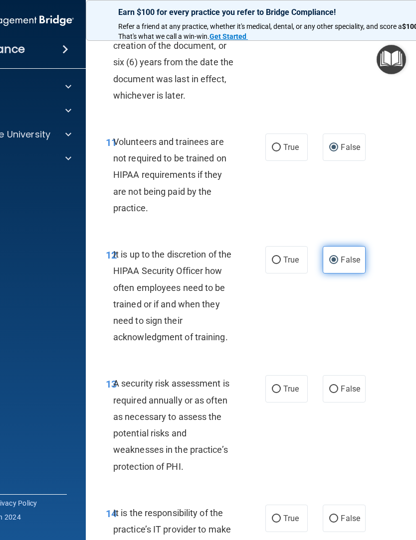
scroll to position [1504, 0]
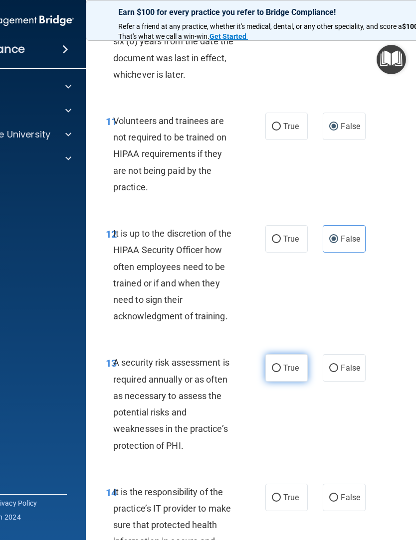
click at [276, 372] on input "True" at bounding box center [276, 368] width 9 height 7
radio input "true"
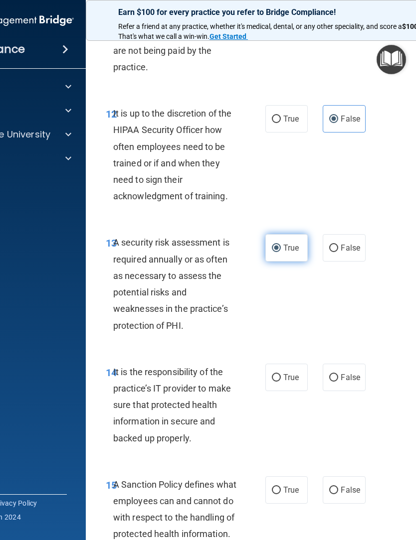
scroll to position [1648, 0]
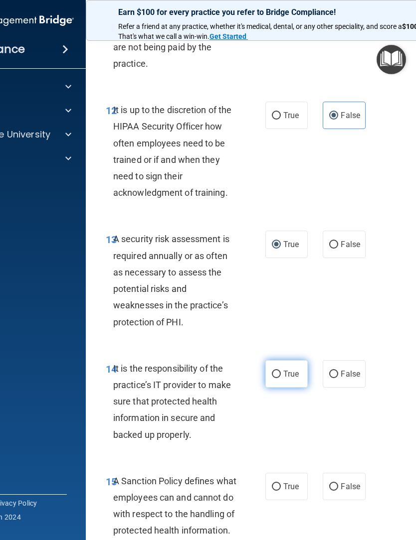
click at [277, 378] on input "True" at bounding box center [276, 374] width 9 height 7
radio input "true"
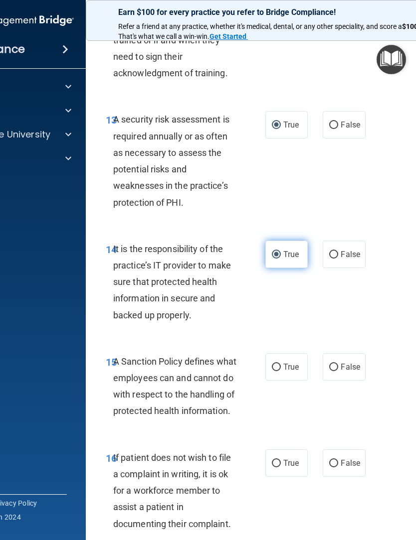
scroll to position [1772, 0]
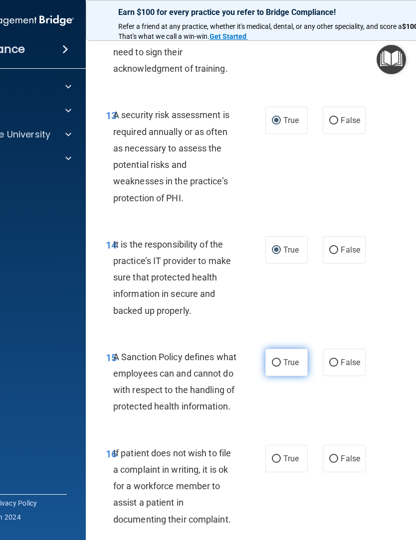
click at [275, 367] on input "True" at bounding box center [276, 362] width 9 height 7
radio input "true"
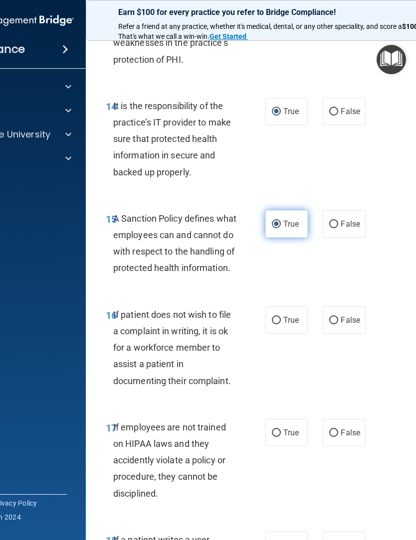
scroll to position [1912, 0]
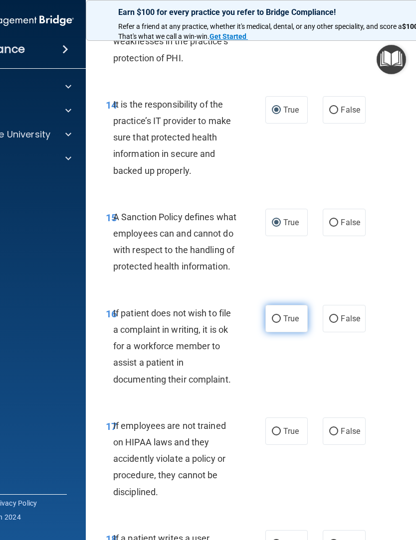
click at [276, 323] on input "True" at bounding box center [276, 319] width 9 height 7
radio input "true"
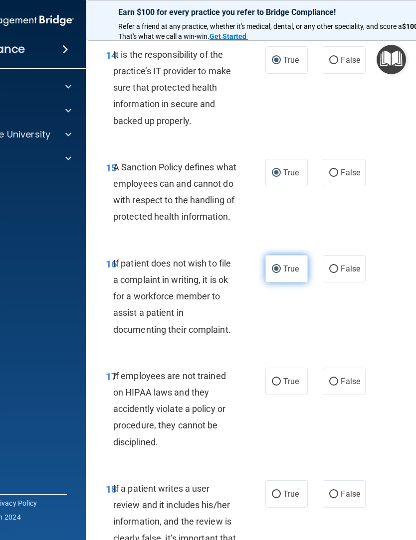
scroll to position [2052, 0]
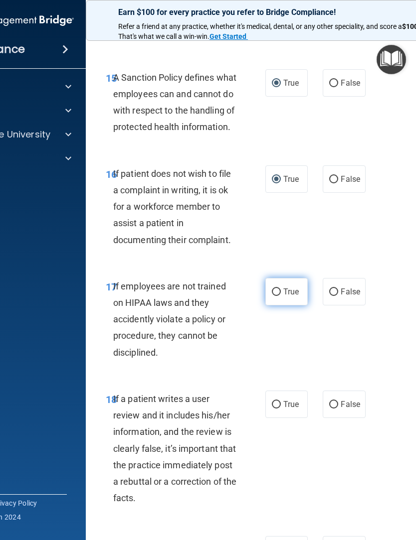
click at [279, 296] on input "True" at bounding box center [276, 292] width 9 height 7
radio input "true"
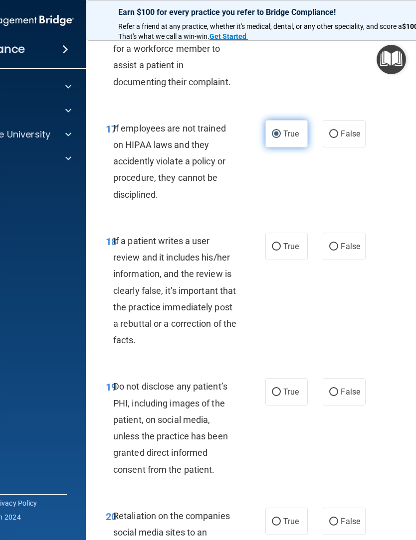
scroll to position [2209, 0]
click at [279, 251] on input "True" at bounding box center [276, 247] width 9 height 7
radio input "true"
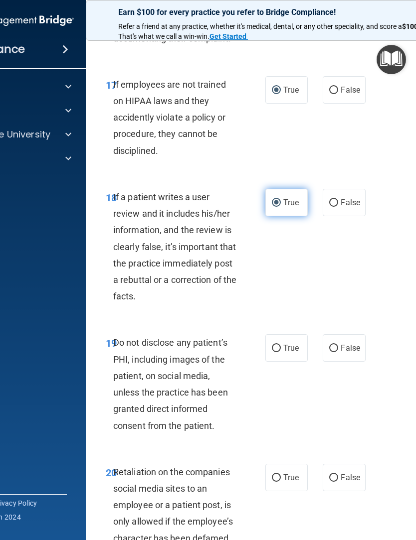
scroll to position [2312, 0]
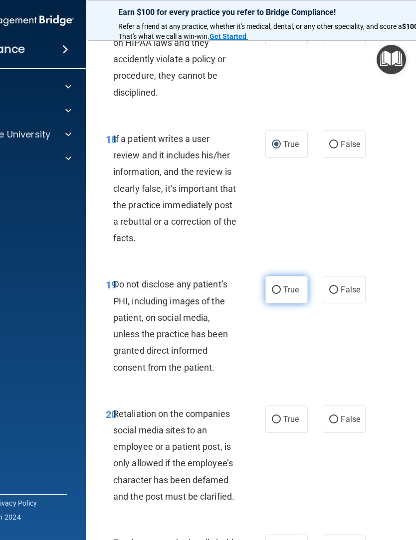
click at [279, 294] on input "True" at bounding box center [276, 290] width 9 height 7
radio input "true"
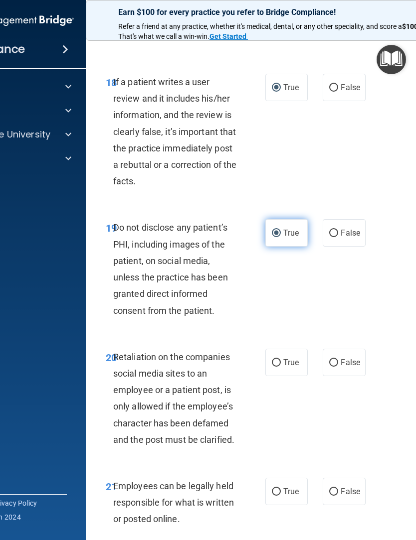
scroll to position [2466, 0]
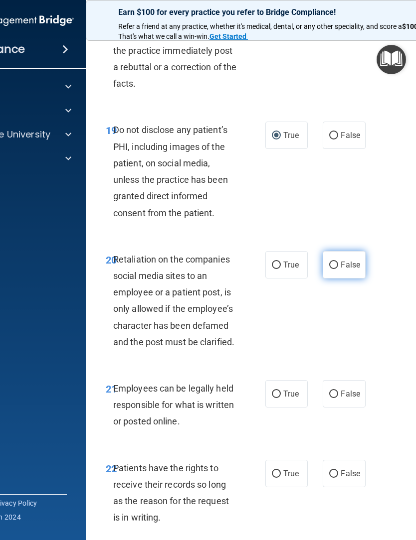
click at [336, 279] on label "False" at bounding box center [344, 264] width 42 height 27
click at [336, 269] on input "False" at bounding box center [333, 265] width 9 height 7
radio input "true"
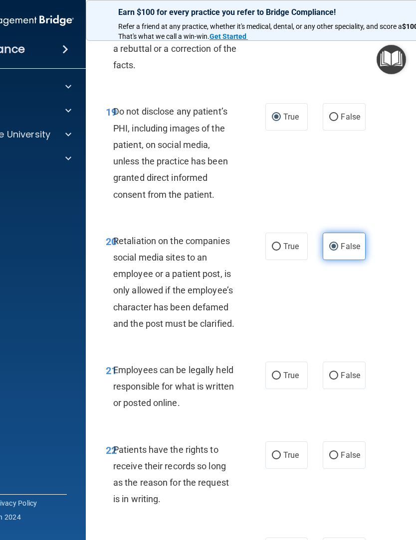
scroll to position [2494, 0]
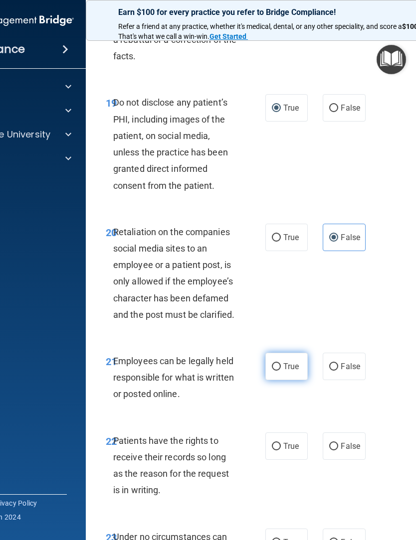
click at [283, 378] on label "True" at bounding box center [286, 366] width 42 height 27
click at [281, 371] on input "True" at bounding box center [276, 366] width 9 height 7
radio input "true"
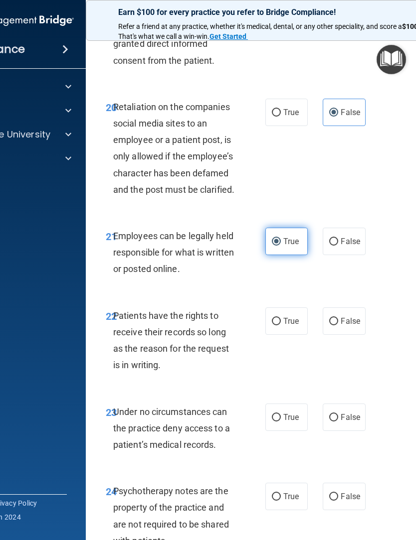
scroll to position [2622, 0]
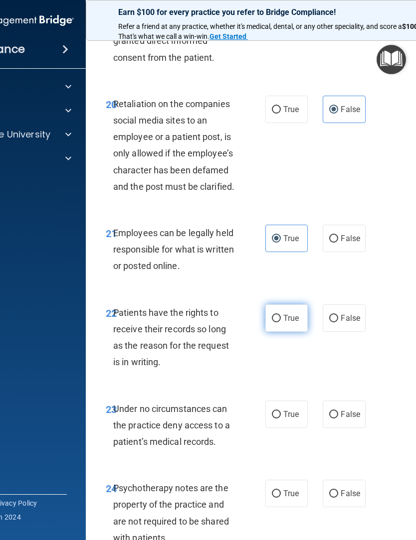
click at [276, 323] on input "True" at bounding box center [276, 318] width 9 height 7
radio input "true"
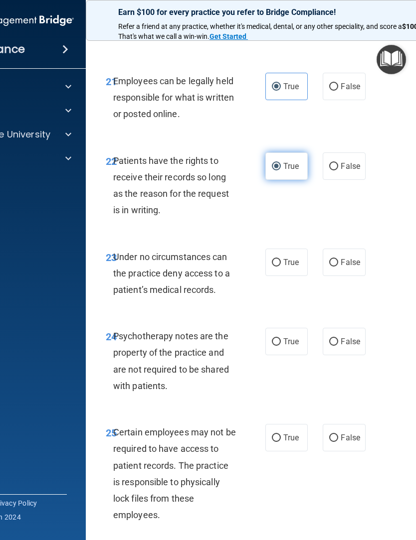
scroll to position [2775, 0]
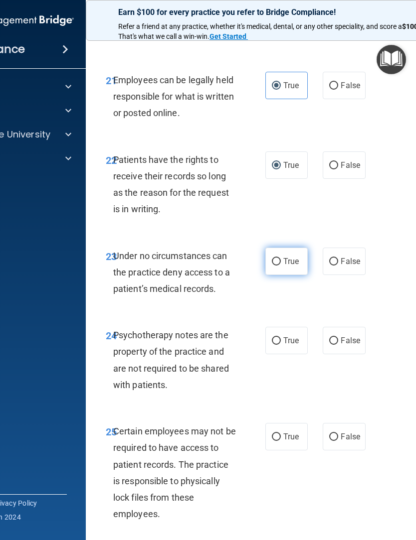
click at [277, 266] on input "True" at bounding box center [276, 261] width 9 height 7
radio input "true"
click at [338, 266] on input "False" at bounding box center [333, 261] width 9 height 7
radio input "true"
radio input "false"
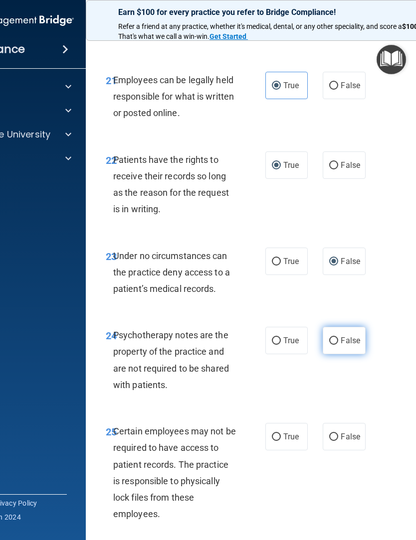
click at [335, 345] on input "False" at bounding box center [333, 341] width 9 height 7
radio input "true"
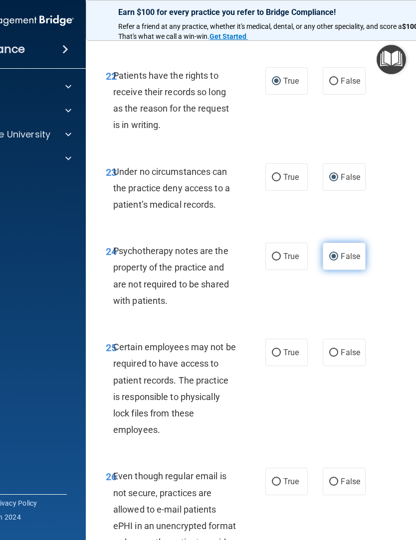
scroll to position [2880, 0]
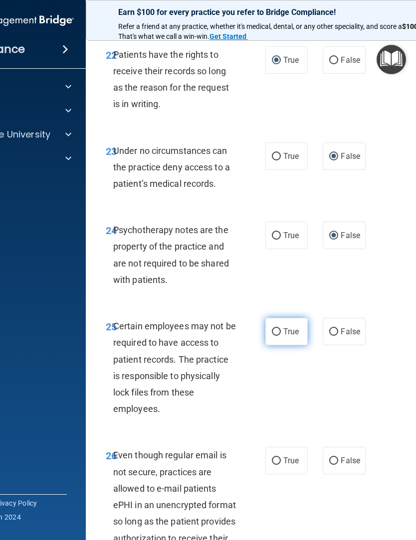
click at [275, 336] on input "True" at bounding box center [276, 332] width 9 height 7
radio input "true"
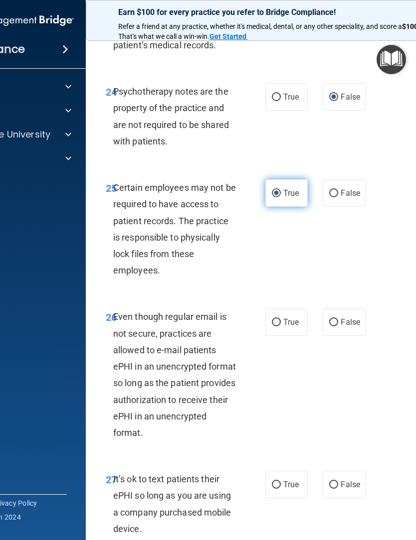
scroll to position [3022, 0]
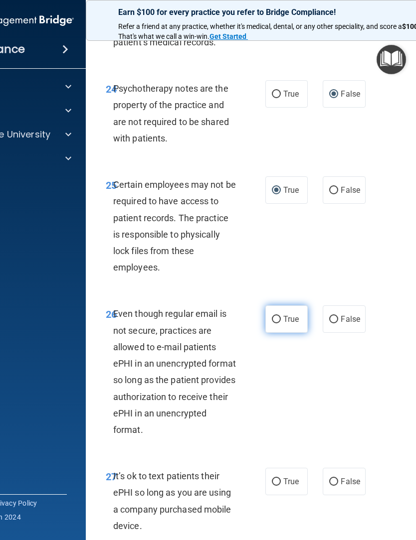
click at [277, 324] on input "True" at bounding box center [276, 319] width 9 height 7
radio input "true"
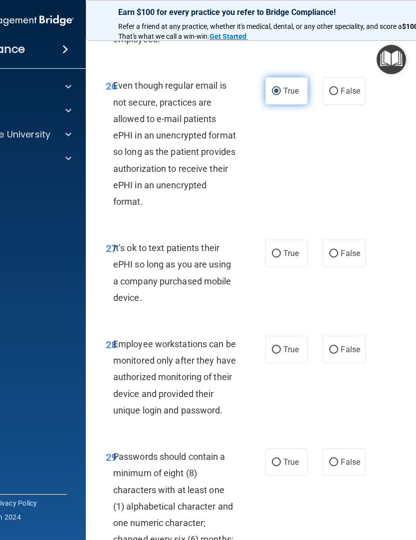
scroll to position [3280, 0]
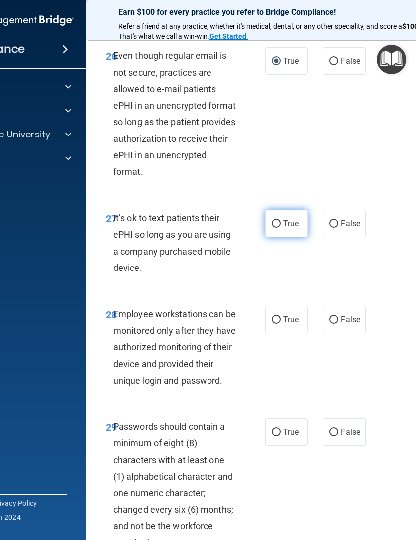
click at [276, 231] on label "True" at bounding box center [286, 223] width 42 height 27
click at [276, 228] on input "True" at bounding box center [276, 223] width 9 height 7
radio input "true"
click at [336, 324] on input "False" at bounding box center [333, 320] width 9 height 7
radio input "true"
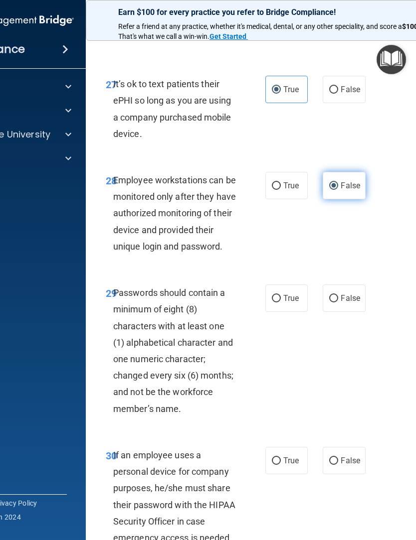
scroll to position [3421, 0]
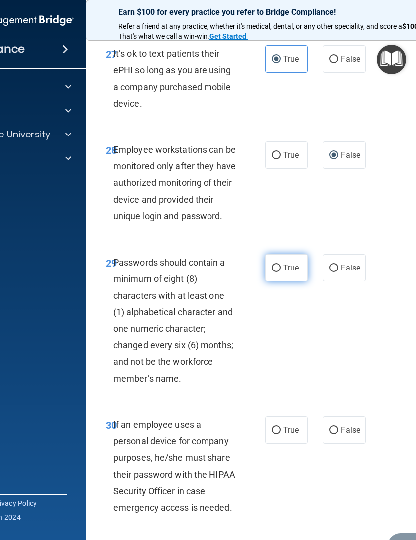
click at [279, 272] on input "True" at bounding box center [276, 268] width 9 height 7
radio input "true"
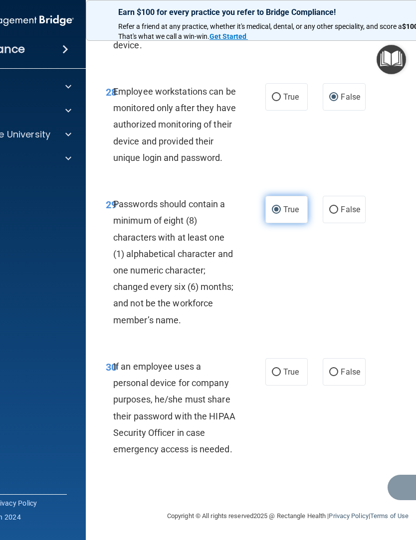
scroll to position [3515, 0]
click at [345, 376] on span "False" at bounding box center [350, 371] width 19 height 9
click at [338, 376] on input "False" at bounding box center [333, 372] width 9 height 7
radio input "true"
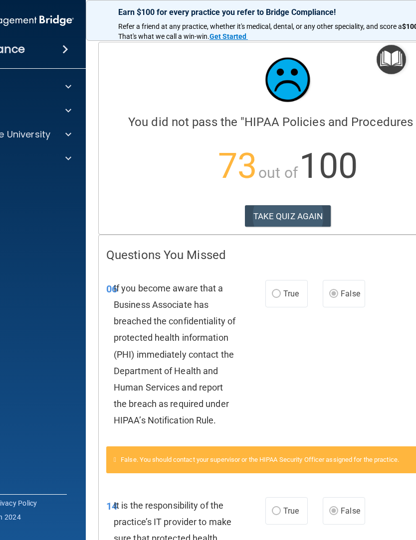
click at [280, 215] on button "TAKE QUIZ AGAIN" at bounding box center [288, 216] width 86 height 22
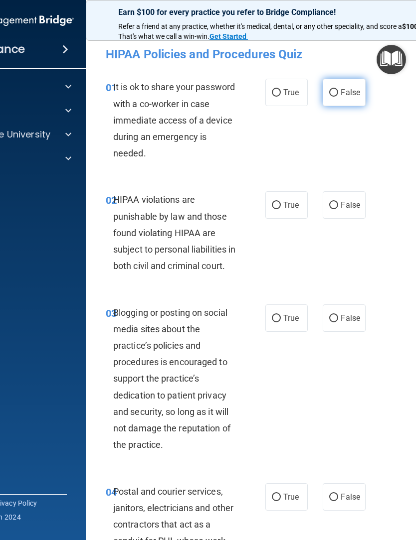
click at [335, 89] on input "False" at bounding box center [333, 92] width 9 height 7
radio input "true"
click at [279, 207] on input "True" at bounding box center [276, 205] width 9 height 7
radio input "true"
click at [335, 323] on input "False" at bounding box center [333, 318] width 9 height 7
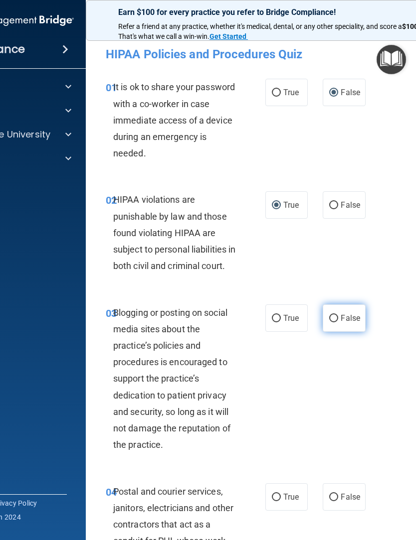
radio input "true"
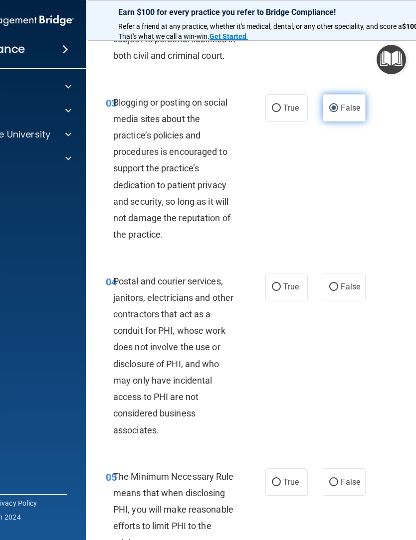
scroll to position [215, 0]
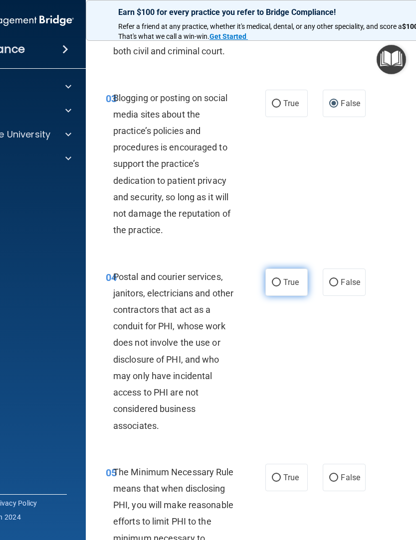
click at [287, 287] on span "True" at bounding box center [290, 282] width 15 height 9
click at [281, 287] on input "True" at bounding box center [276, 282] width 9 height 7
radio input "true"
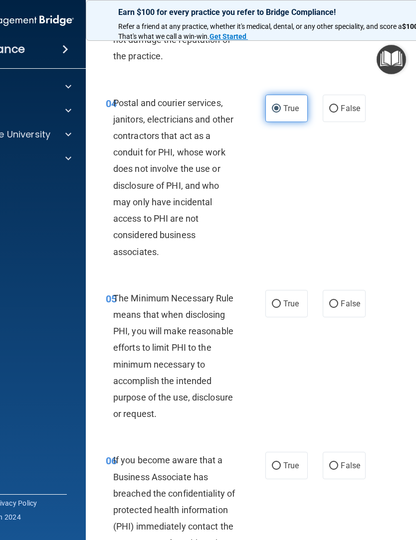
scroll to position [389, 0]
click at [280, 308] on input "True" at bounding box center [276, 303] width 9 height 7
radio input "true"
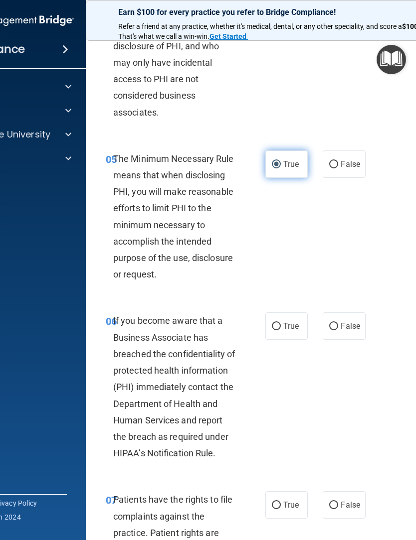
scroll to position [529, 0]
click at [278, 330] on input "True" at bounding box center [276, 326] width 9 height 7
radio input "true"
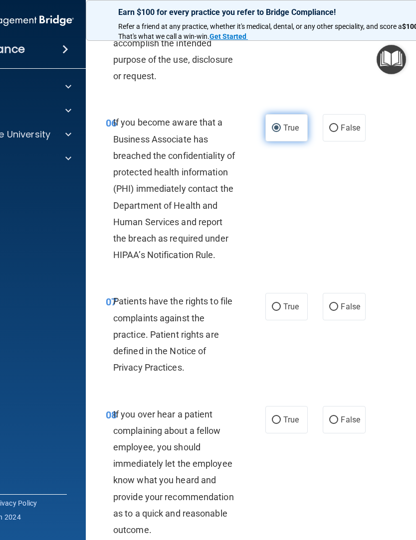
scroll to position [727, 0]
click at [279, 311] on input "True" at bounding box center [276, 306] width 9 height 7
radio input "true"
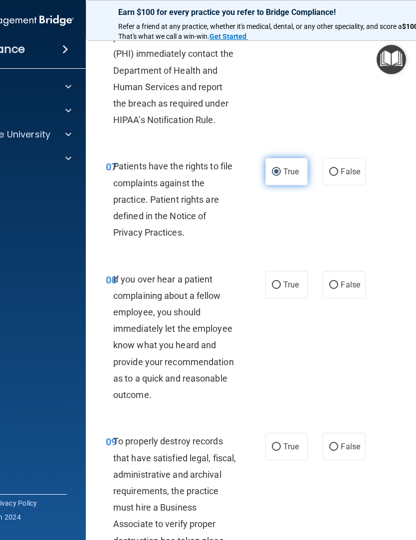
scroll to position [862, 0]
click at [336, 289] on input "False" at bounding box center [333, 284] width 9 height 7
radio input "true"
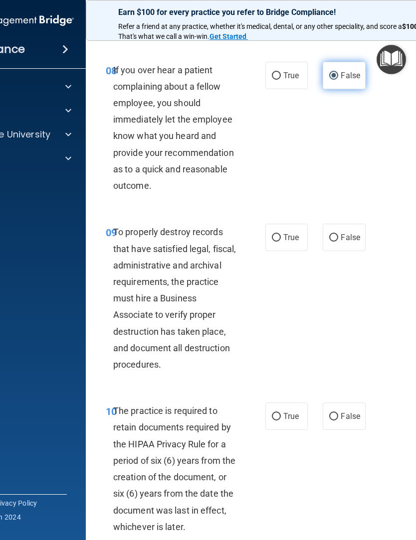
scroll to position [1076, 0]
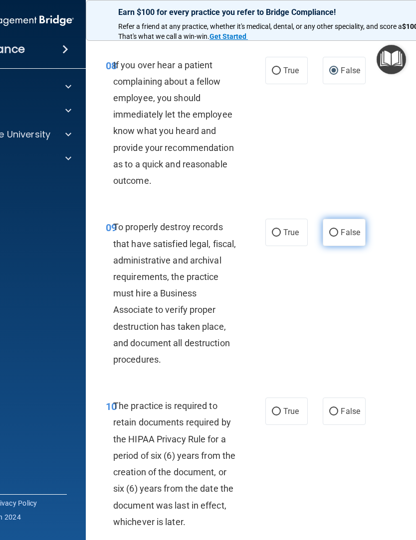
click at [338, 237] on input "False" at bounding box center [333, 232] width 9 height 7
radio input "true"
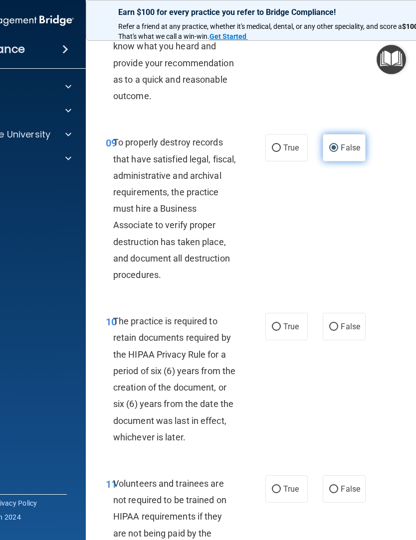
scroll to position [1162, 0]
click at [278, 331] on input "True" at bounding box center [276, 326] width 9 height 7
radio input "true"
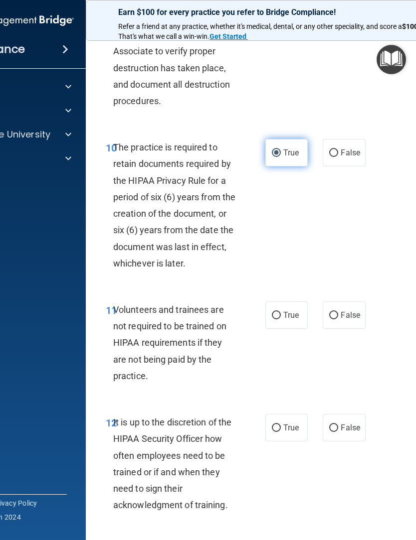
scroll to position [1337, 0]
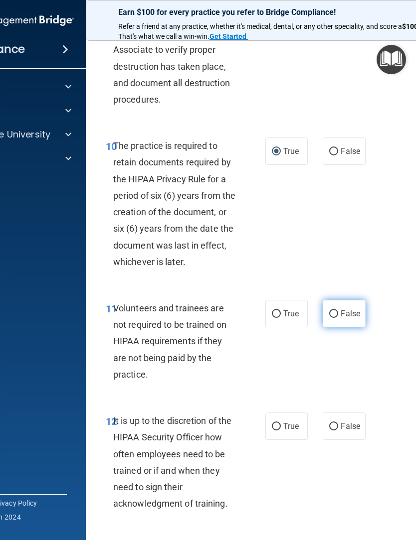
click at [337, 318] on input "False" at bounding box center [333, 314] width 9 height 7
radio input "true"
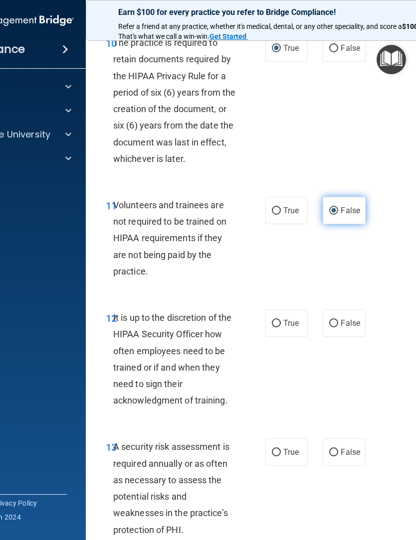
scroll to position [1438, 0]
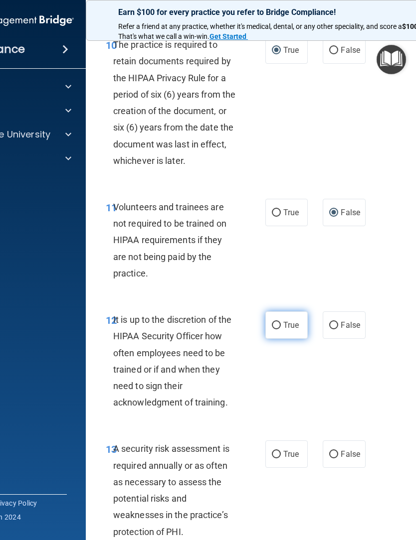
click at [279, 330] on input "True" at bounding box center [276, 325] width 9 height 7
radio input "true"
click at [345, 330] on span "False" at bounding box center [350, 325] width 19 height 9
click at [338, 330] on input "False" at bounding box center [333, 325] width 9 height 7
radio input "true"
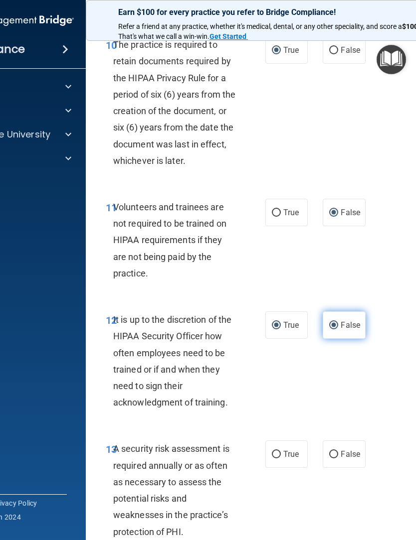
radio input "false"
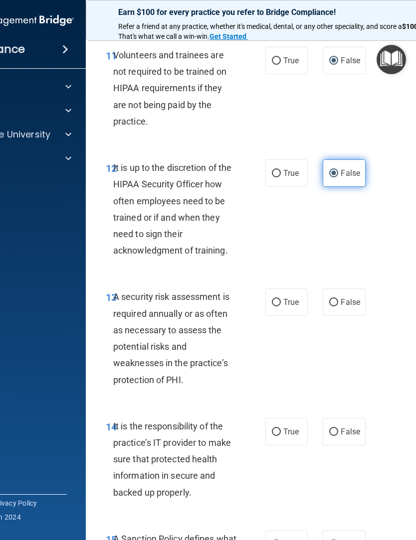
scroll to position [1590, 0]
click at [284, 307] on span "True" at bounding box center [290, 301] width 15 height 9
click at [281, 306] on input "True" at bounding box center [276, 302] width 9 height 7
radio input "true"
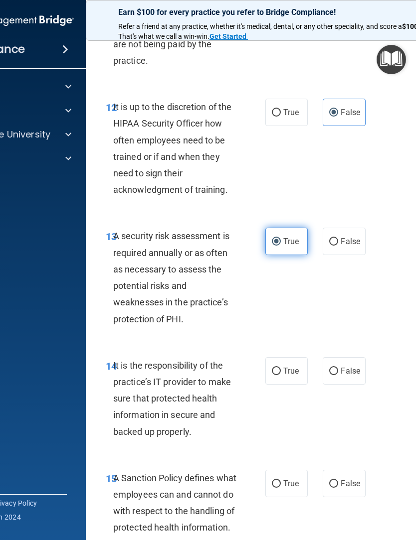
scroll to position [1689, 0]
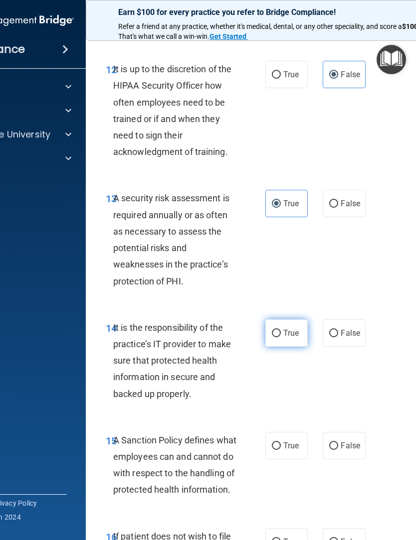
click at [279, 338] on input "True" at bounding box center [276, 333] width 9 height 7
radio input "true"
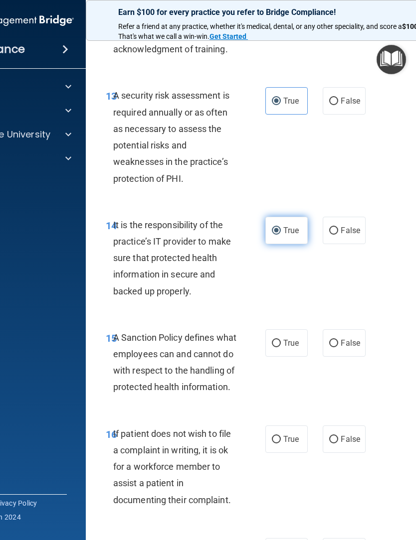
scroll to position [1802, 0]
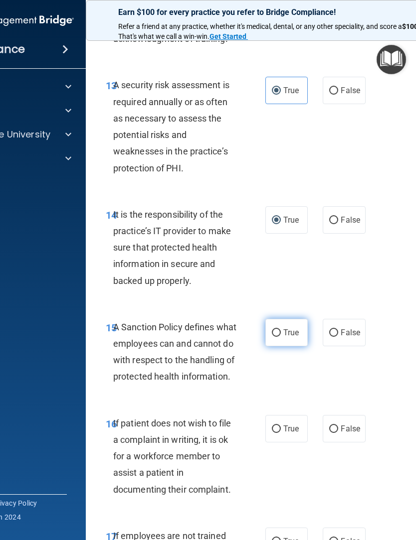
click at [284, 337] on span "True" at bounding box center [290, 332] width 15 height 9
click at [281, 337] on input "True" at bounding box center [276, 333] width 9 height 7
radio input "true"
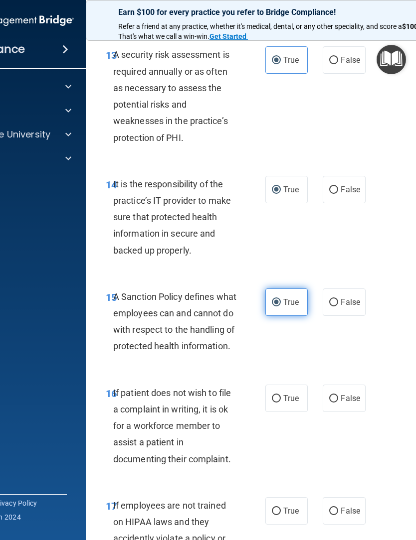
scroll to position [1920, 0]
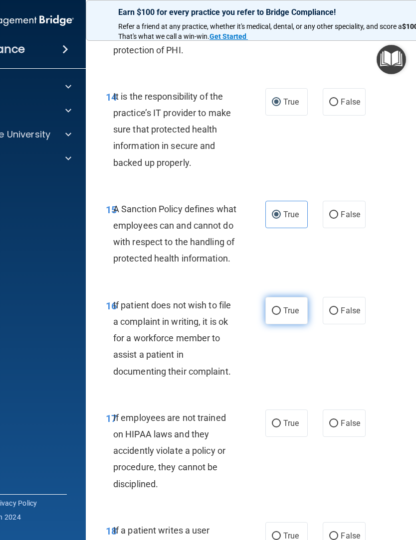
click at [279, 315] on input "True" at bounding box center [276, 311] width 9 height 7
radio input "true"
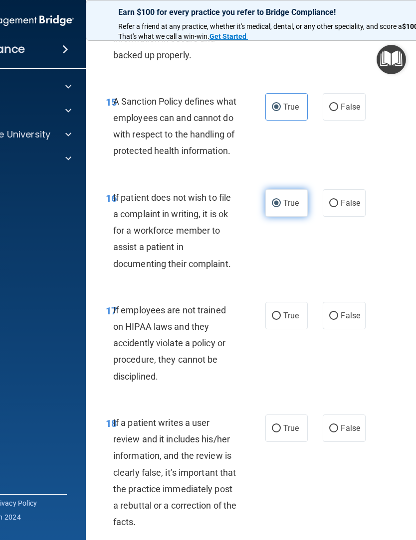
scroll to position [2028, 0]
click at [275, 320] on input "True" at bounding box center [276, 315] width 9 height 7
radio input "true"
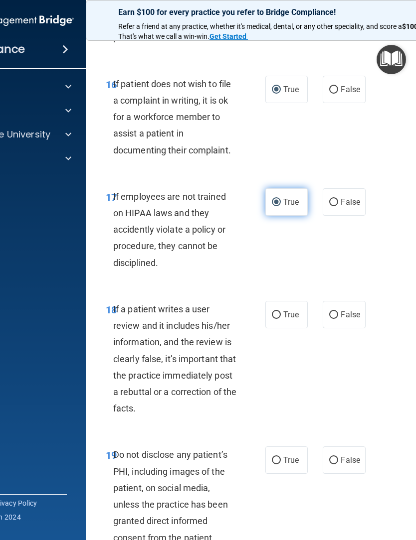
scroll to position [2149, 0]
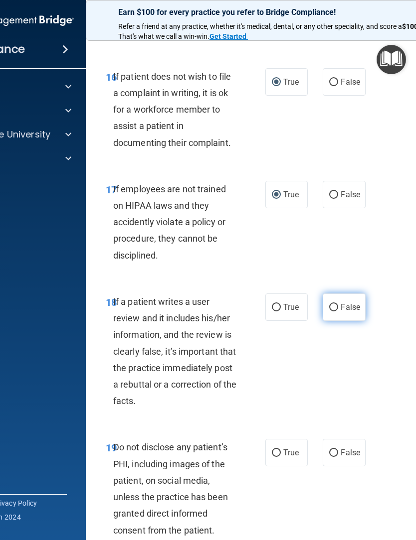
click at [337, 312] on input "False" at bounding box center [333, 307] width 9 height 7
radio input "true"
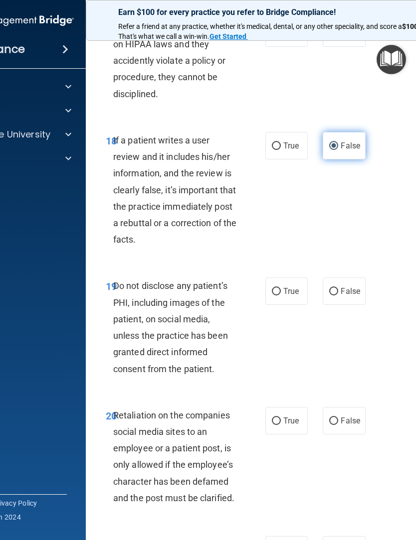
scroll to position [2311, 0]
click at [276, 295] on input "True" at bounding box center [276, 291] width 9 height 7
radio input "true"
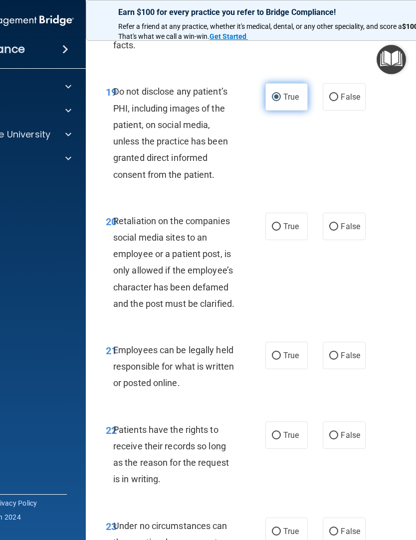
scroll to position [2505, 0]
click at [337, 230] on input "False" at bounding box center [333, 226] width 9 height 7
radio input "true"
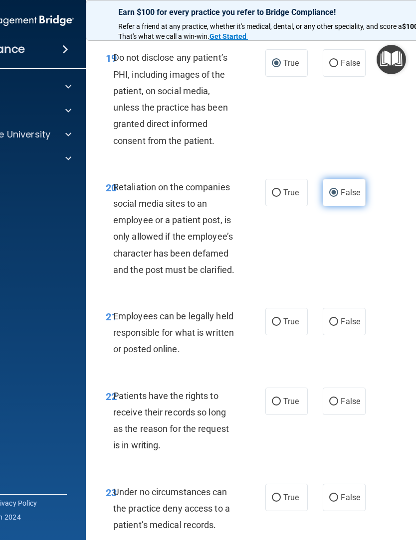
scroll to position [2541, 0]
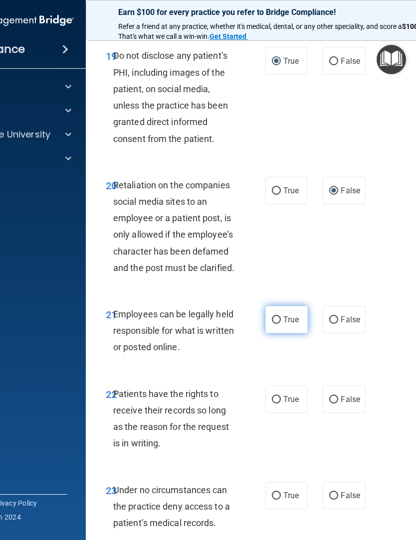
click at [274, 324] on input "True" at bounding box center [276, 320] width 9 height 7
radio input "true"
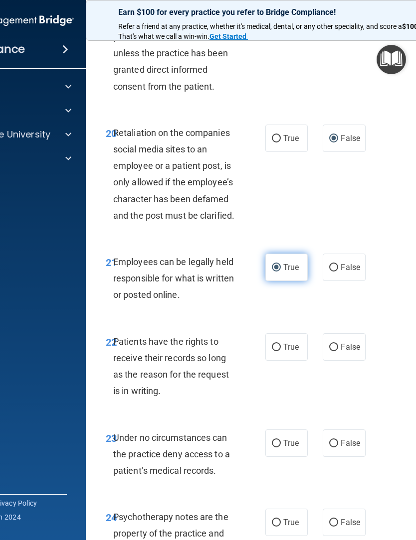
scroll to position [2593, 0]
click at [337, 351] on input "False" at bounding box center [333, 346] width 9 height 7
radio input "true"
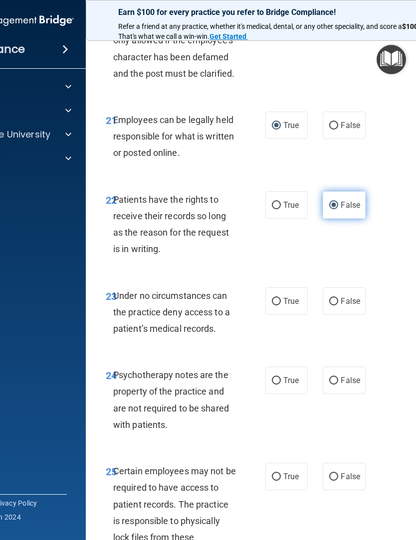
scroll to position [2736, 0]
click at [275, 305] on input "True" at bounding box center [276, 301] width 9 height 7
radio input "true"
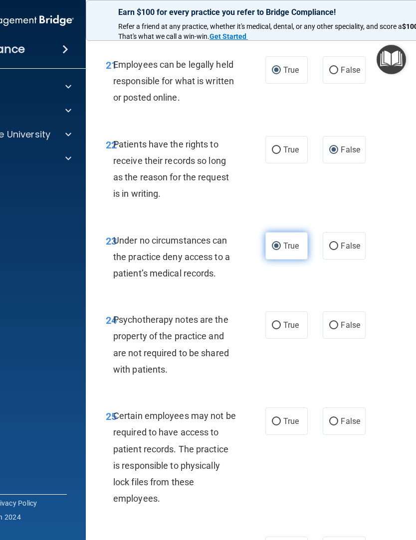
scroll to position [2791, 0]
click at [343, 337] on label "False" at bounding box center [344, 324] width 42 height 27
click at [338, 329] on input "False" at bounding box center [333, 325] width 9 height 7
radio input "true"
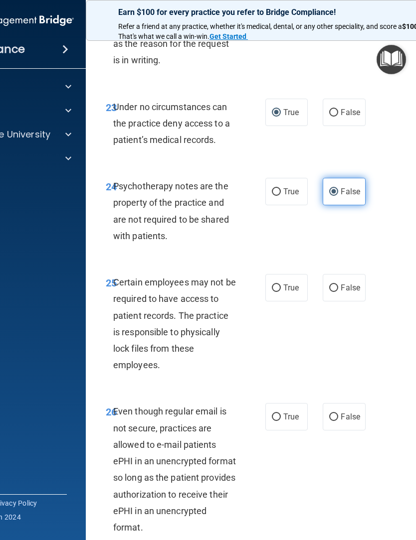
scroll to position [2925, 0]
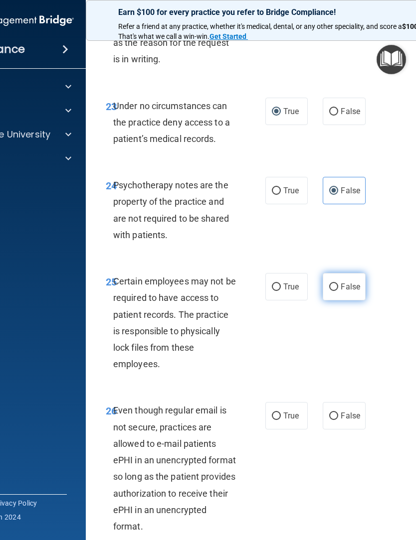
click at [342, 292] on span "False" at bounding box center [350, 286] width 19 height 9
click at [338, 291] on input "False" at bounding box center [333, 287] width 9 height 7
radio input "true"
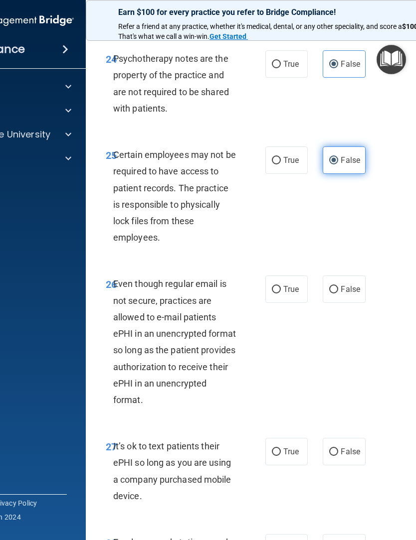
scroll to position [3052, 0]
click at [277, 293] on input "True" at bounding box center [276, 289] width 9 height 7
radio input "true"
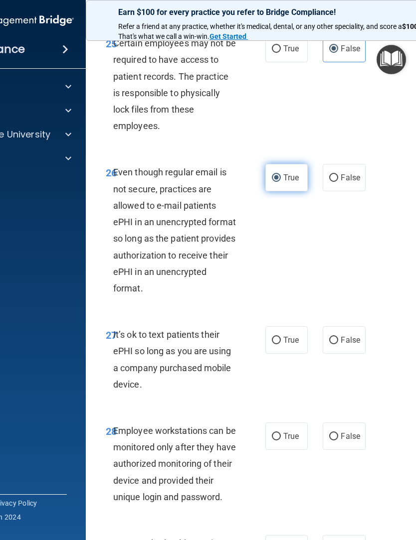
scroll to position [3164, 0]
click at [342, 347] on label "False" at bounding box center [344, 339] width 42 height 27
click at [338, 344] on input "False" at bounding box center [333, 340] width 9 height 7
radio input "true"
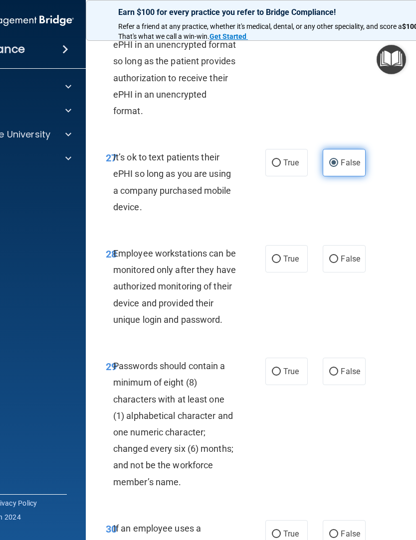
scroll to position [3341, 0]
click at [338, 263] on input "False" at bounding box center [333, 258] width 9 height 7
radio input "true"
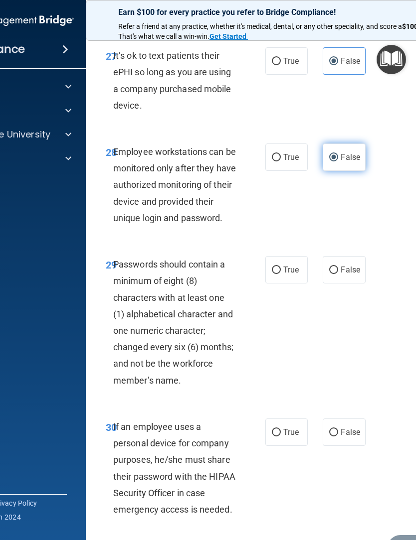
scroll to position [3443, 0]
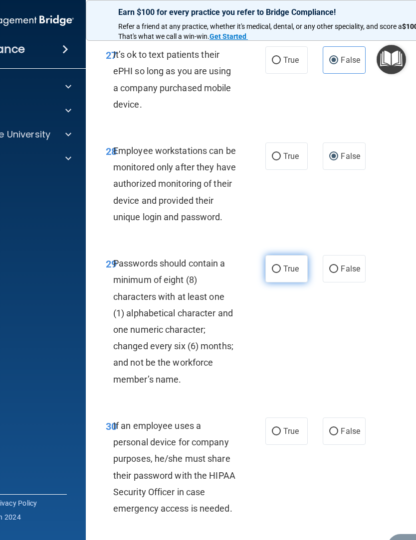
click at [280, 273] on input "True" at bounding box center [276, 269] width 9 height 7
radio input "true"
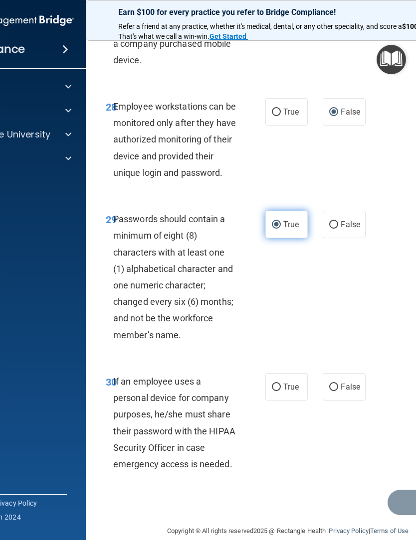
scroll to position [3490, 0]
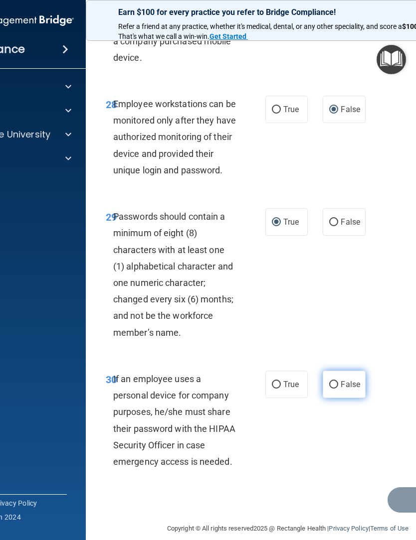
click at [338, 389] on input "False" at bounding box center [333, 384] width 9 height 7
radio input "true"
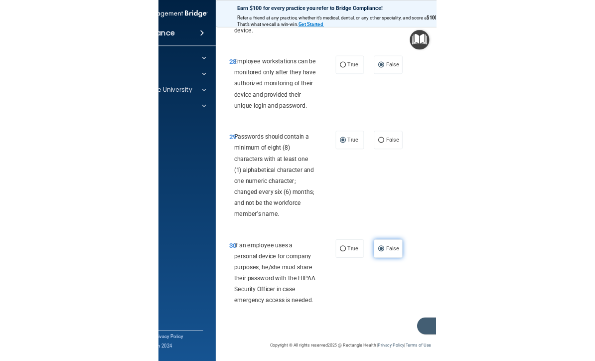
scroll to position [3515, 0]
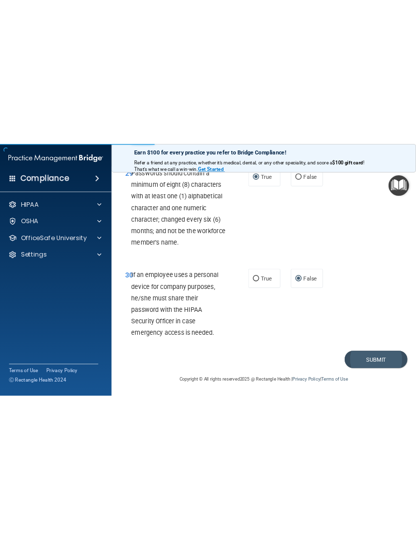
scroll to position [3399, 0]
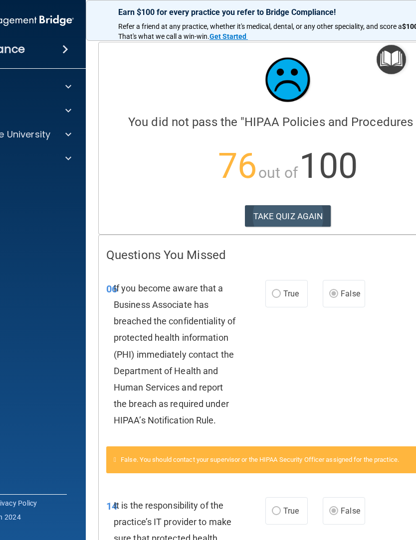
click at [272, 221] on button "TAKE QUIZ AGAIN" at bounding box center [288, 216] width 86 height 22
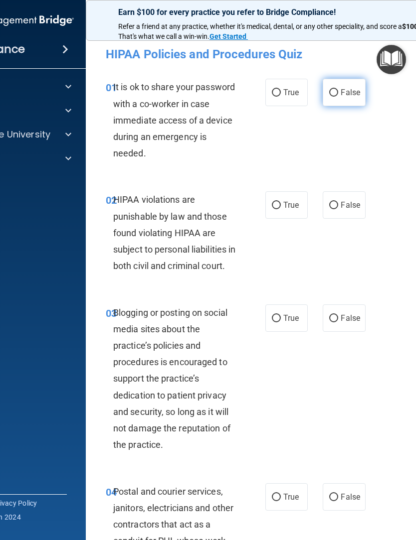
click at [336, 95] on input "False" at bounding box center [333, 92] width 9 height 7
radio input "true"
click at [274, 208] on input "True" at bounding box center [276, 205] width 9 height 7
radio input "true"
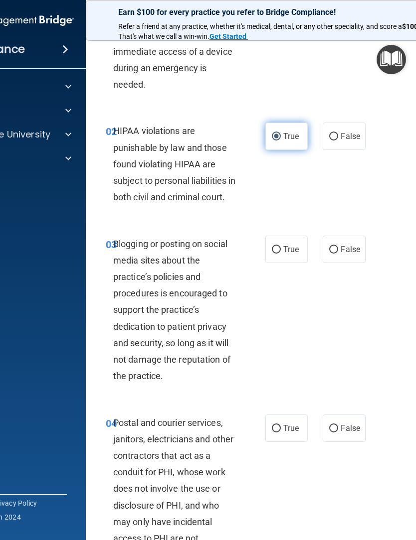
scroll to position [70, 0]
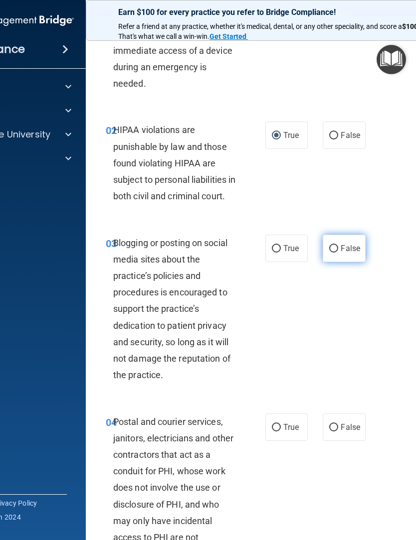
click at [331, 253] on input "False" at bounding box center [333, 248] width 9 height 7
radio input "true"
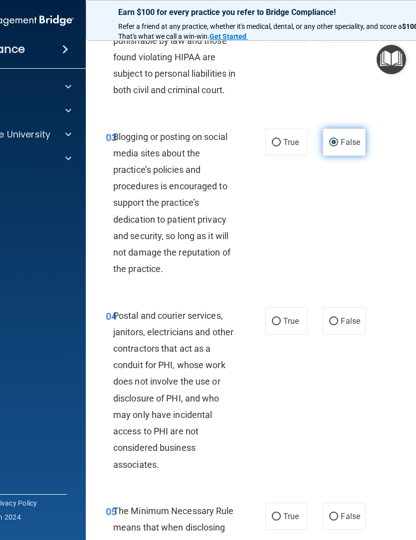
scroll to position [177, 0]
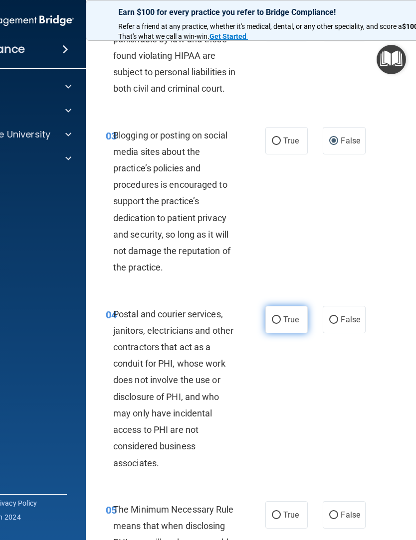
click at [272, 324] on input "True" at bounding box center [276, 320] width 9 height 7
radio input "true"
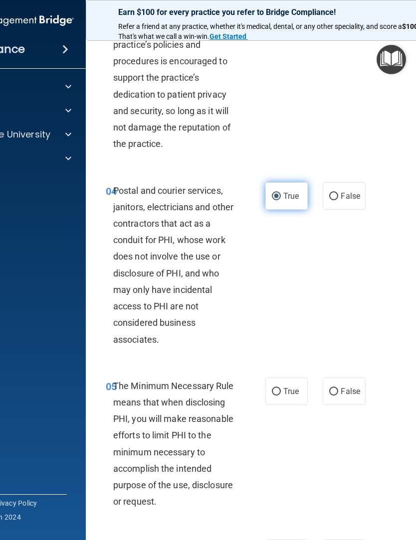
scroll to position [324, 0]
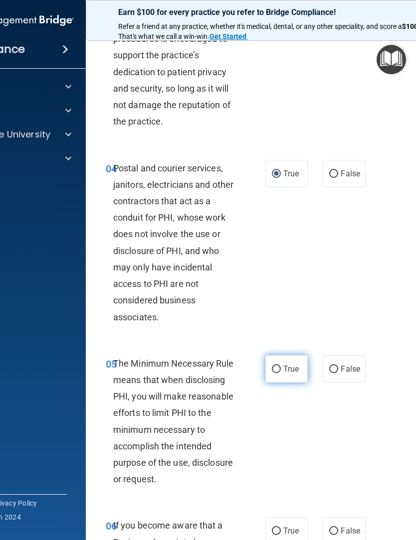
click at [275, 375] on label "True" at bounding box center [286, 368] width 42 height 27
click at [275, 373] on input "True" at bounding box center [276, 369] width 9 height 7
radio input "true"
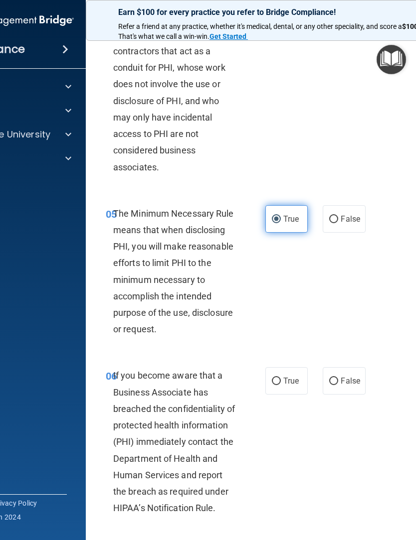
scroll to position [474, 0]
click at [333, 385] on input "False" at bounding box center [333, 380] width 9 height 7
radio input "true"
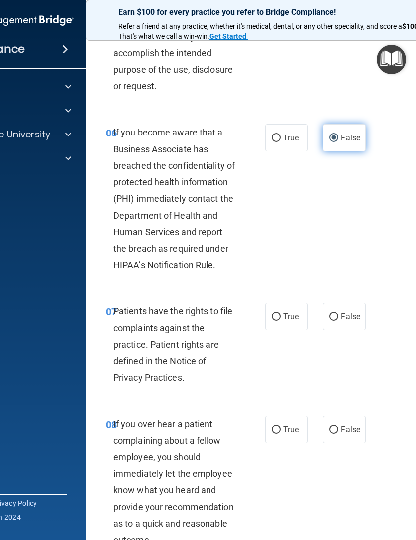
scroll to position [716, 0]
click at [280, 322] on input "True" at bounding box center [276, 317] width 9 height 7
radio input "true"
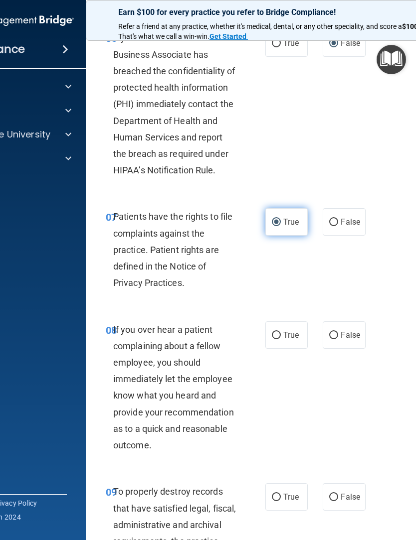
scroll to position [811, 0]
click at [336, 340] on input "False" at bounding box center [333, 336] width 9 height 7
radio input "true"
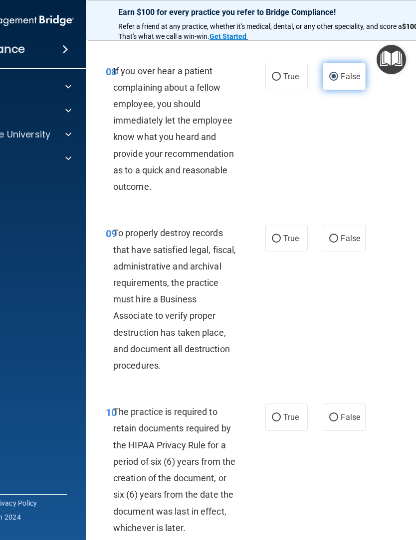
scroll to position [1081, 0]
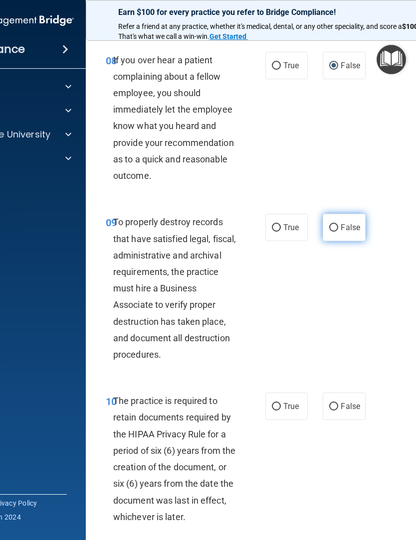
click at [337, 232] on input "False" at bounding box center [333, 227] width 9 height 7
radio input "true"
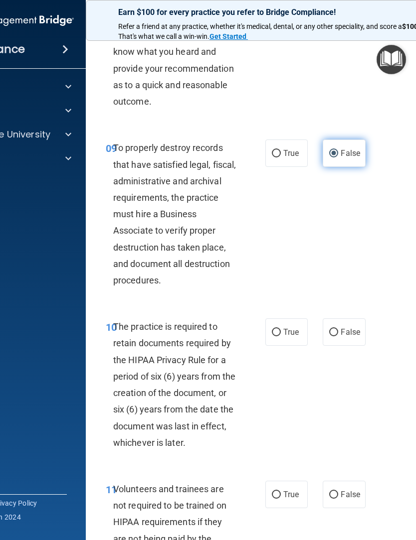
scroll to position [1157, 0]
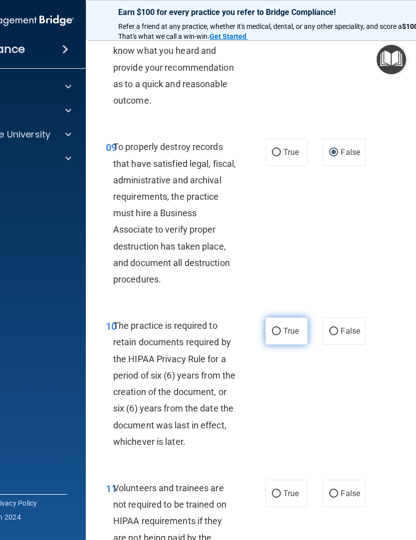
click at [274, 336] on input "True" at bounding box center [276, 331] width 9 height 7
radio input "true"
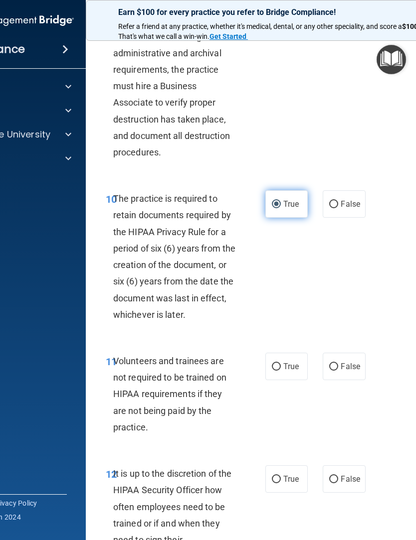
scroll to position [1293, 0]
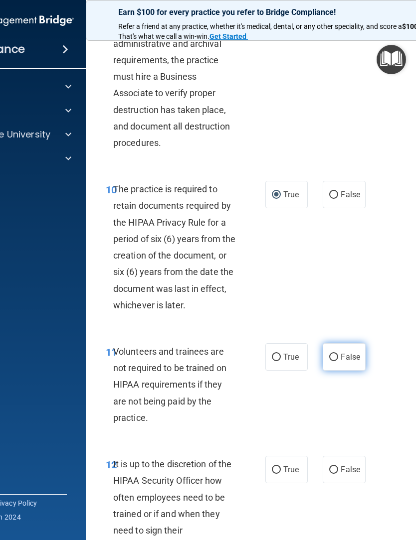
click at [337, 361] on input "False" at bounding box center [333, 357] width 9 height 7
radio input "true"
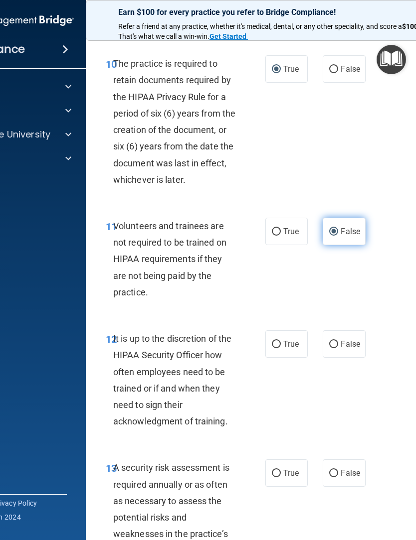
scroll to position [1418, 0]
click at [341, 349] on span "False" at bounding box center [350, 344] width 19 height 9
click at [338, 349] on input "False" at bounding box center [333, 345] width 9 height 7
radio input "true"
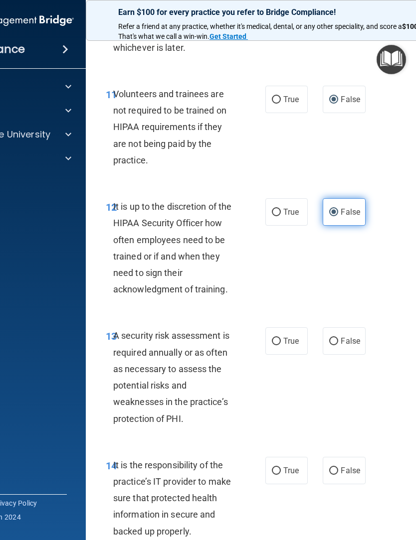
scroll to position [1551, 0]
click at [276, 345] on input "True" at bounding box center [276, 341] width 9 height 7
radio input "true"
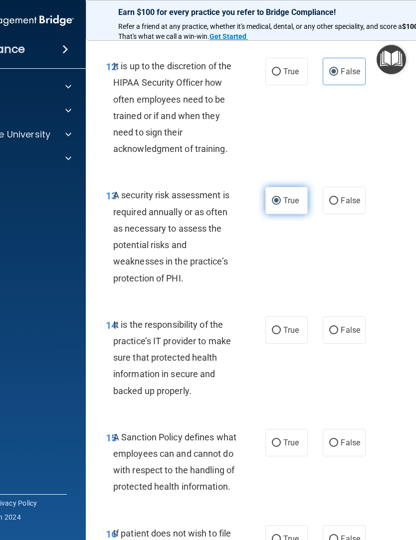
scroll to position [1692, 0]
click at [333, 334] on input "False" at bounding box center [333, 330] width 9 height 7
radio input "true"
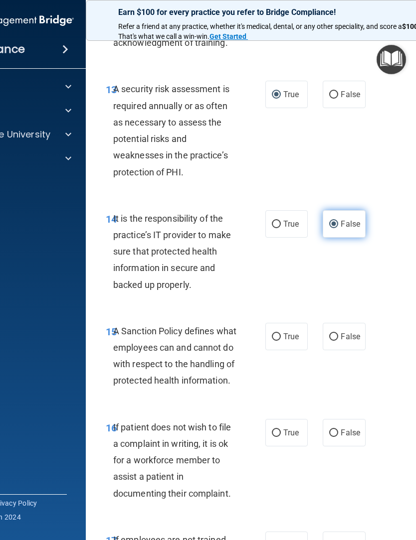
scroll to position [1799, 0]
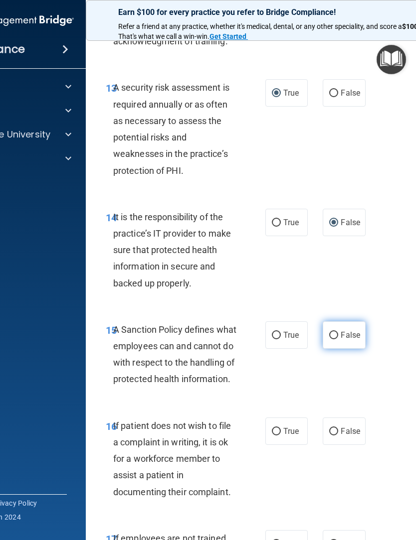
click at [333, 340] on input "False" at bounding box center [333, 335] width 9 height 7
radio input "true"
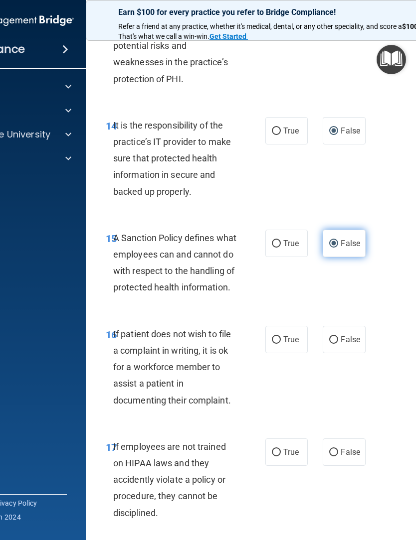
scroll to position [1891, 0]
click at [336, 343] on input "False" at bounding box center [333, 339] width 9 height 7
radio input "true"
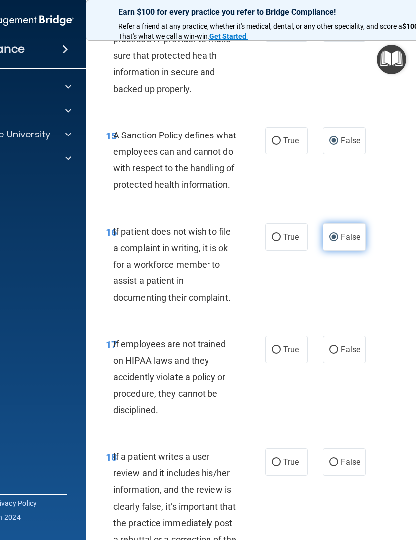
scroll to position [2001, 0]
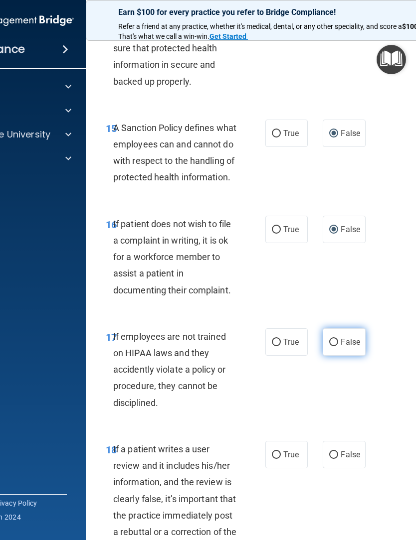
click at [336, 346] on input "False" at bounding box center [333, 342] width 9 height 7
radio input "true"
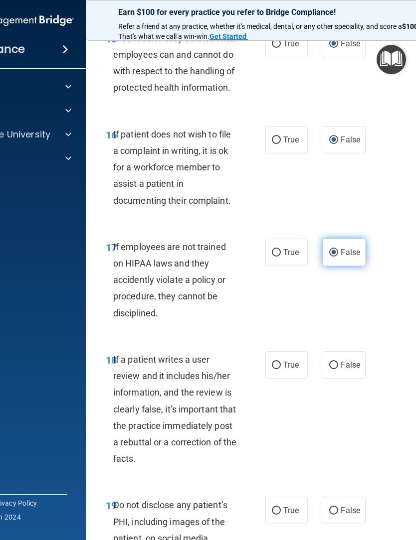
scroll to position [2091, 0]
click at [338, 369] on input "False" at bounding box center [333, 364] width 9 height 7
radio input "true"
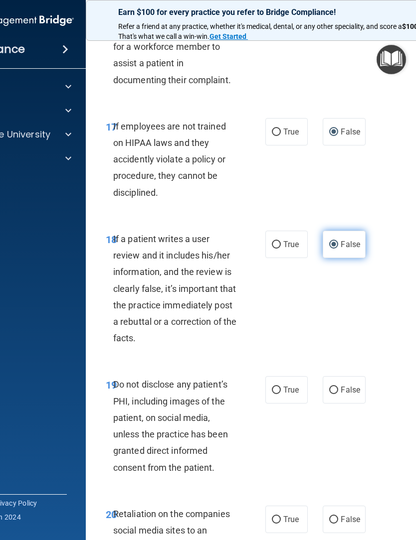
scroll to position [2212, 0]
click at [278, 394] on input "True" at bounding box center [276, 389] width 9 height 7
radio input "true"
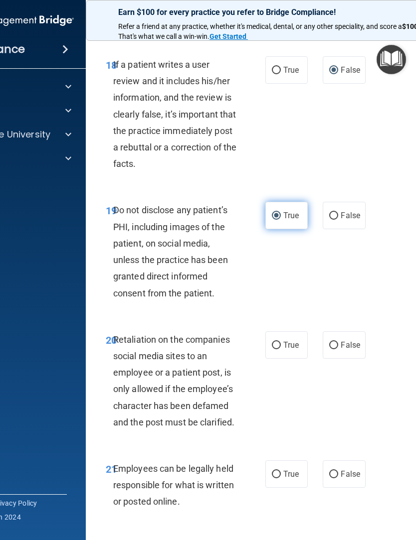
scroll to position [2396, 0]
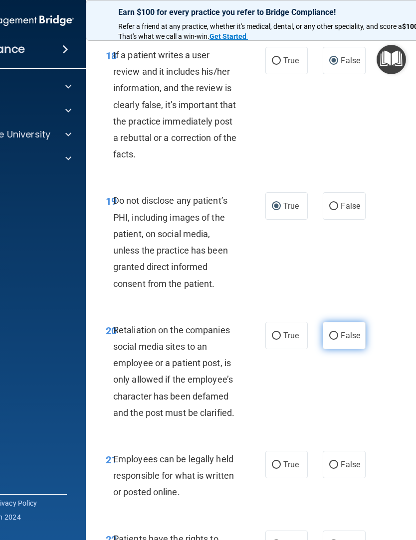
click at [336, 340] on input "False" at bounding box center [333, 336] width 9 height 7
radio input "true"
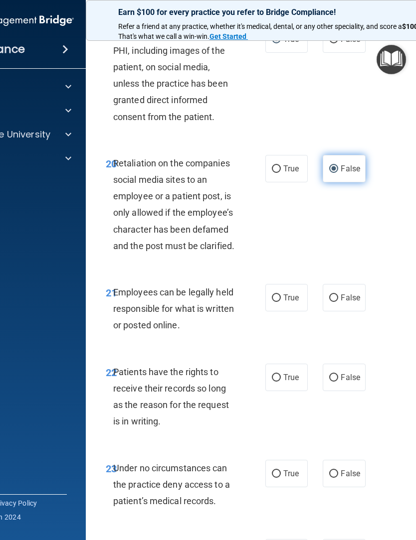
scroll to position [2563, 0]
click at [336, 302] on input "False" at bounding box center [333, 297] width 9 height 7
radio input "true"
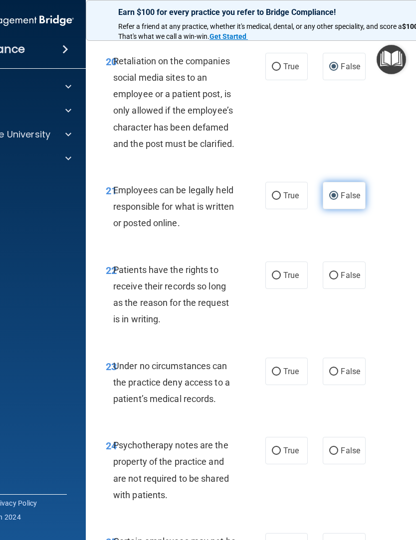
scroll to position [2666, 0]
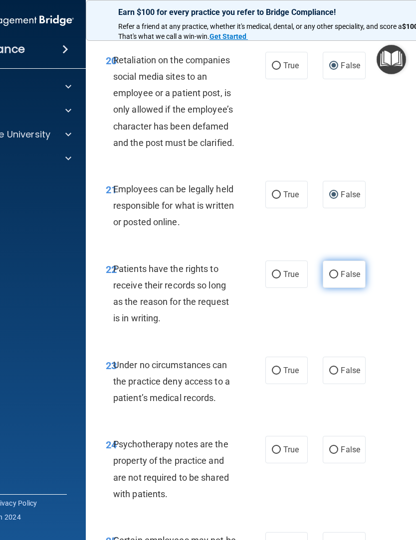
click at [332, 279] on input "False" at bounding box center [333, 274] width 9 height 7
radio input "true"
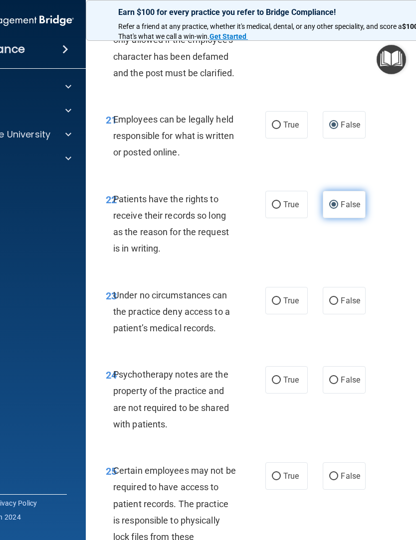
scroll to position [2736, 0]
click at [333, 305] on input "False" at bounding box center [333, 300] width 9 height 7
radio input "true"
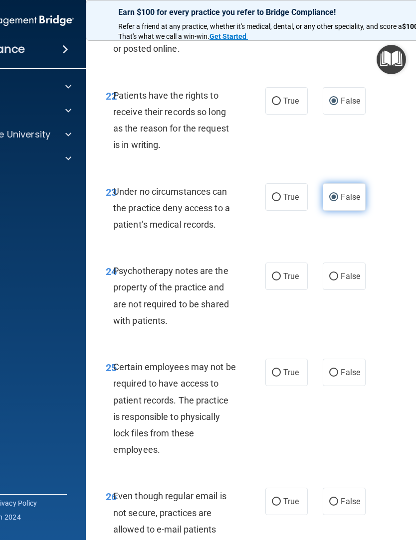
scroll to position [2840, 0]
click at [277, 280] on input "True" at bounding box center [276, 276] width 9 height 7
radio input "true"
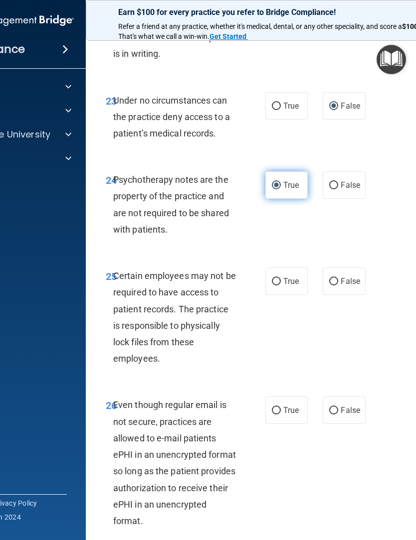
scroll to position [2931, 0]
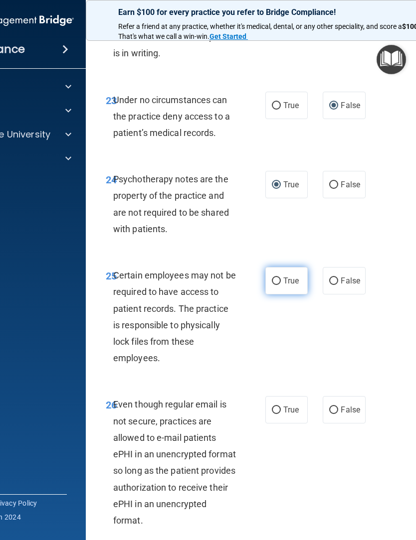
click at [277, 285] on input "True" at bounding box center [276, 281] width 9 height 7
radio input "true"
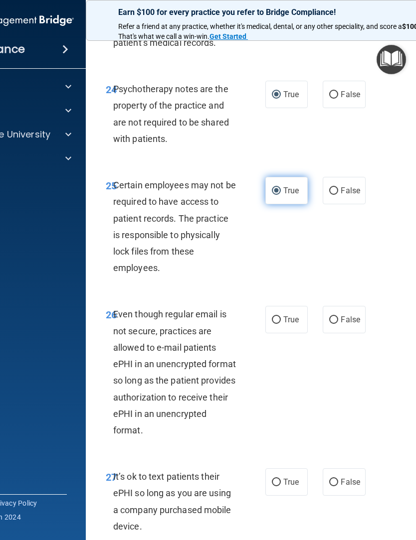
scroll to position [3022, 0]
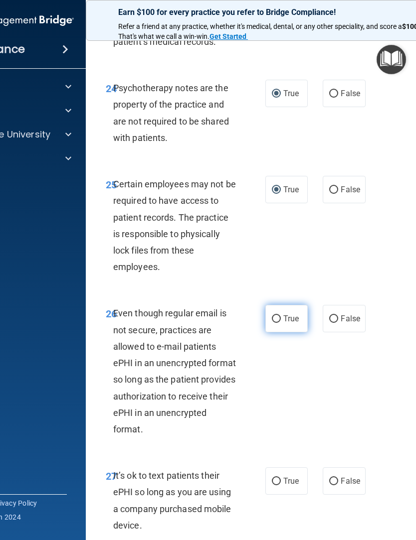
click at [275, 323] on input "True" at bounding box center [276, 319] width 9 height 7
radio input "true"
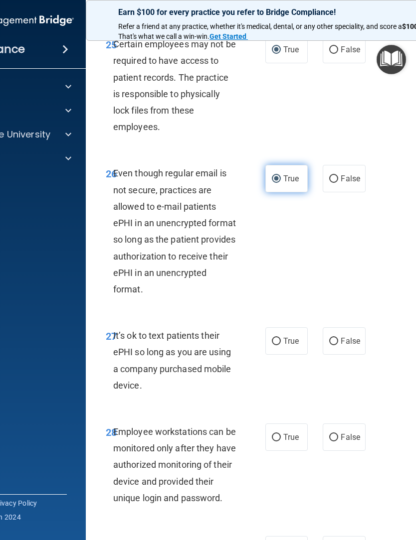
scroll to position [3163, 0]
click at [336, 345] on input "False" at bounding box center [333, 341] width 9 height 7
radio input "true"
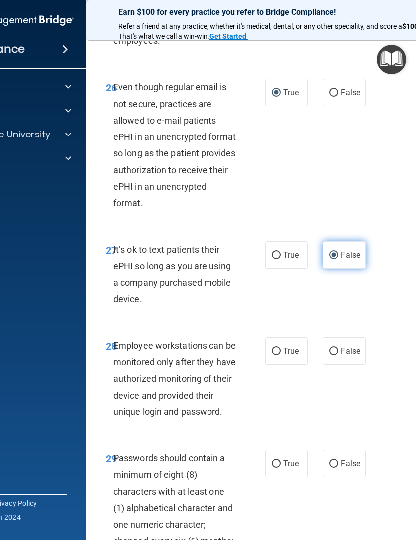
scroll to position [3249, 0]
click at [337, 355] on input "False" at bounding box center [333, 350] width 9 height 7
radio input "true"
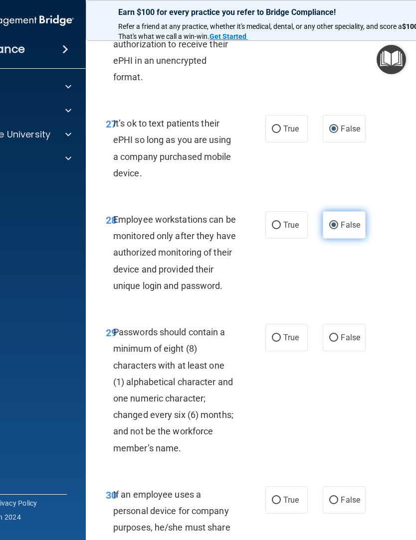
scroll to position [3375, 0]
click at [271, 351] on label "True" at bounding box center [286, 337] width 42 height 27
click at [272, 342] on input "True" at bounding box center [276, 337] width 9 height 7
radio input "true"
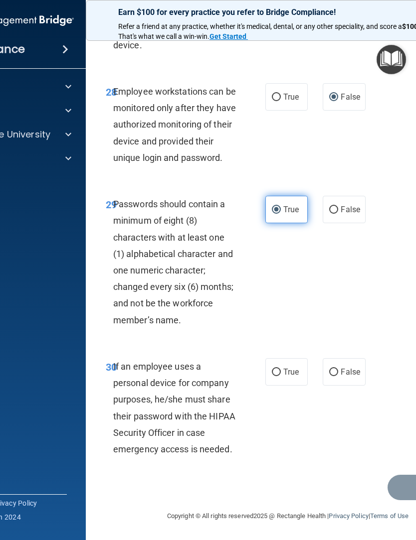
scroll to position [3504, 0]
click at [334, 376] on input "False" at bounding box center [333, 372] width 9 height 7
radio input "true"
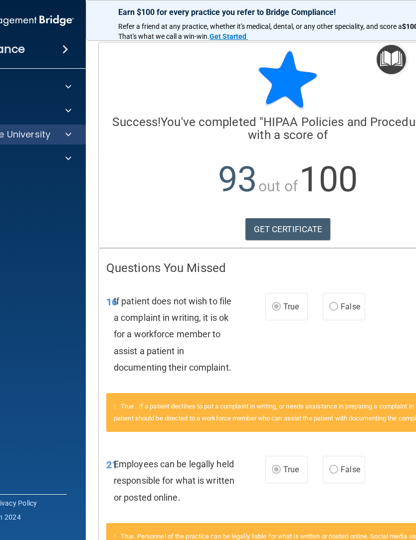
click at [71, 139] on span at bounding box center [68, 135] width 6 height 12
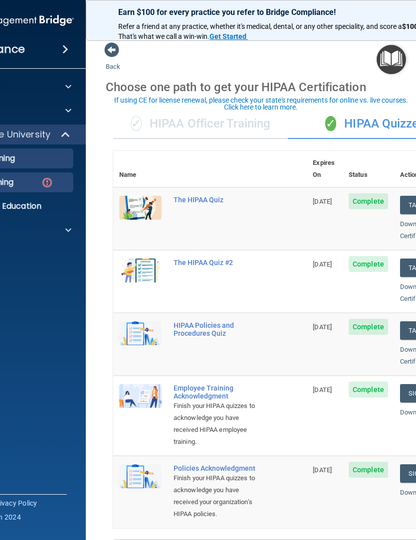
click at [45, 181] on img at bounding box center [47, 182] width 12 height 12
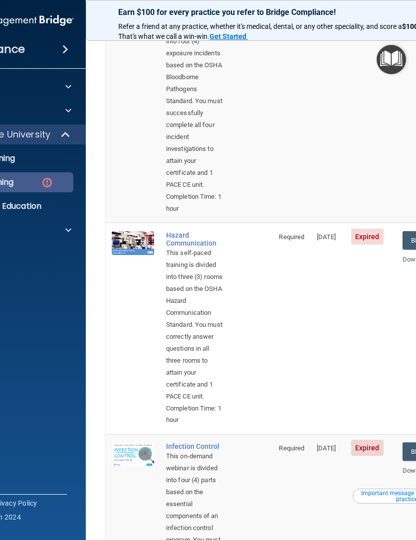
scroll to position [164, 0]
